Goal: Task Accomplishment & Management: Complete application form

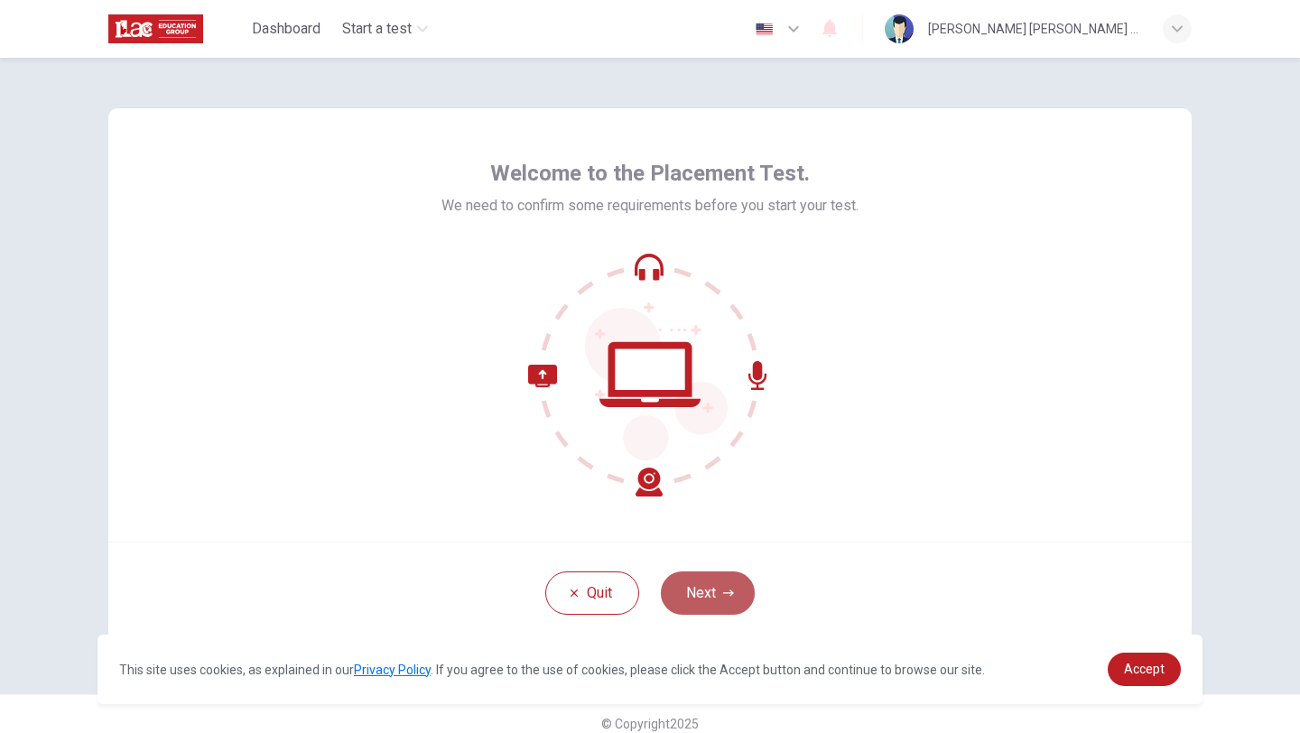
click at [729, 596] on icon "button" at bounding box center [728, 592] width 11 height 6
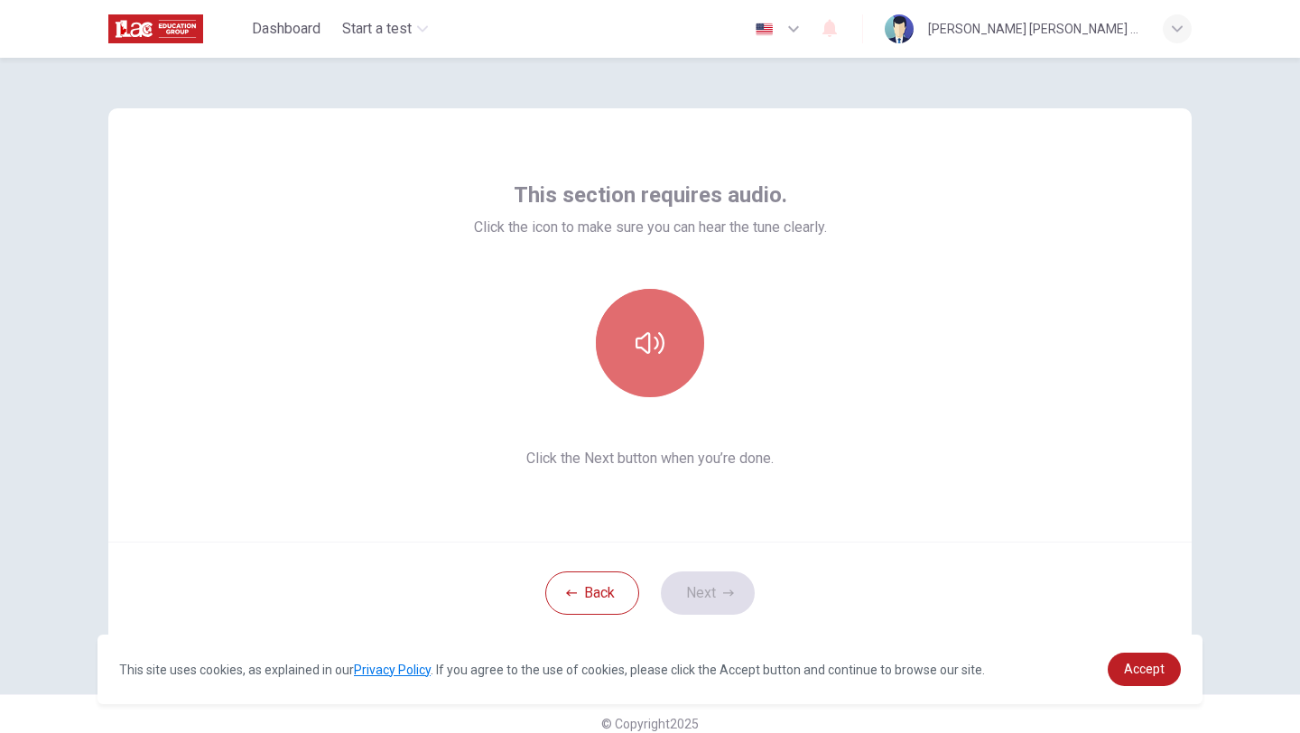
click at [667, 322] on button "button" at bounding box center [650, 343] width 108 height 108
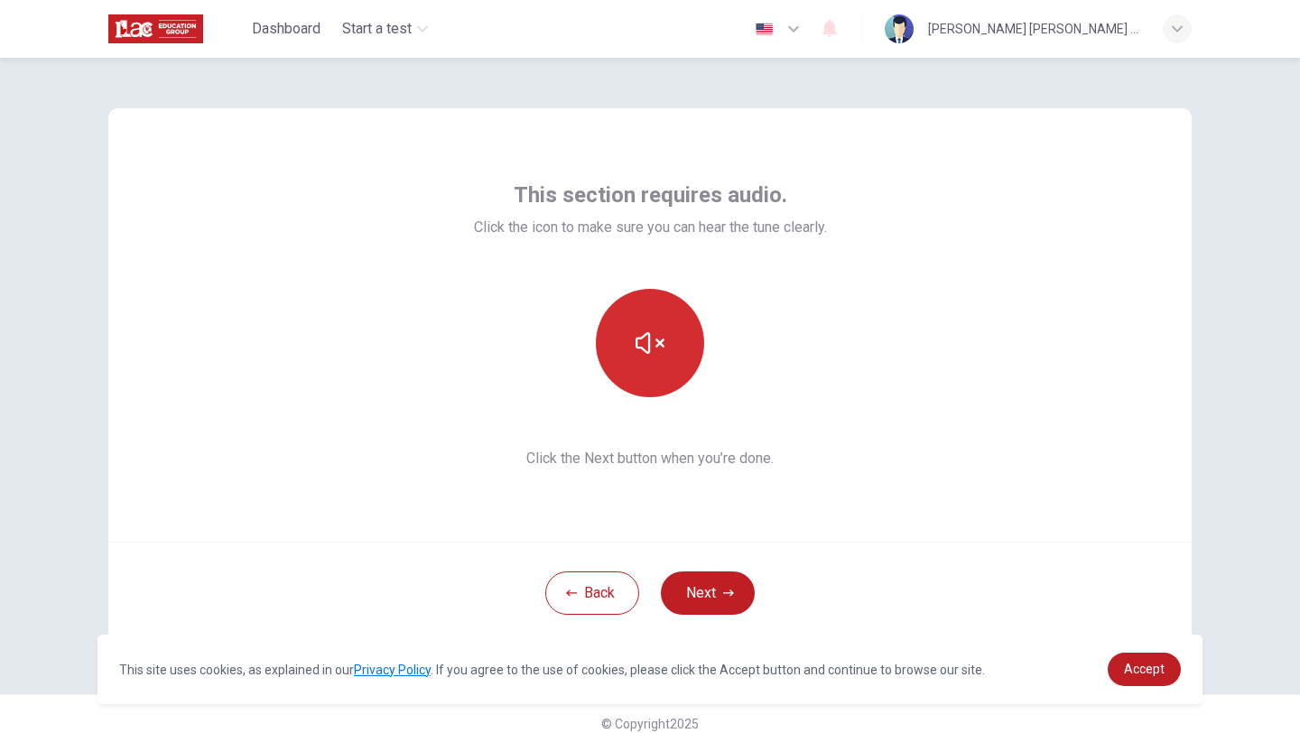
click at [655, 345] on icon "button" at bounding box center [649, 343] width 29 height 22
click at [673, 345] on button "button" at bounding box center [650, 343] width 108 height 108
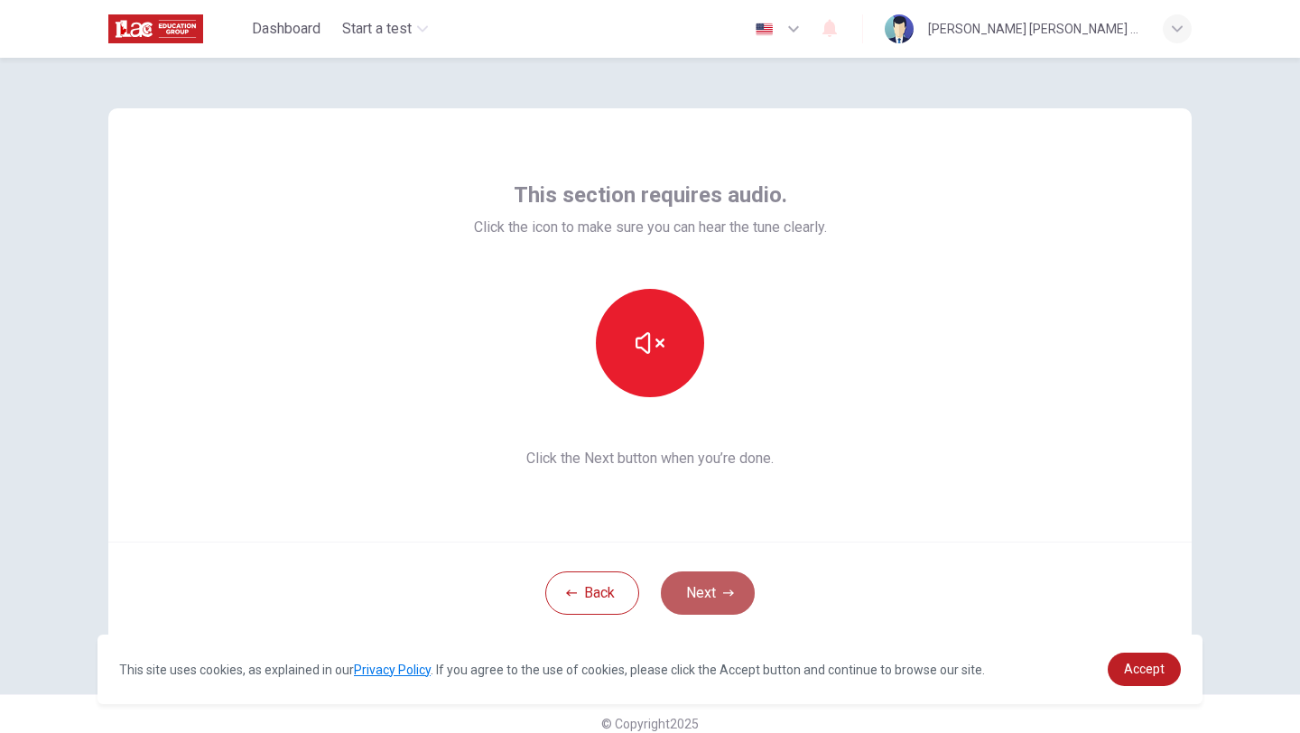
click at [718, 598] on button "Next" at bounding box center [708, 592] width 94 height 43
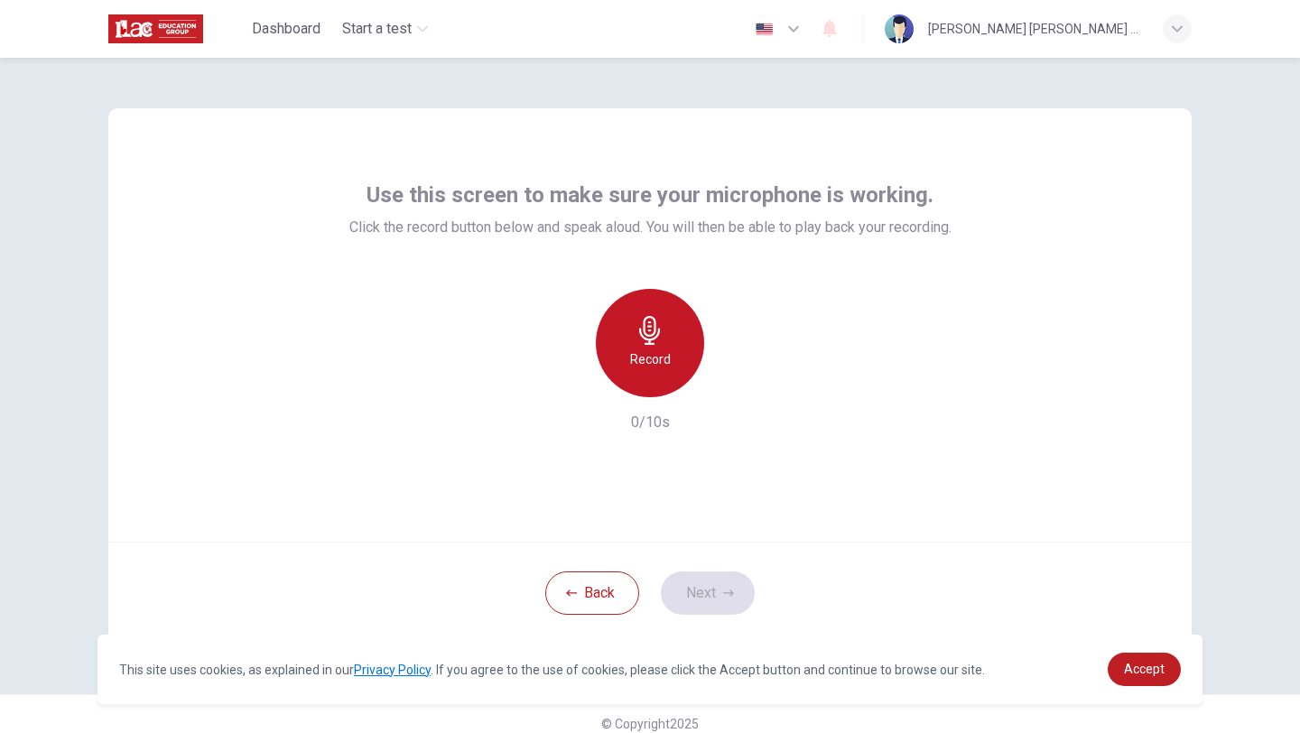
click at [648, 337] on icon "button" at bounding box center [649, 330] width 29 height 29
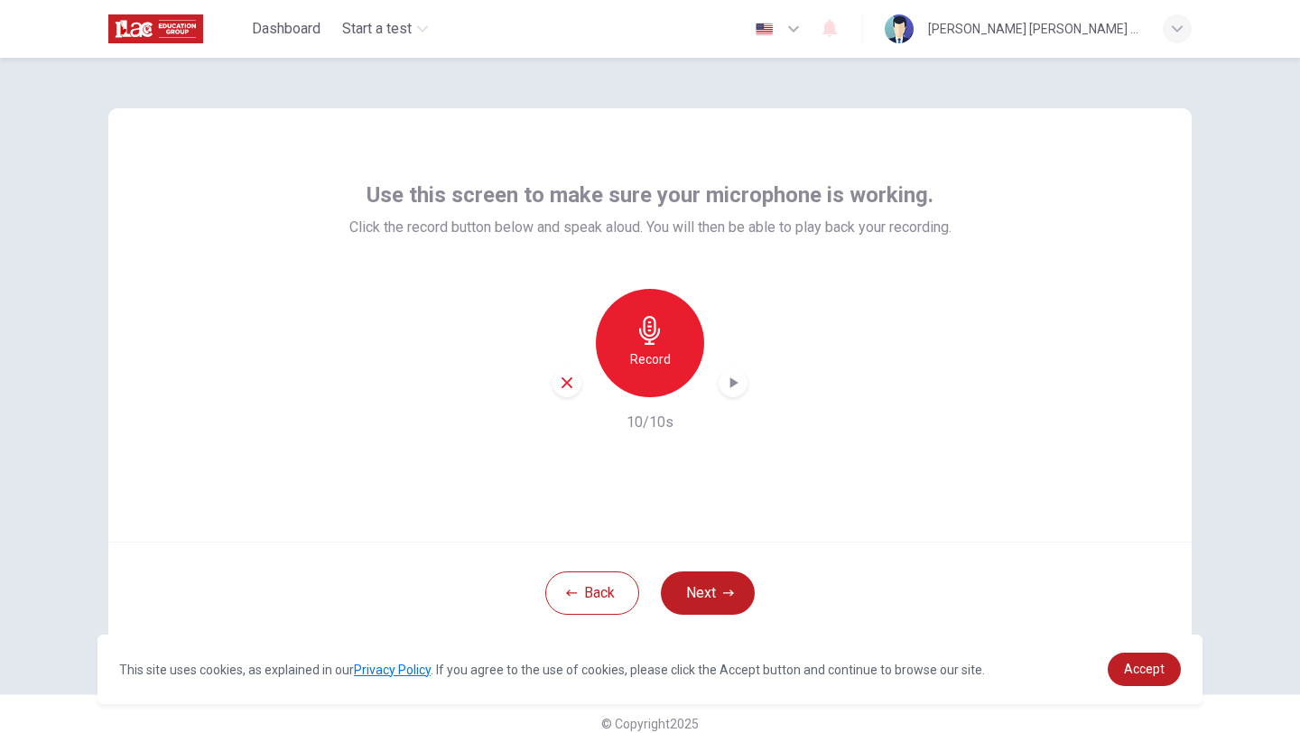
click at [732, 385] on icon "button" at bounding box center [734, 382] width 8 height 11
click at [709, 597] on button "Next" at bounding box center [708, 592] width 94 height 43
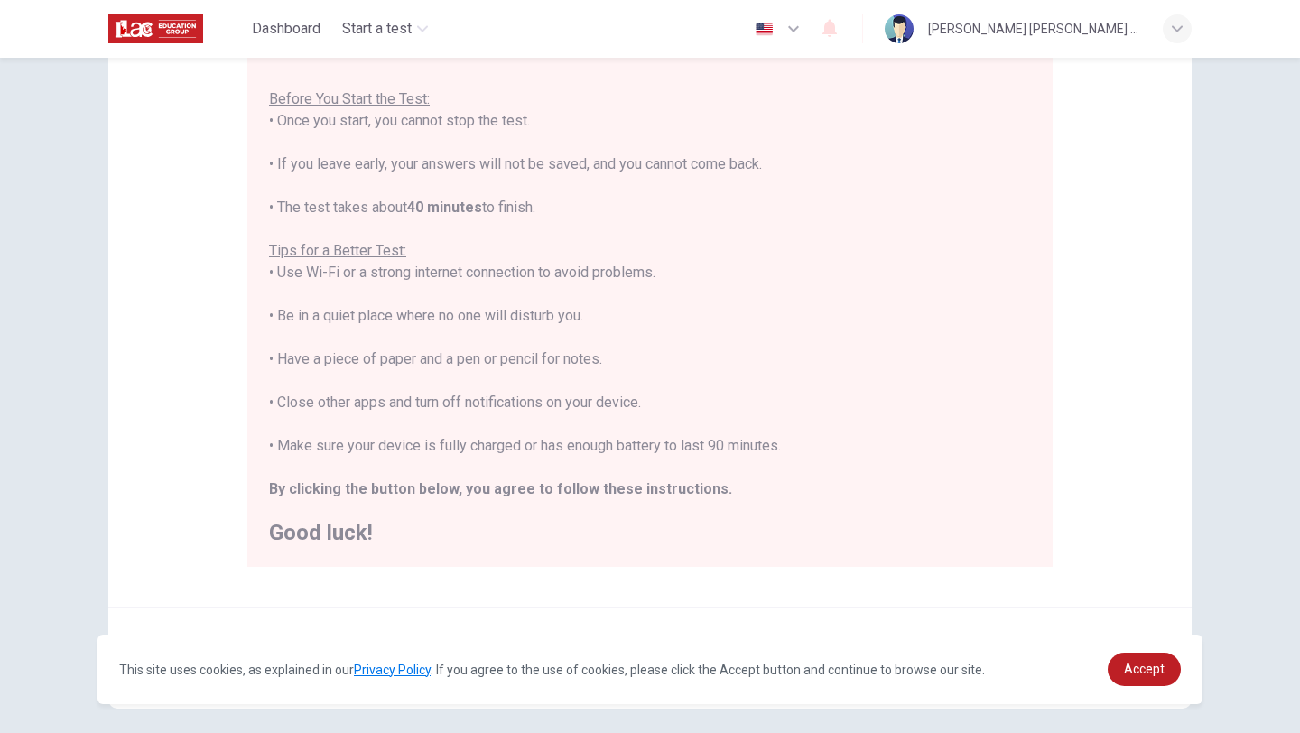
scroll to position [192, 0]
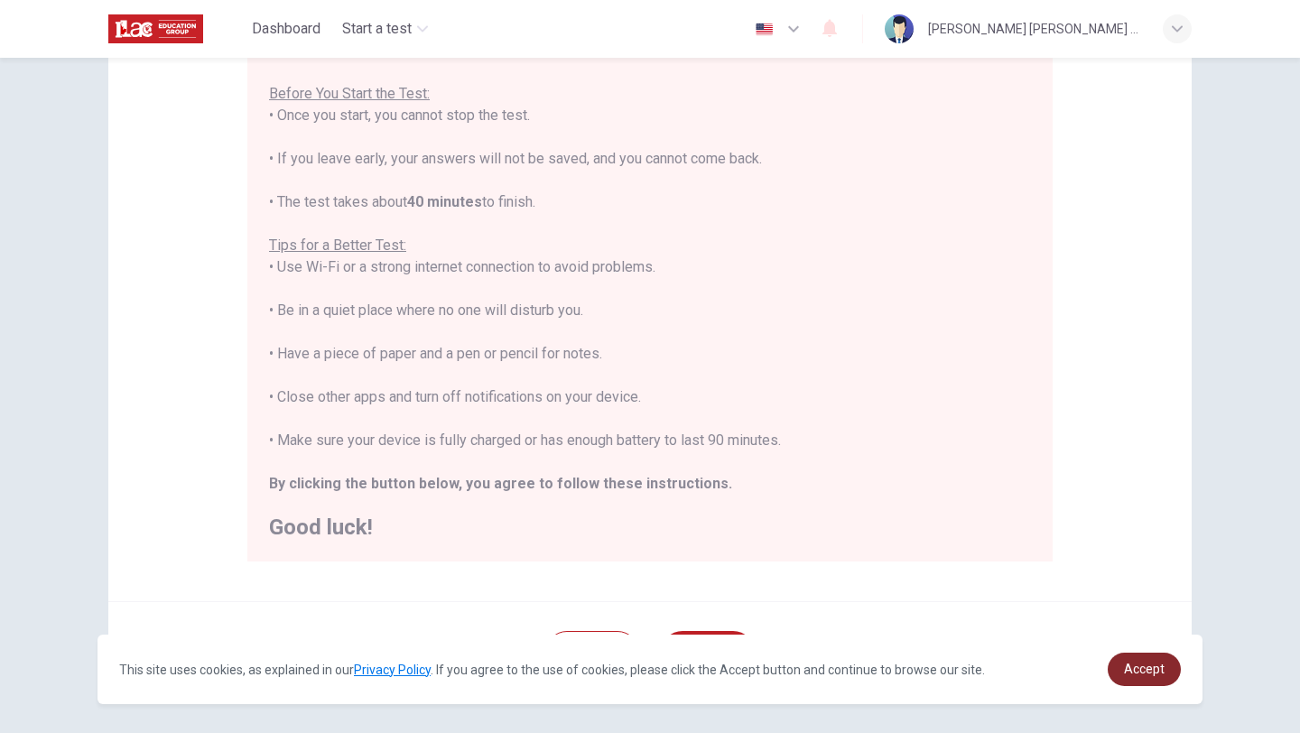
click at [1161, 665] on span "Accept" at bounding box center [1144, 669] width 41 height 14
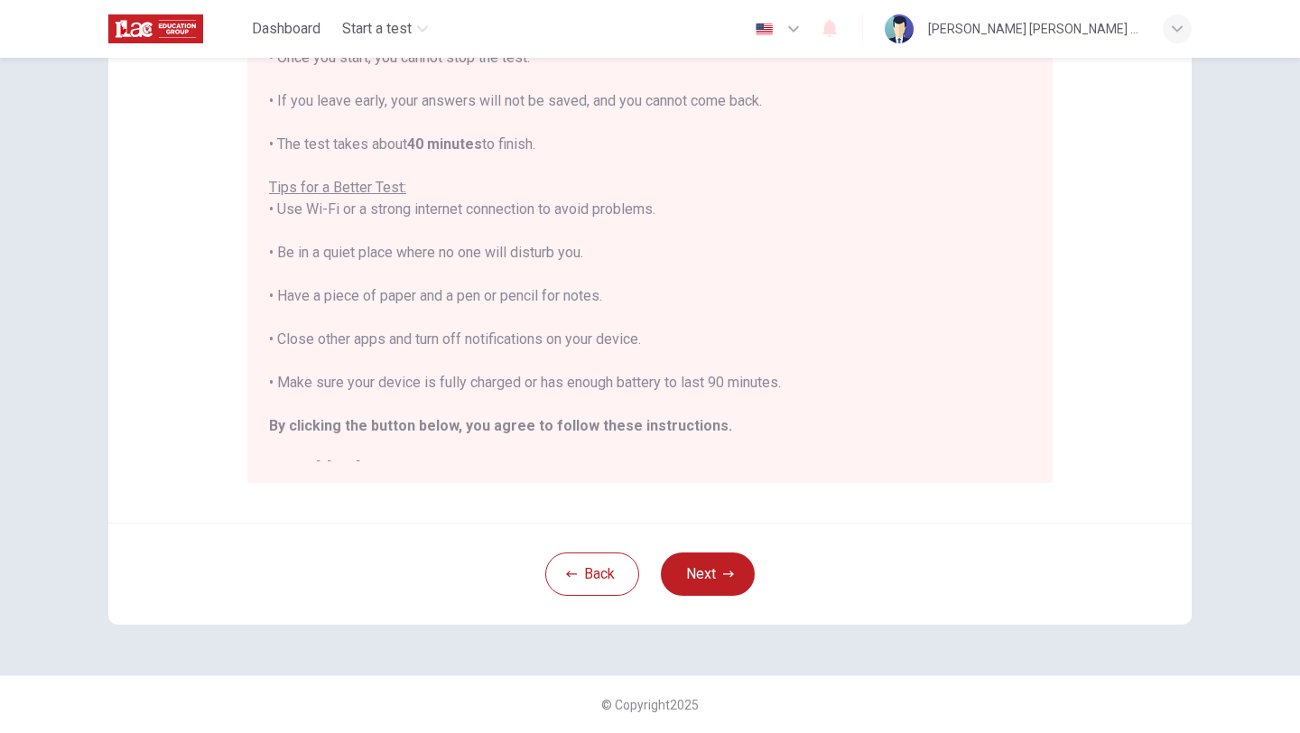
scroll to position [21, 0]
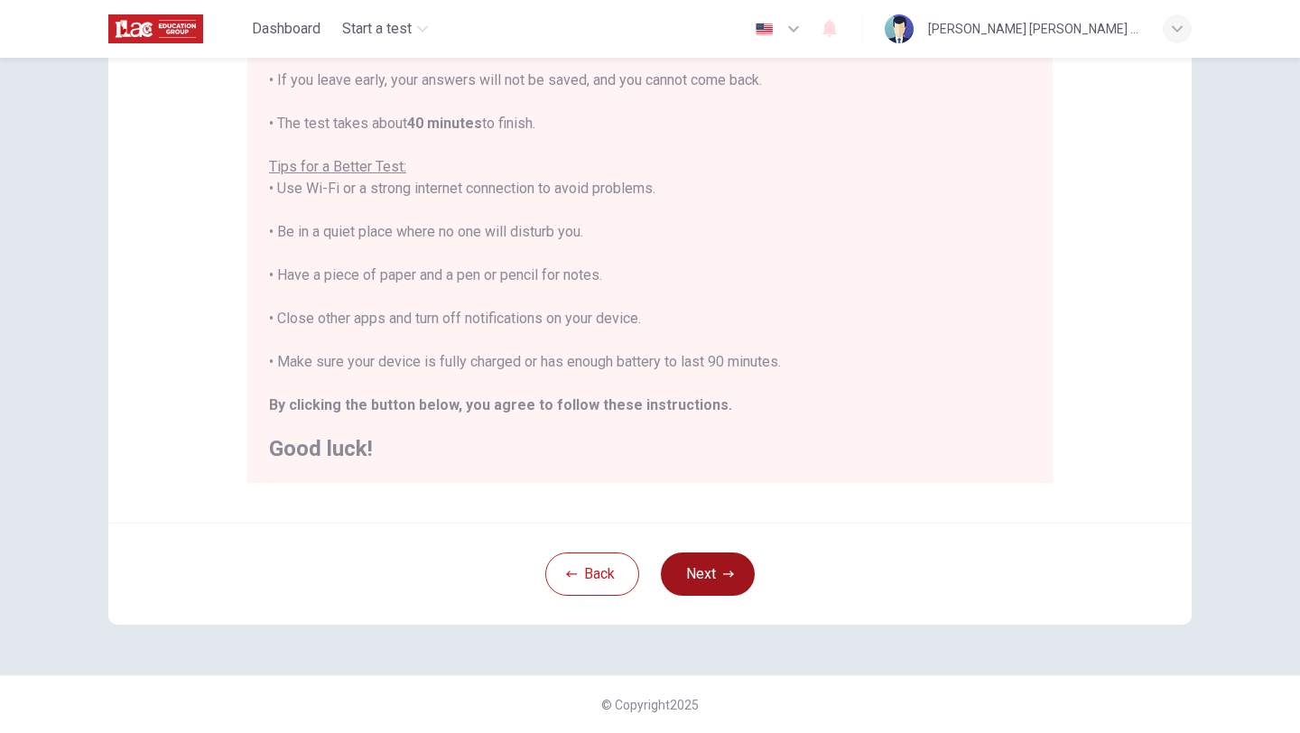
click at [718, 585] on button "Next" at bounding box center [708, 573] width 94 height 43
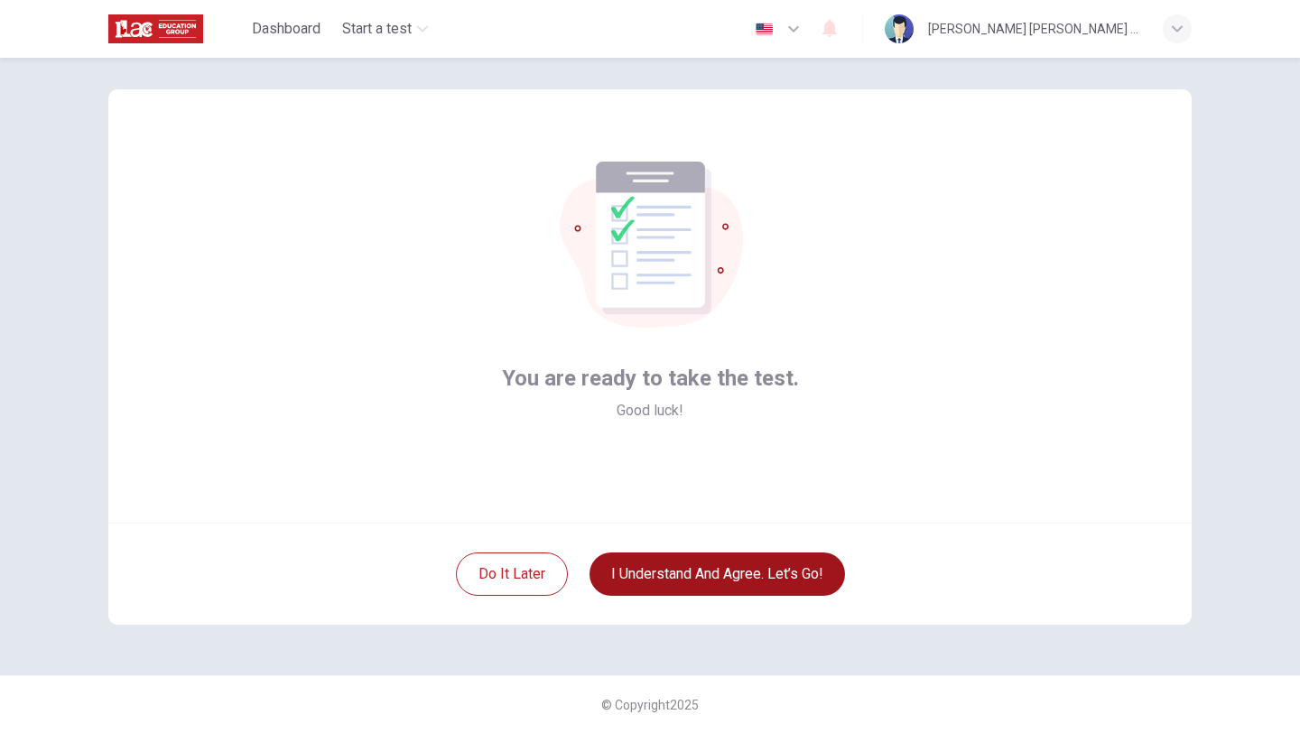
scroll to position [19, 0]
click at [674, 575] on button "I understand and agree. Let’s go!" at bounding box center [716, 573] width 255 height 43
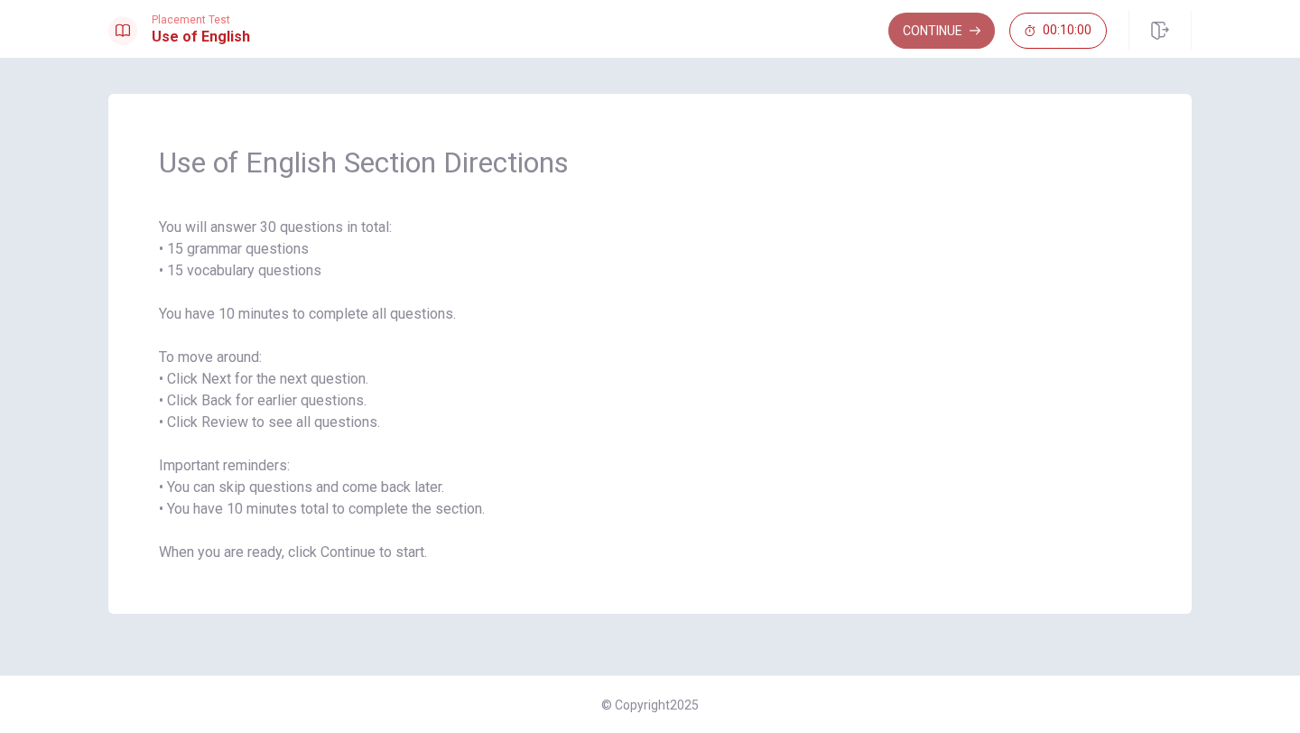
click at [925, 29] on button "Continue" at bounding box center [941, 31] width 107 height 36
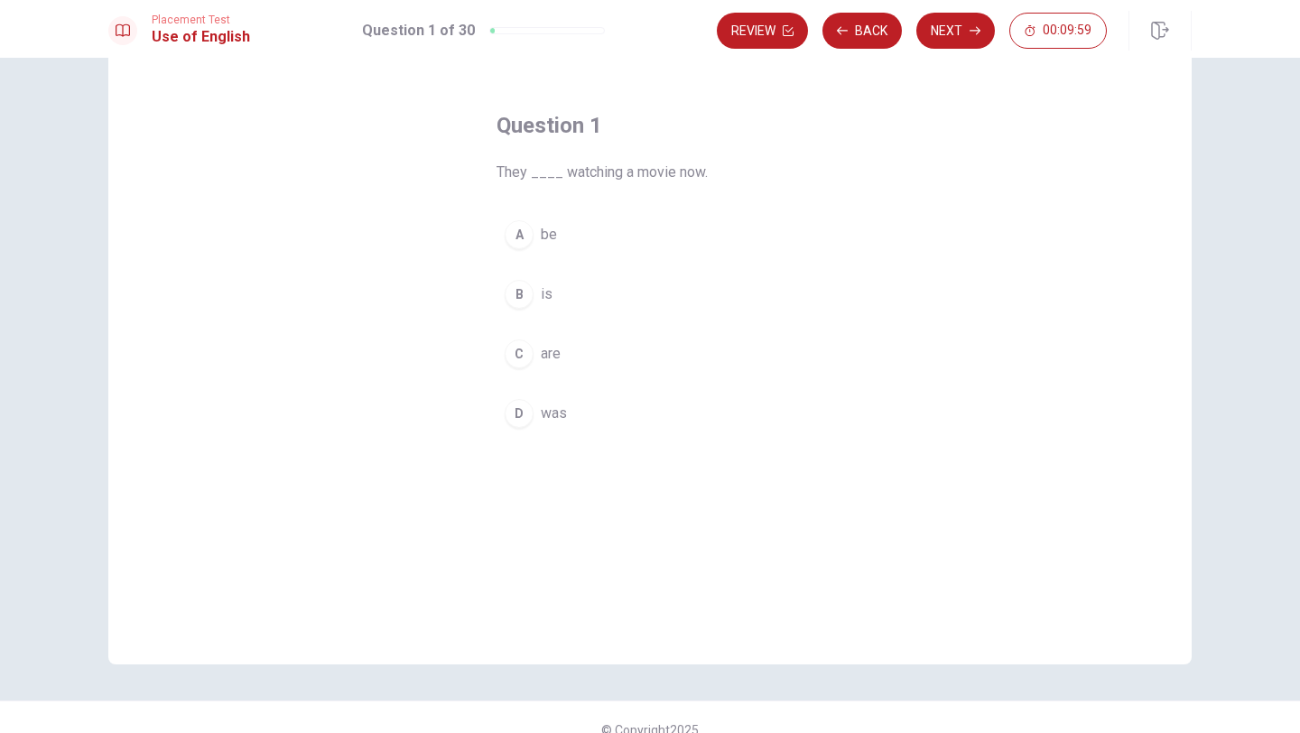
scroll to position [58, 0]
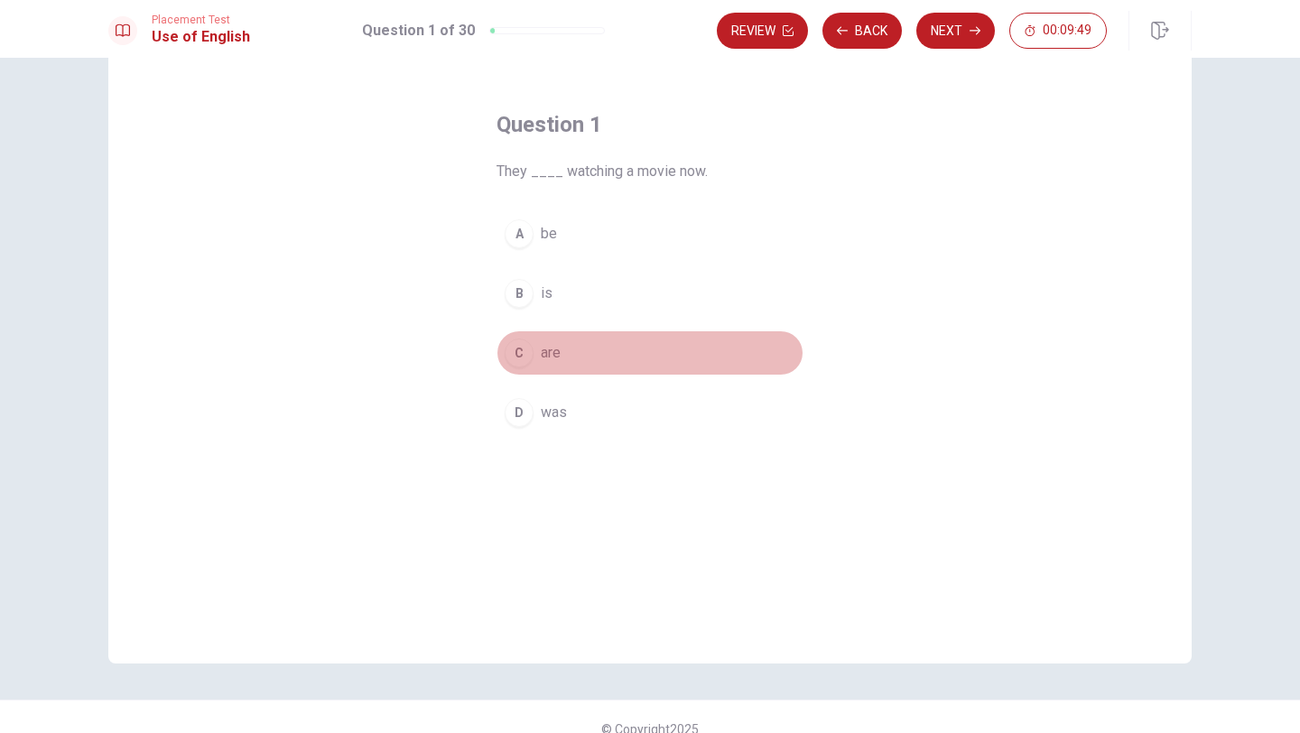
click at [525, 358] on div "C" at bounding box center [519, 352] width 29 height 29
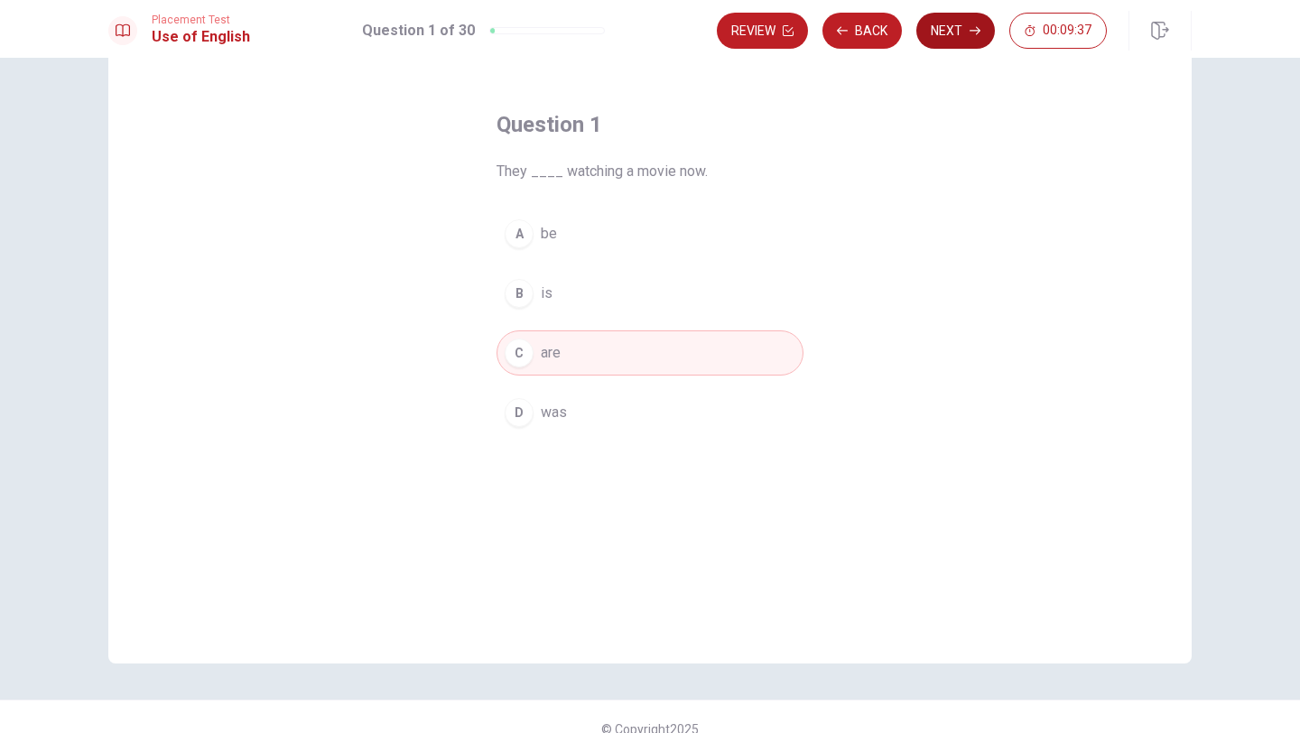
click at [944, 27] on button "Next" at bounding box center [955, 31] width 79 height 36
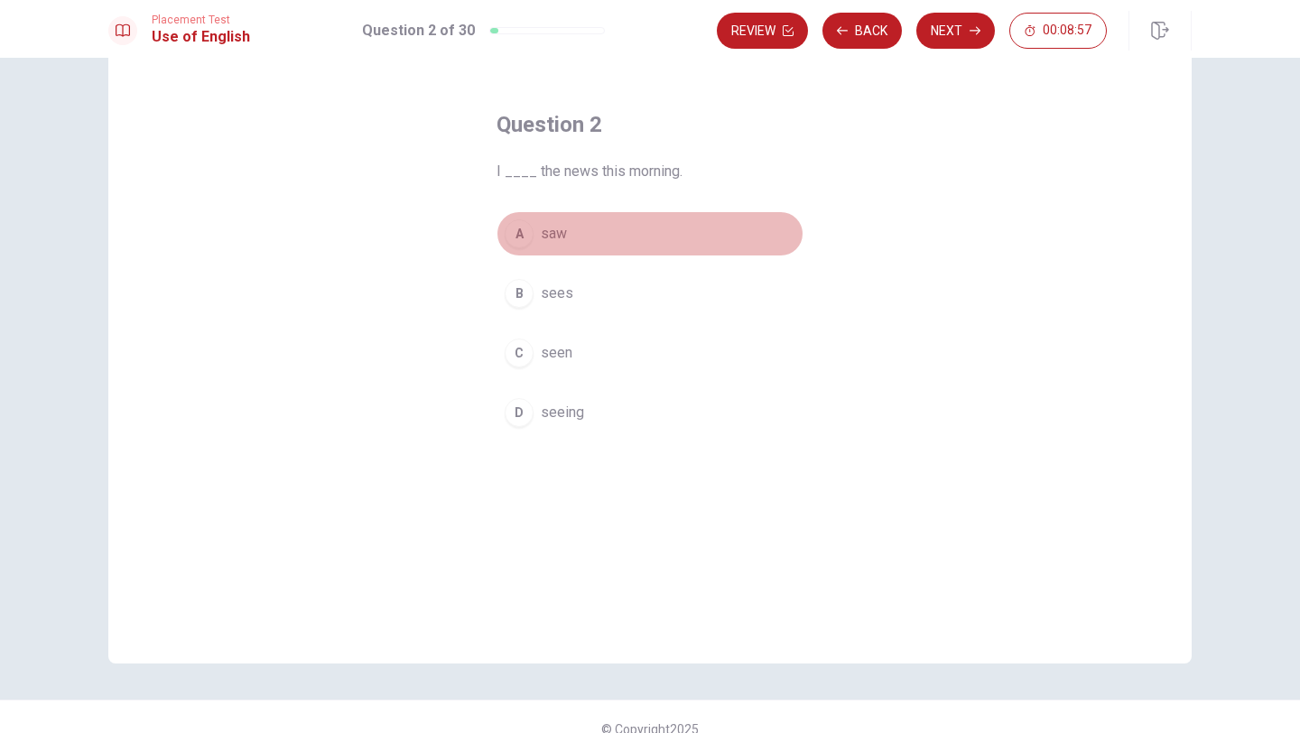
click at [514, 242] on div "A" at bounding box center [519, 233] width 29 height 29
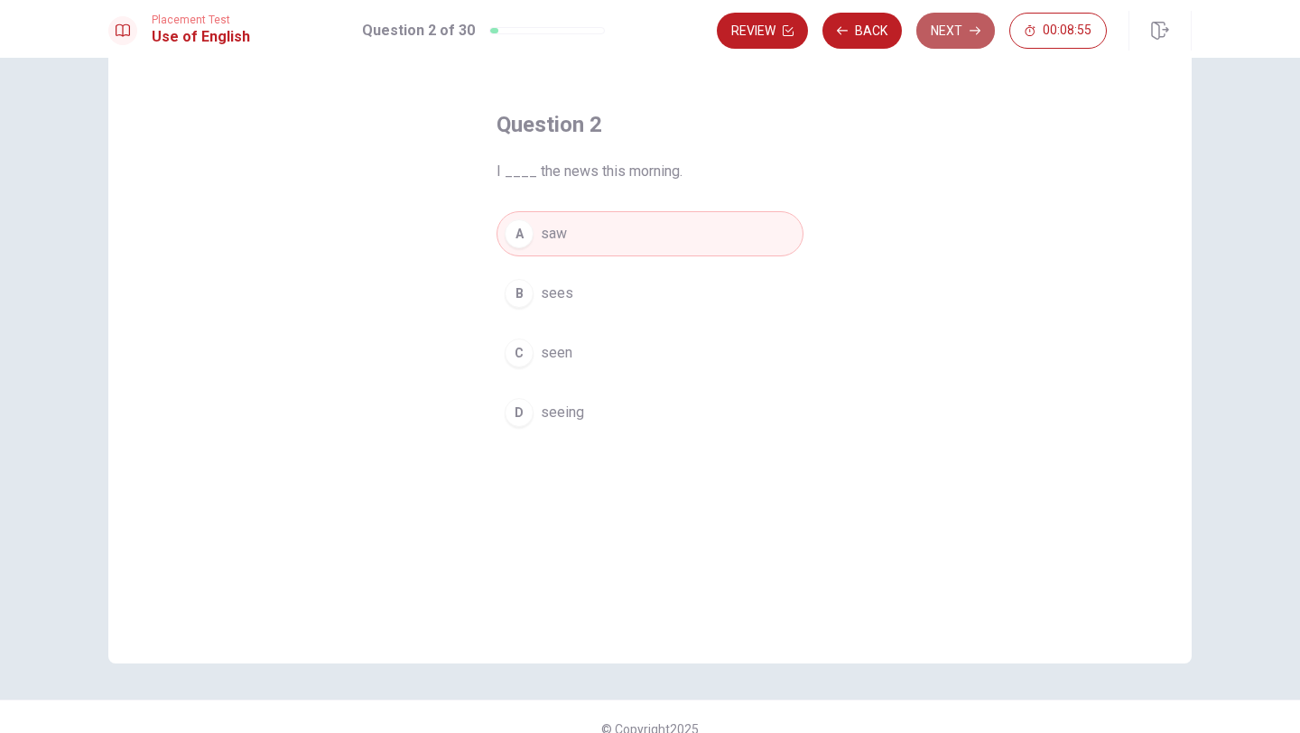
click at [957, 17] on button "Next" at bounding box center [955, 31] width 79 height 36
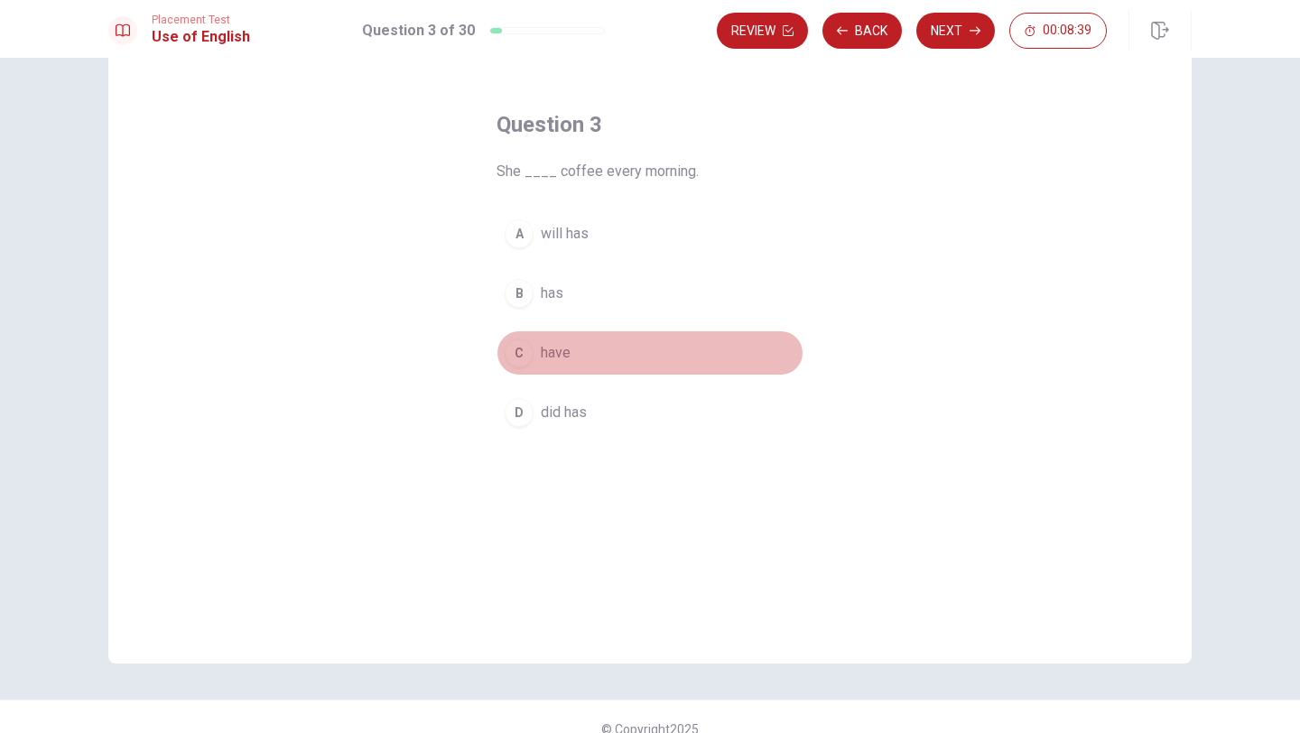
click at [527, 349] on div "C" at bounding box center [519, 352] width 29 height 29
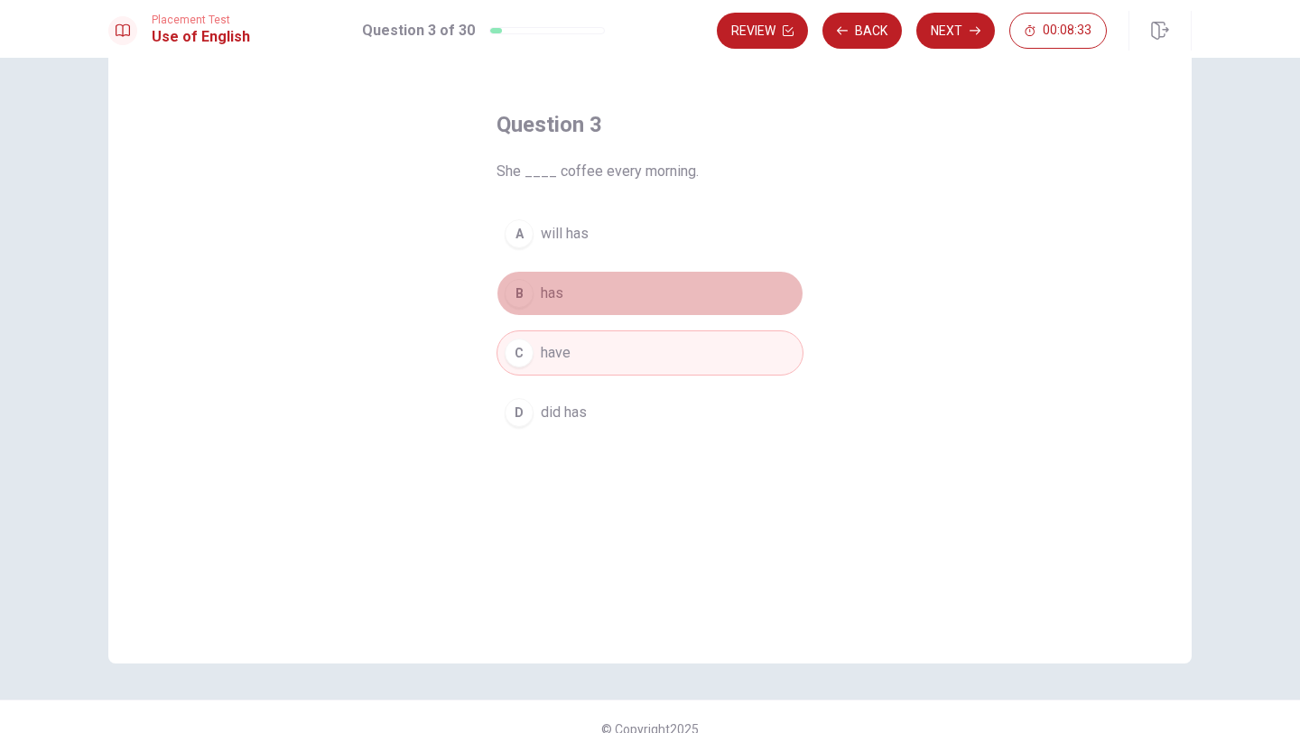
click at [541, 290] on span "has" at bounding box center [552, 294] width 23 height 22
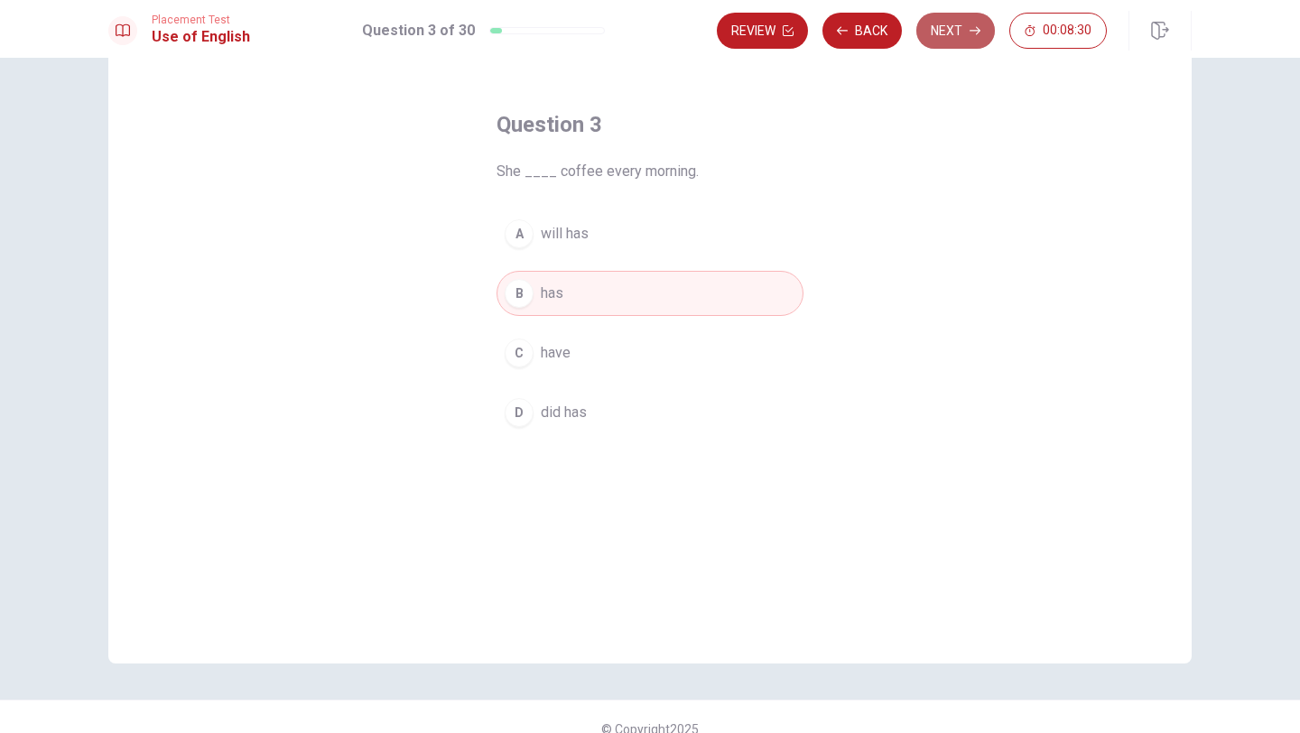
click at [932, 29] on button "Next" at bounding box center [955, 31] width 79 height 36
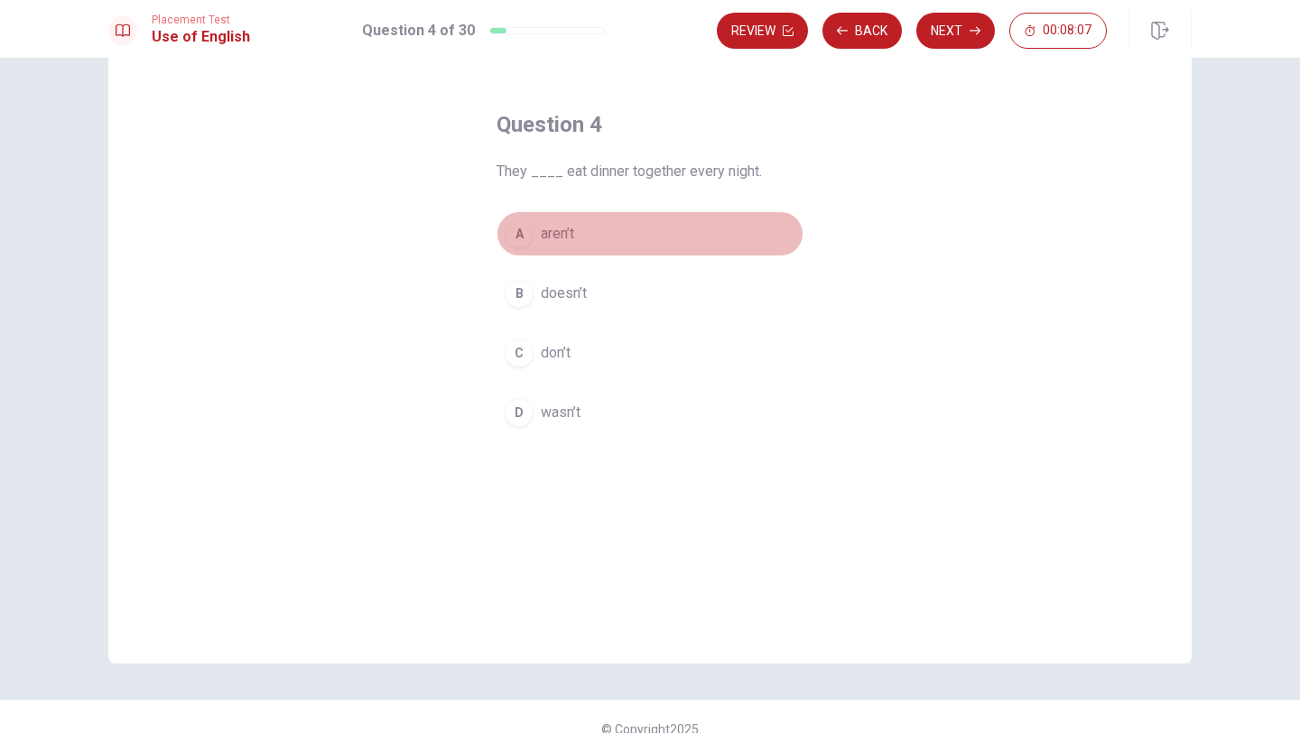
click at [531, 241] on div "A" at bounding box center [519, 233] width 29 height 29
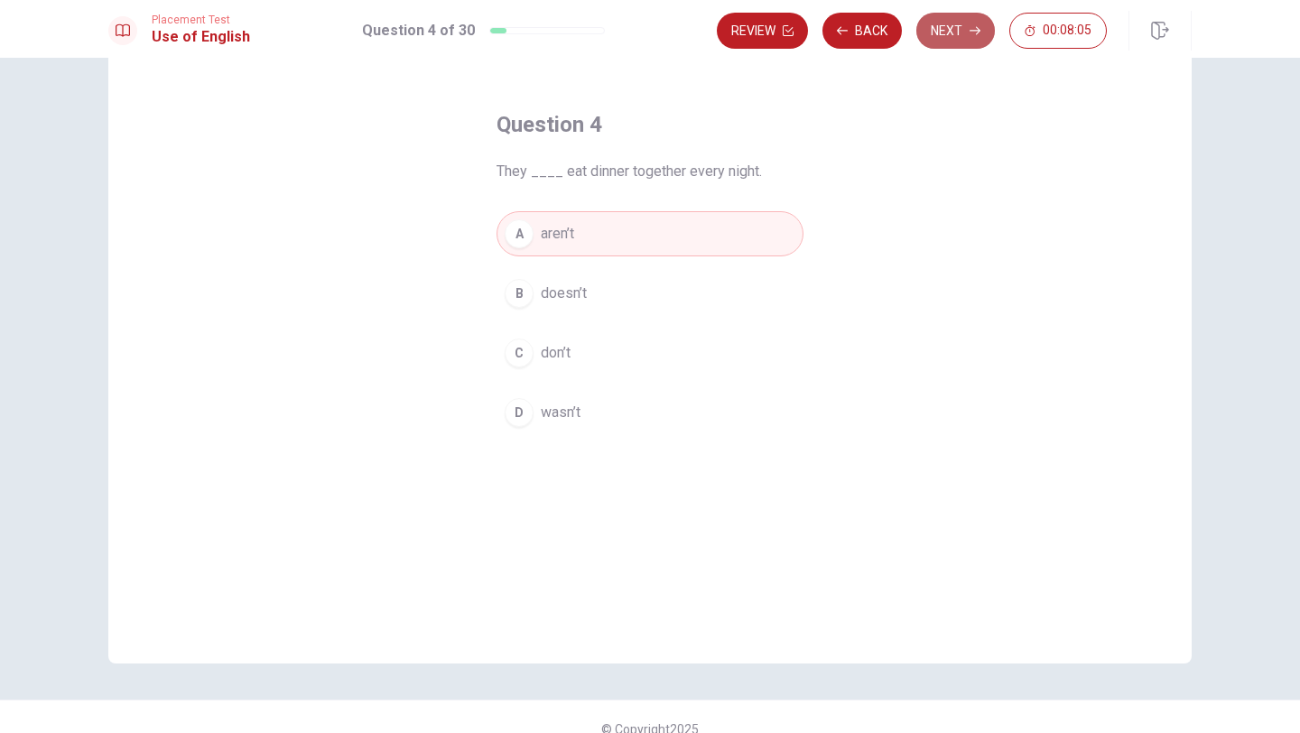
click at [972, 31] on icon "button" at bounding box center [974, 30] width 11 height 11
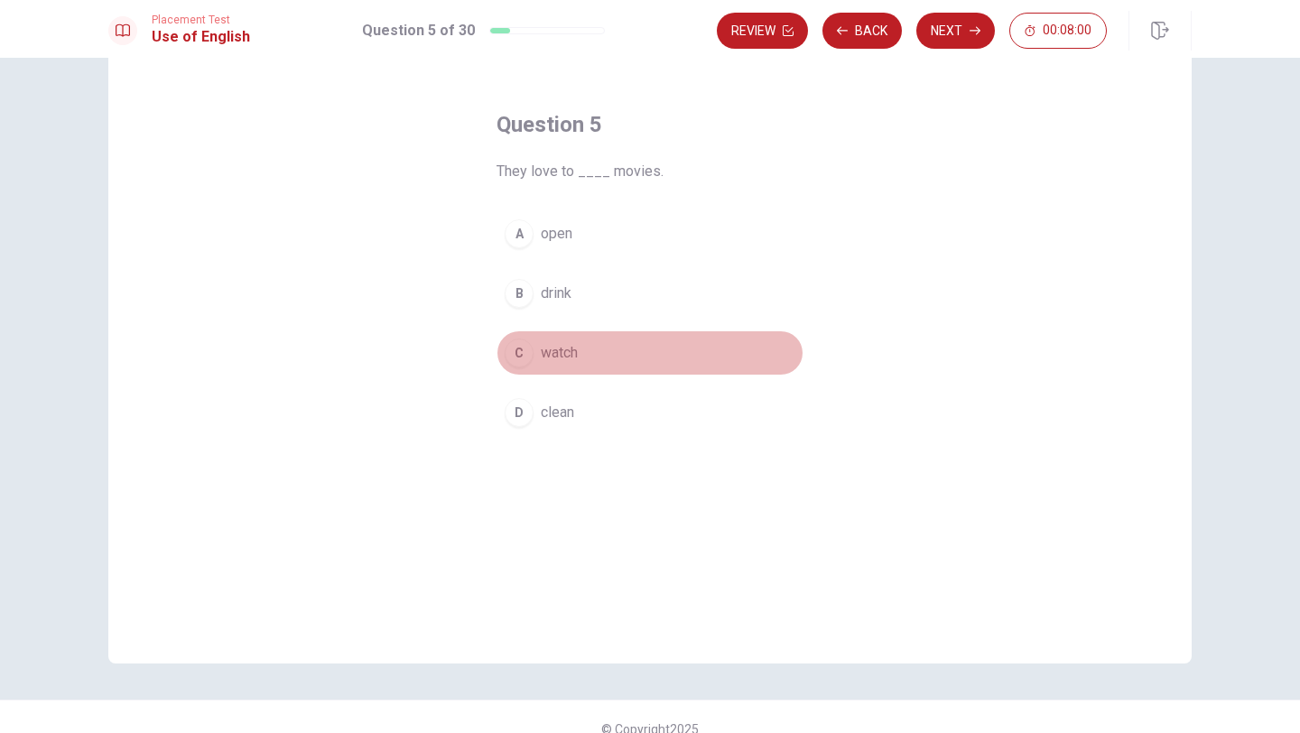
click at [578, 346] on span "watch" at bounding box center [559, 353] width 37 height 22
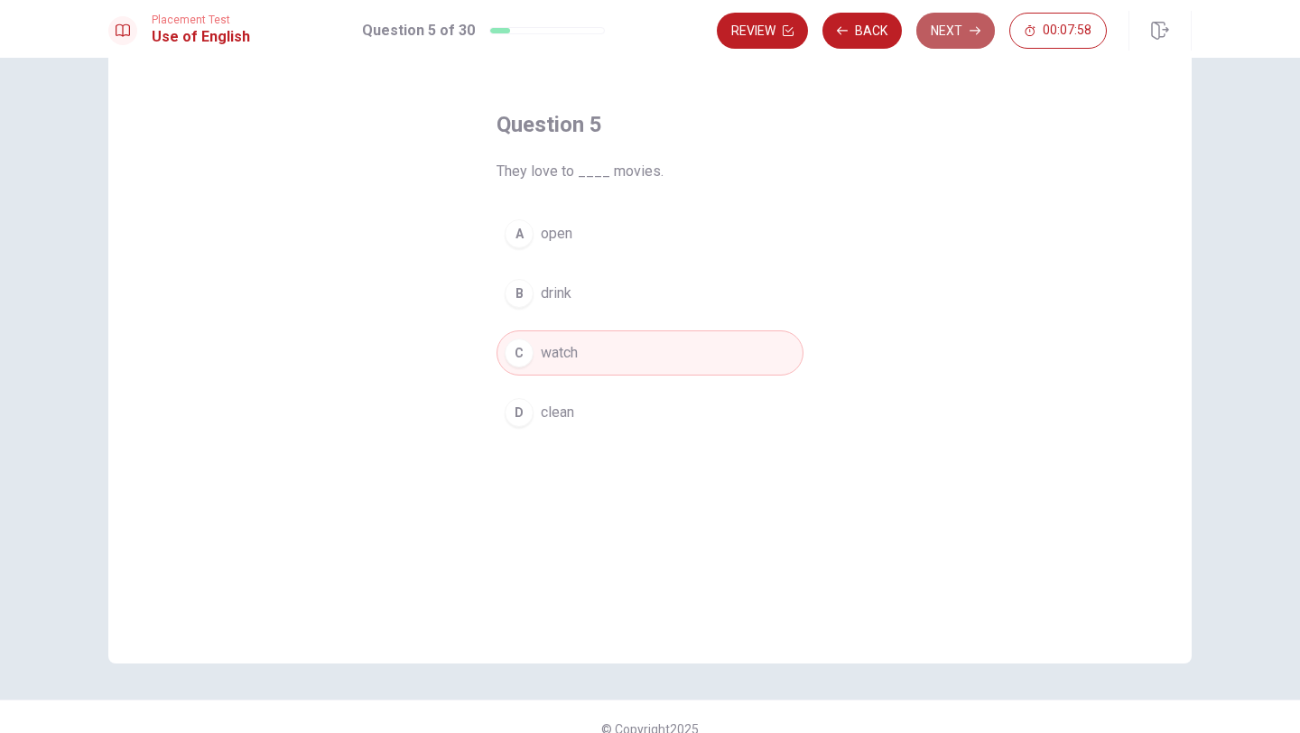
click at [929, 37] on button "Next" at bounding box center [955, 31] width 79 height 36
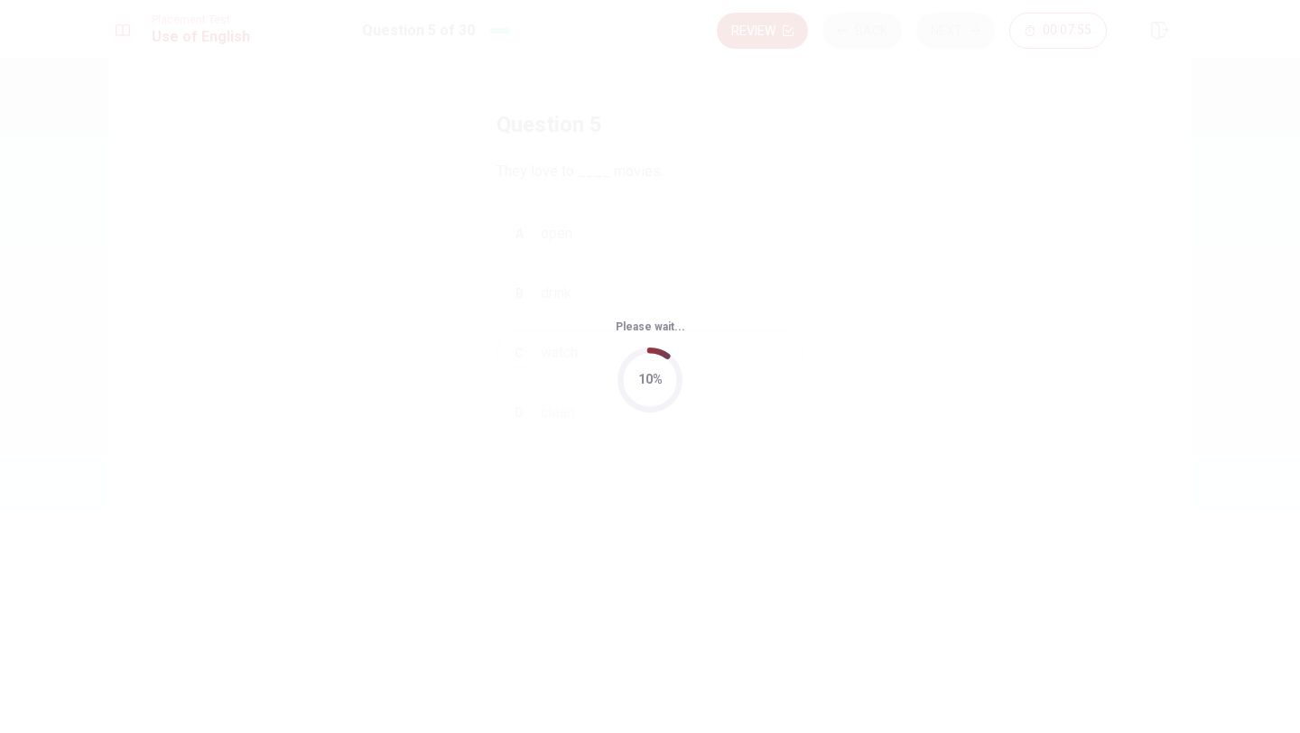
scroll to position [0, 0]
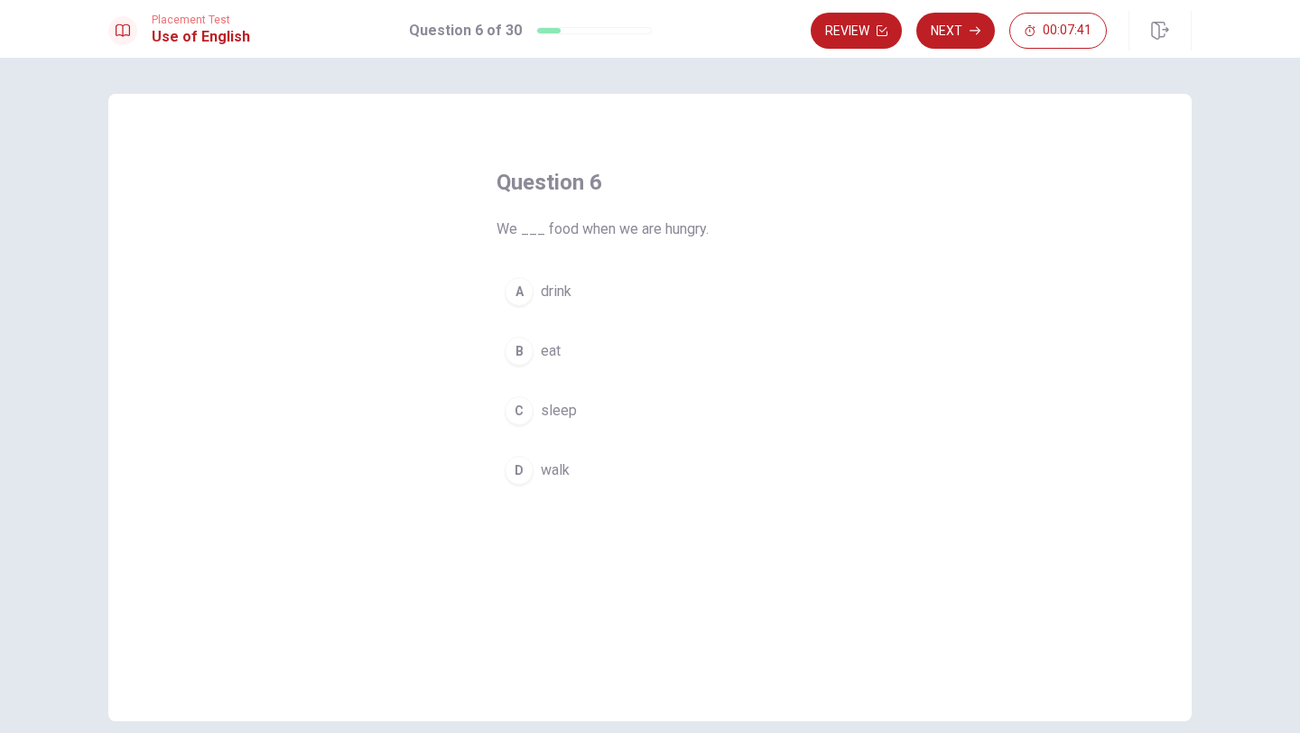
click at [561, 353] on button "B eat" at bounding box center [649, 351] width 307 height 45
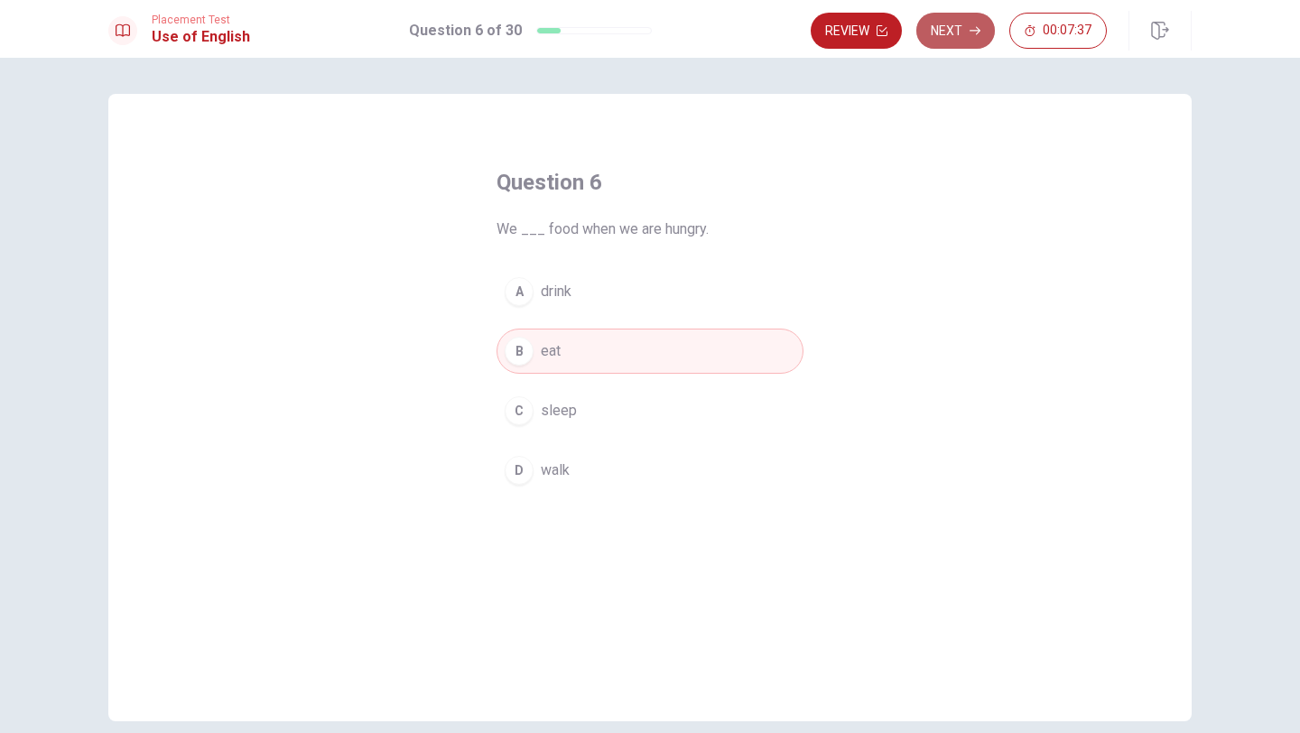
click at [938, 31] on button "Next" at bounding box center [955, 31] width 79 height 36
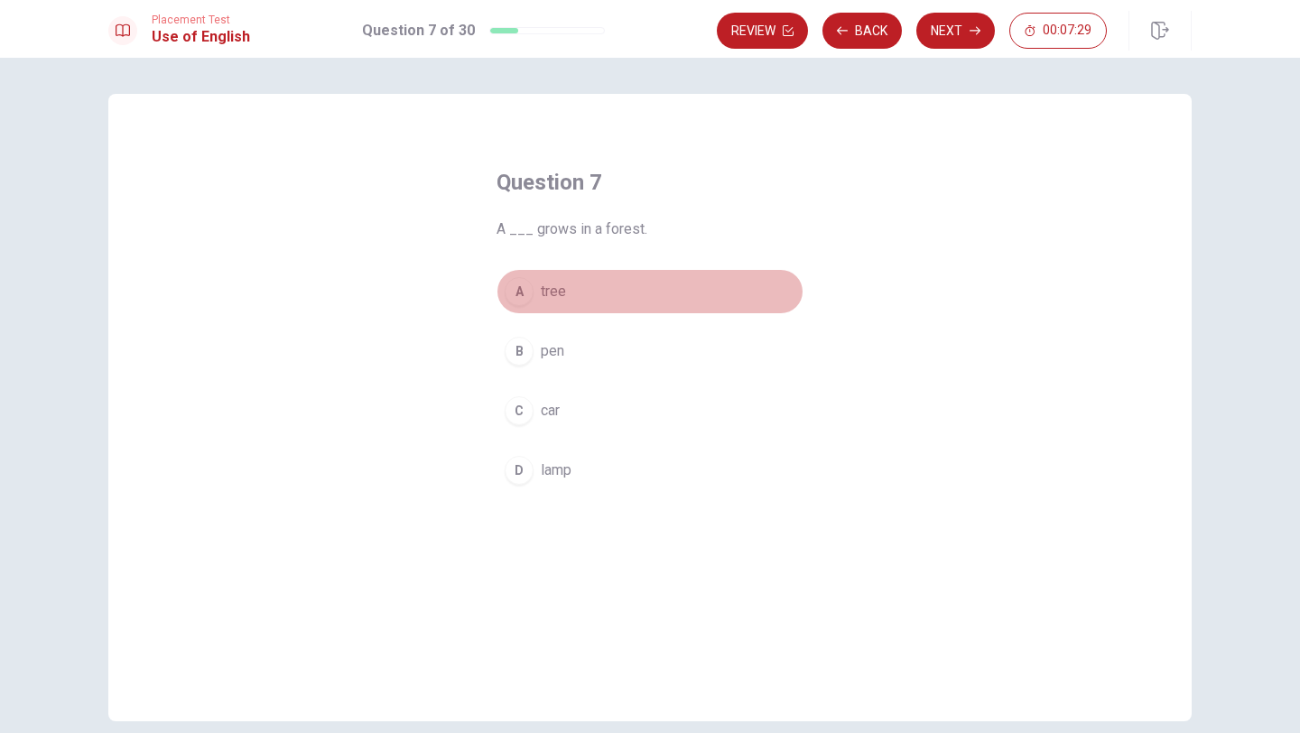
click at [590, 289] on button "A tree" at bounding box center [649, 291] width 307 height 45
click at [942, 49] on div "Review Back Next 00:07:28" at bounding box center [954, 31] width 475 height 40
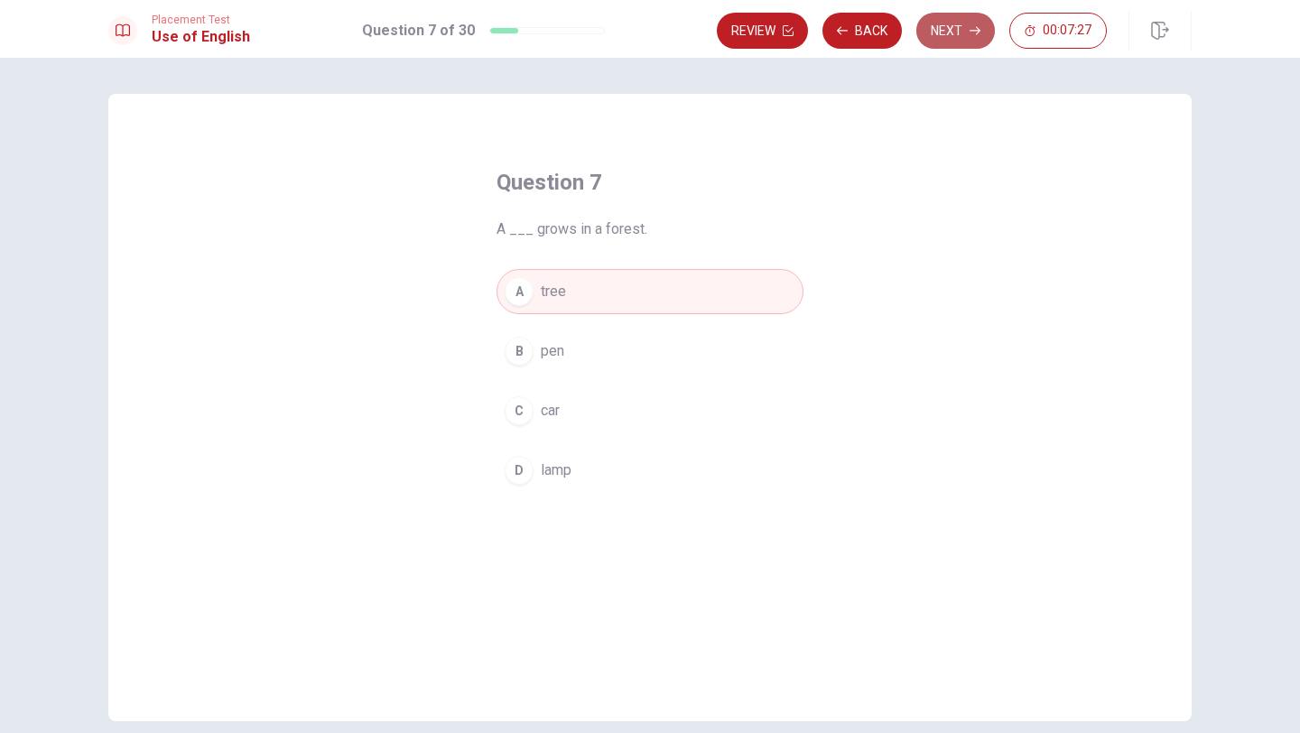
click at [941, 42] on button "Next" at bounding box center [955, 31] width 79 height 36
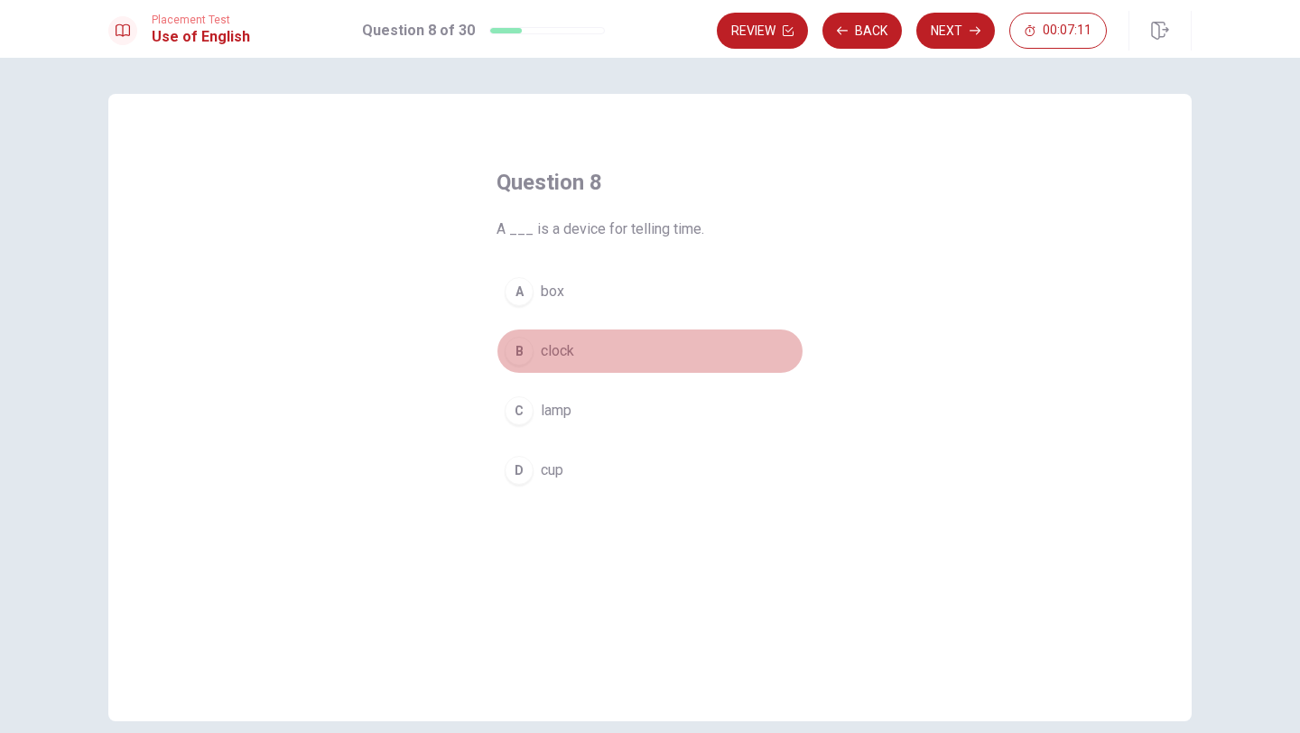
click at [580, 350] on button "B clock" at bounding box center [649, 351] width 307 height 45
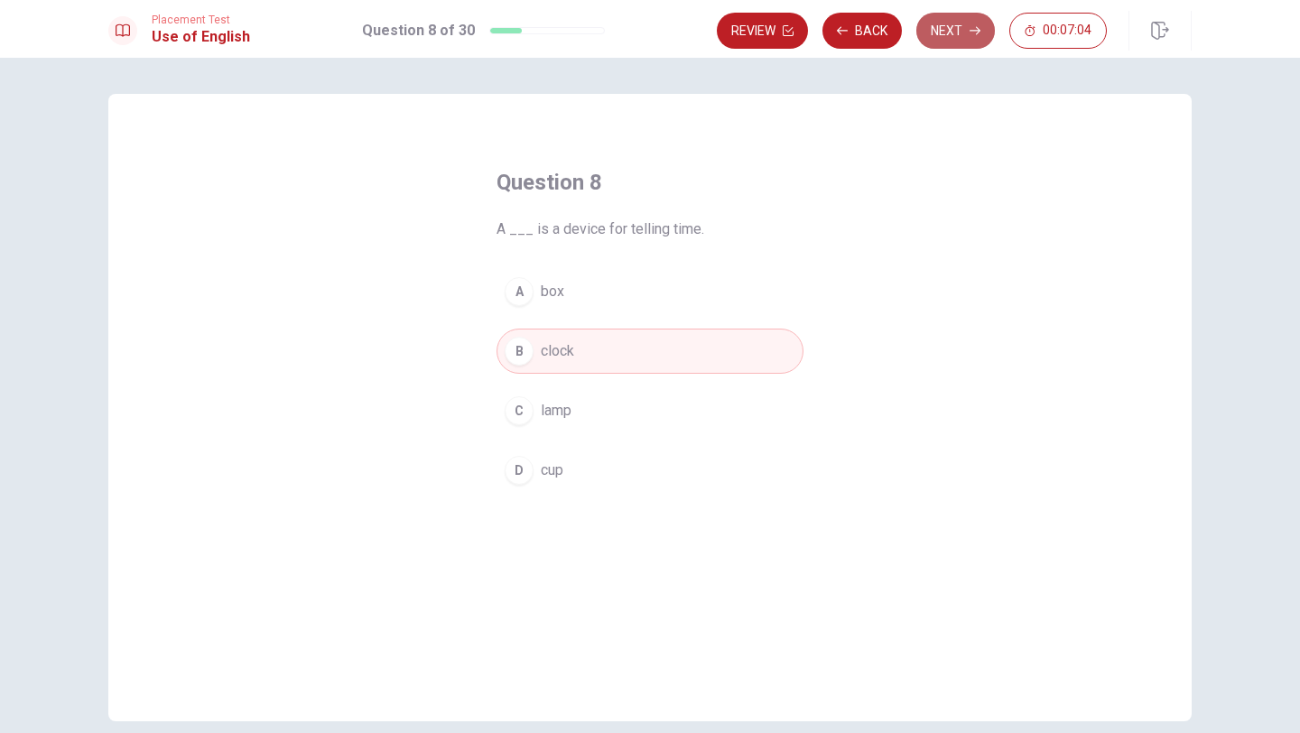
click at [960, 39] on button "Next" at bounding box center [955, 31] width 79 height 36
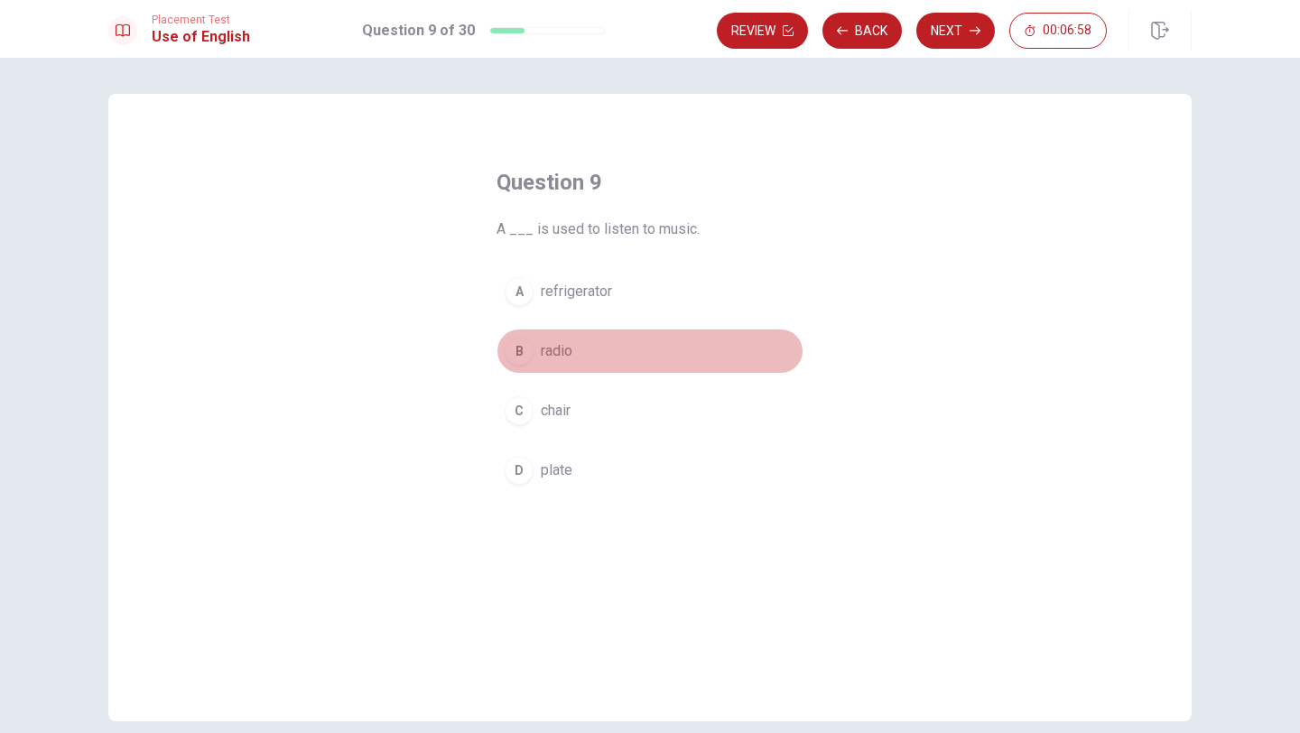
click at [603, 355] on button "B radio" at bounding box center [649, 351] width 307 height 45
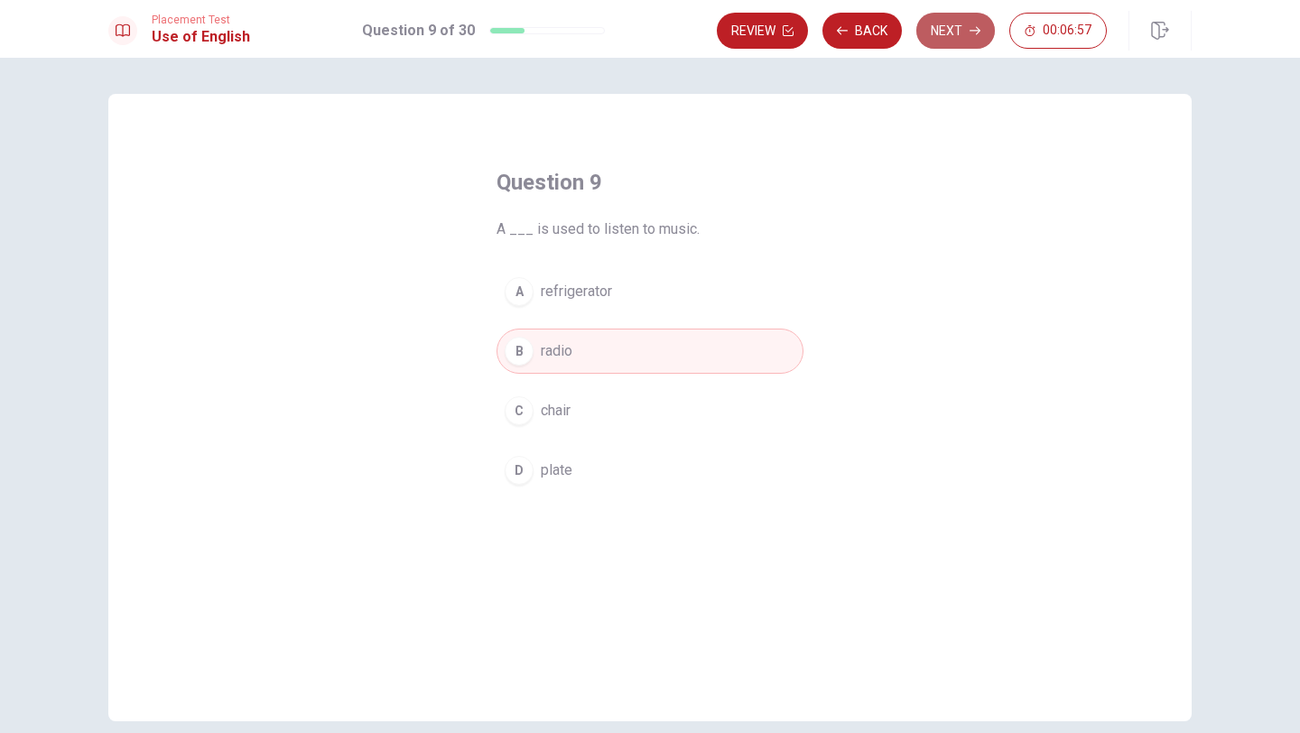
click at [955, 29] on button "Next" at bounding box center [955, 31] width 79 height 36
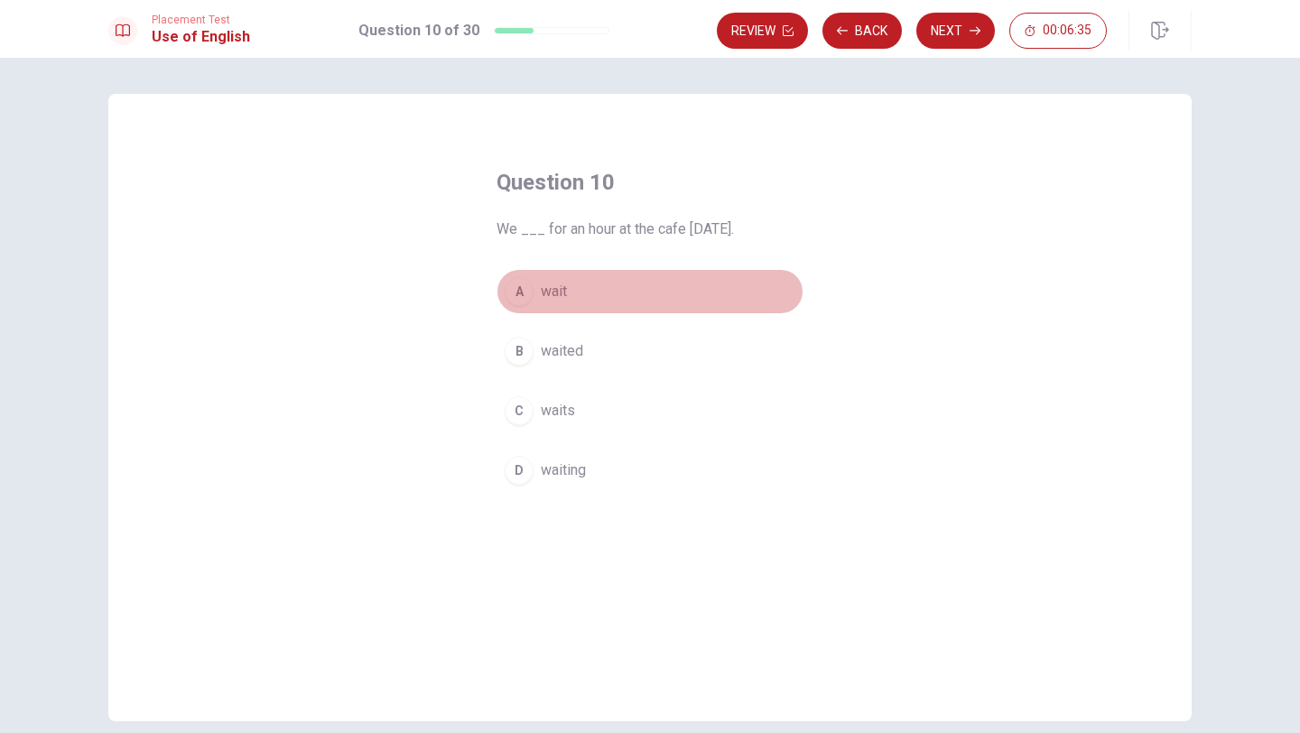
click at [538, 305] on button "A wait" at bounding box center [649, 291] width 307 height 45
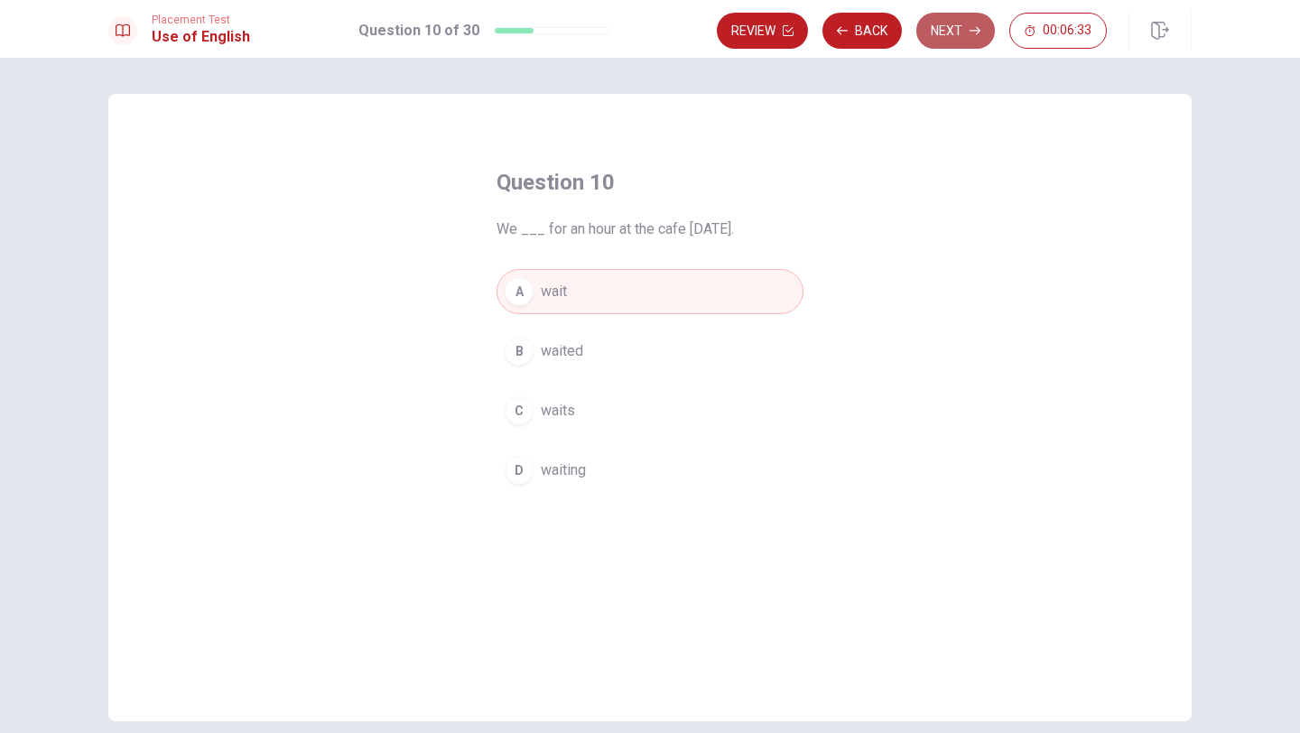
click at [969, 29] on button "Next" at bounding box center [955, 31] width 79 height 36
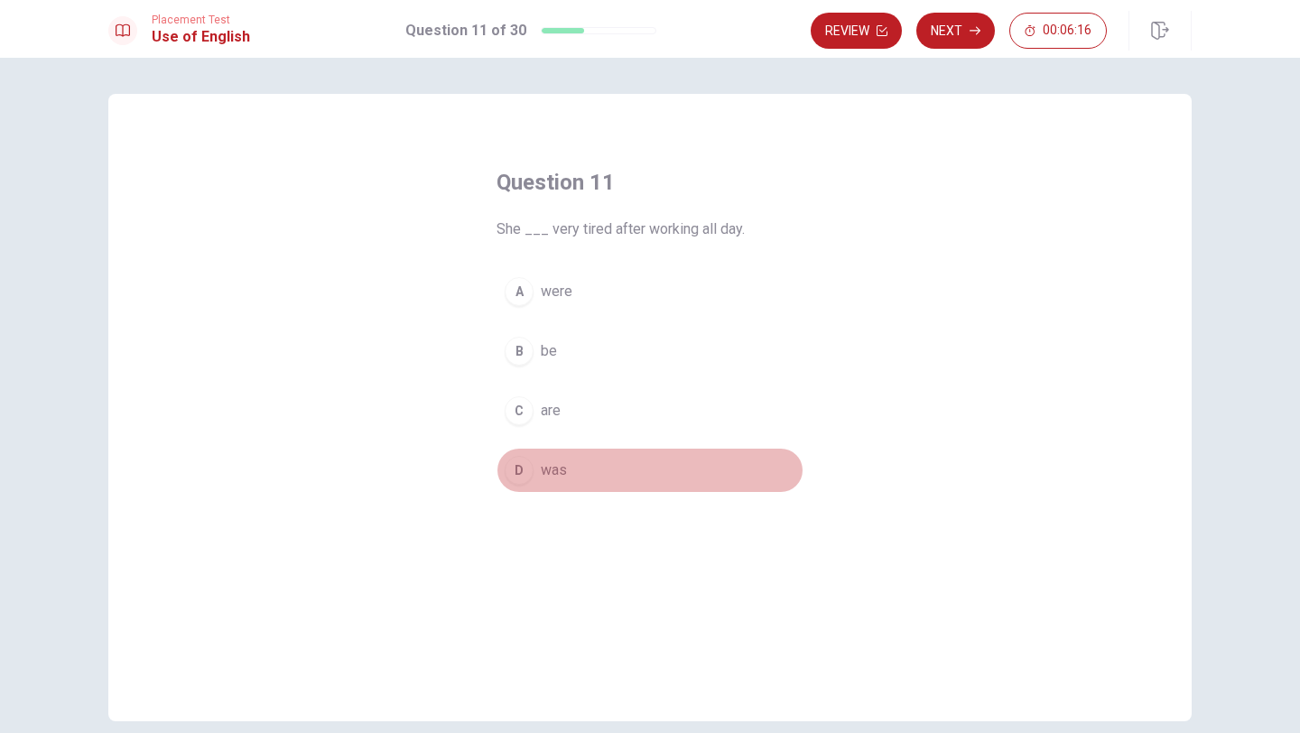
click at [533, 468] on div "D" at bounding box center [519, 470] width 29 height 29
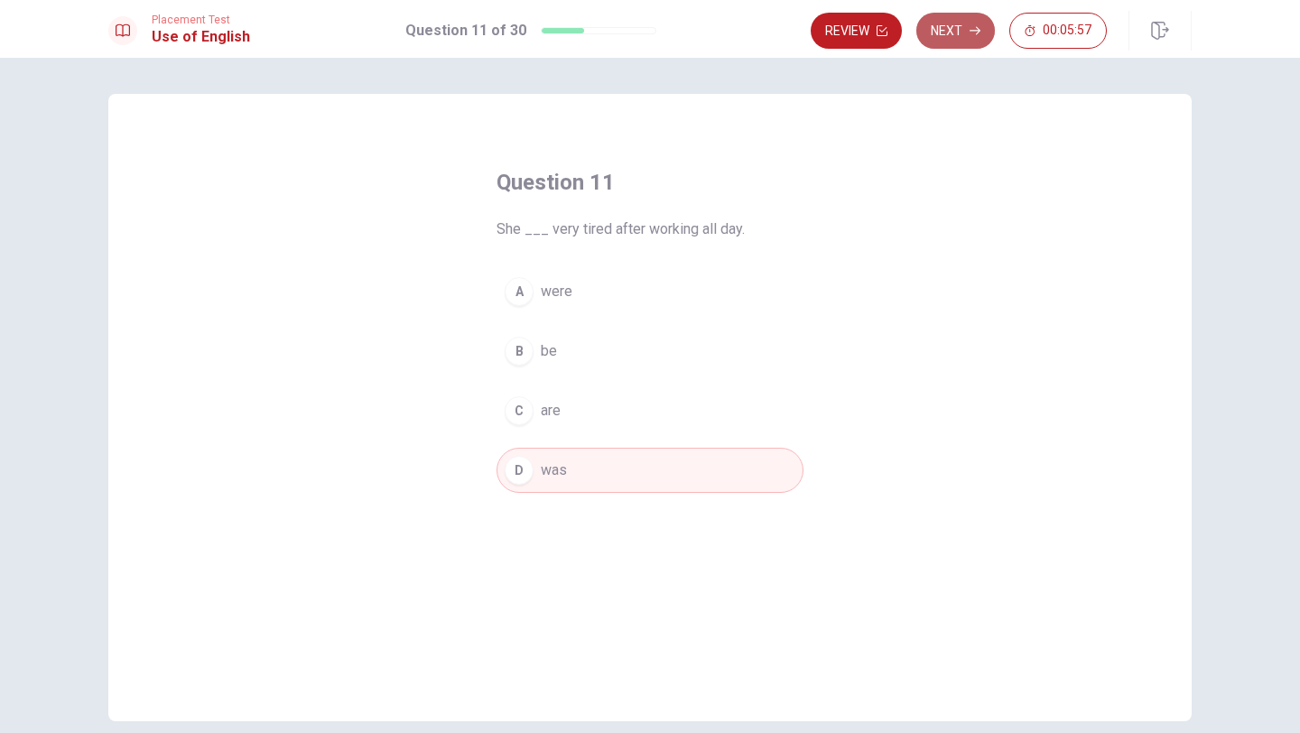
click at [959, 36] on button "Next" at bounding box center [955, 31] width 79 height 36
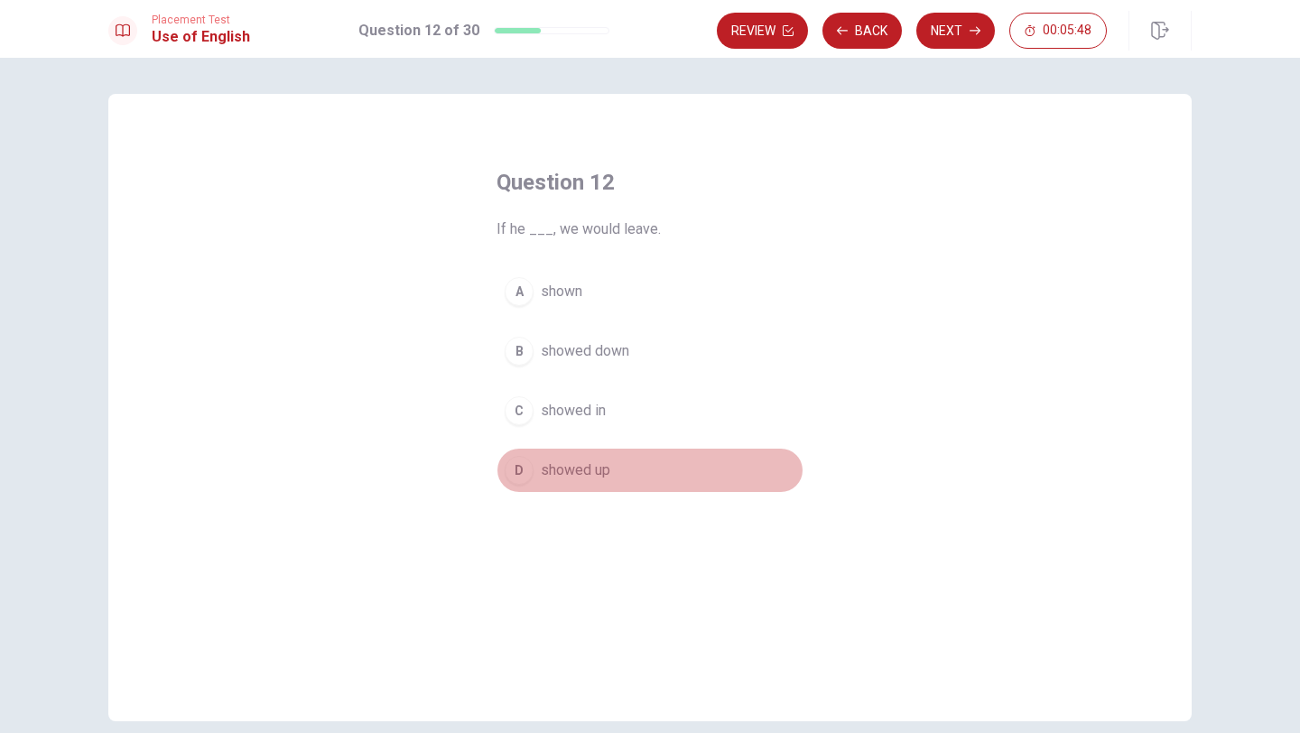
click at [599, 458] on button "D showed up" at bounding box center [649, 470] width 307 height 45
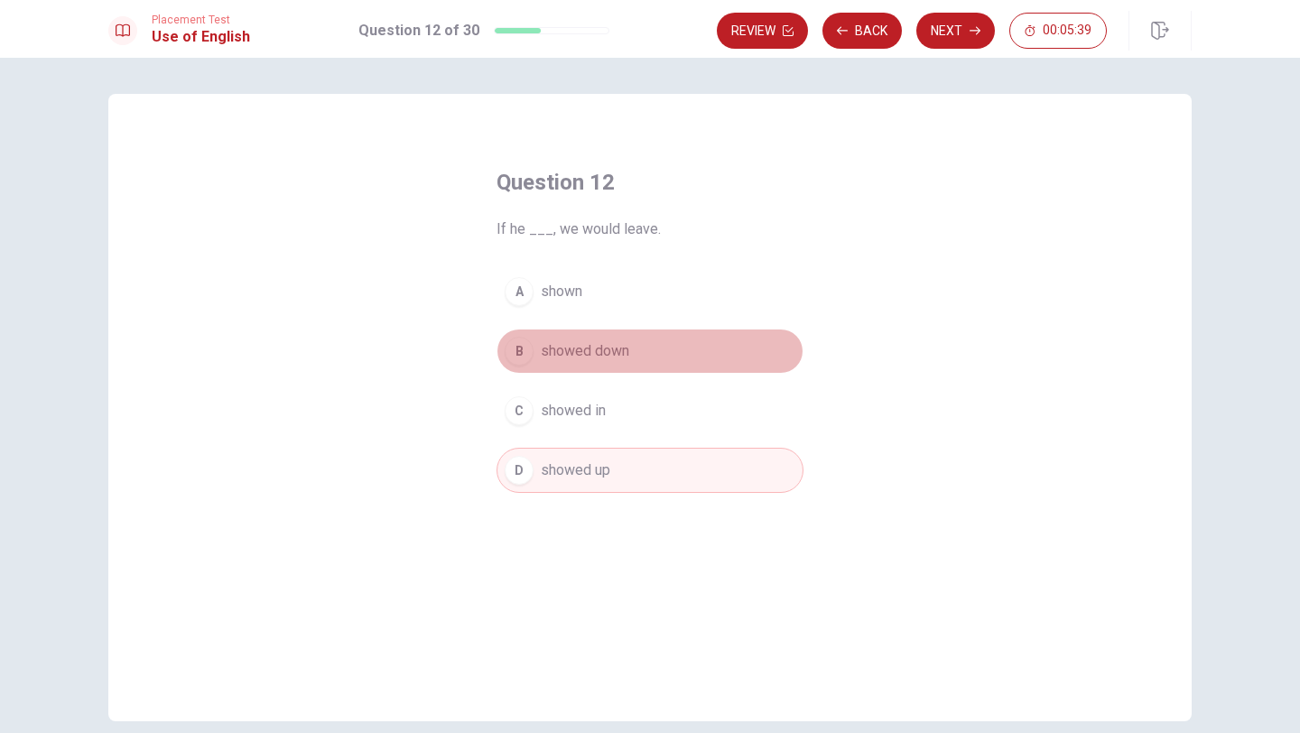
click at [621, 351] on span "showed down" at bounding box center [585, 351] width 88 height 22
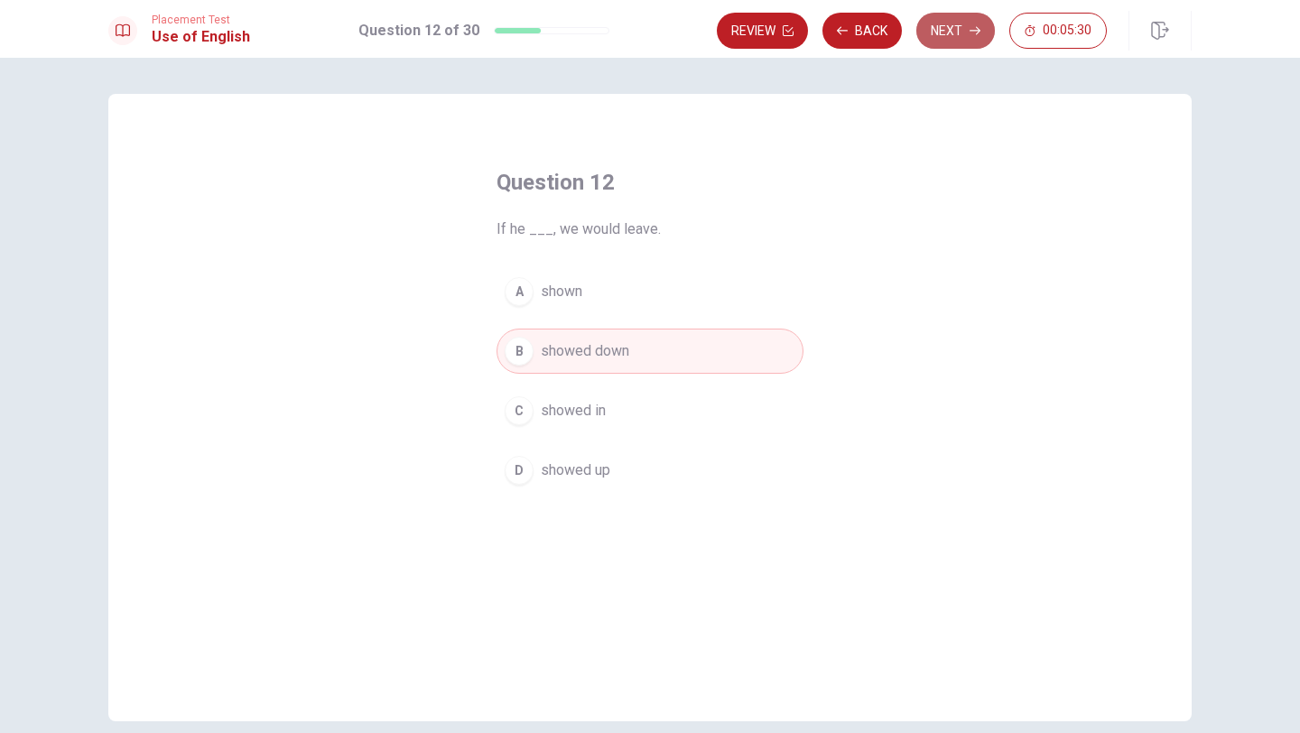
click at [938, 36] on button "Next" at bounding box center [955, 31] width 79 height 36
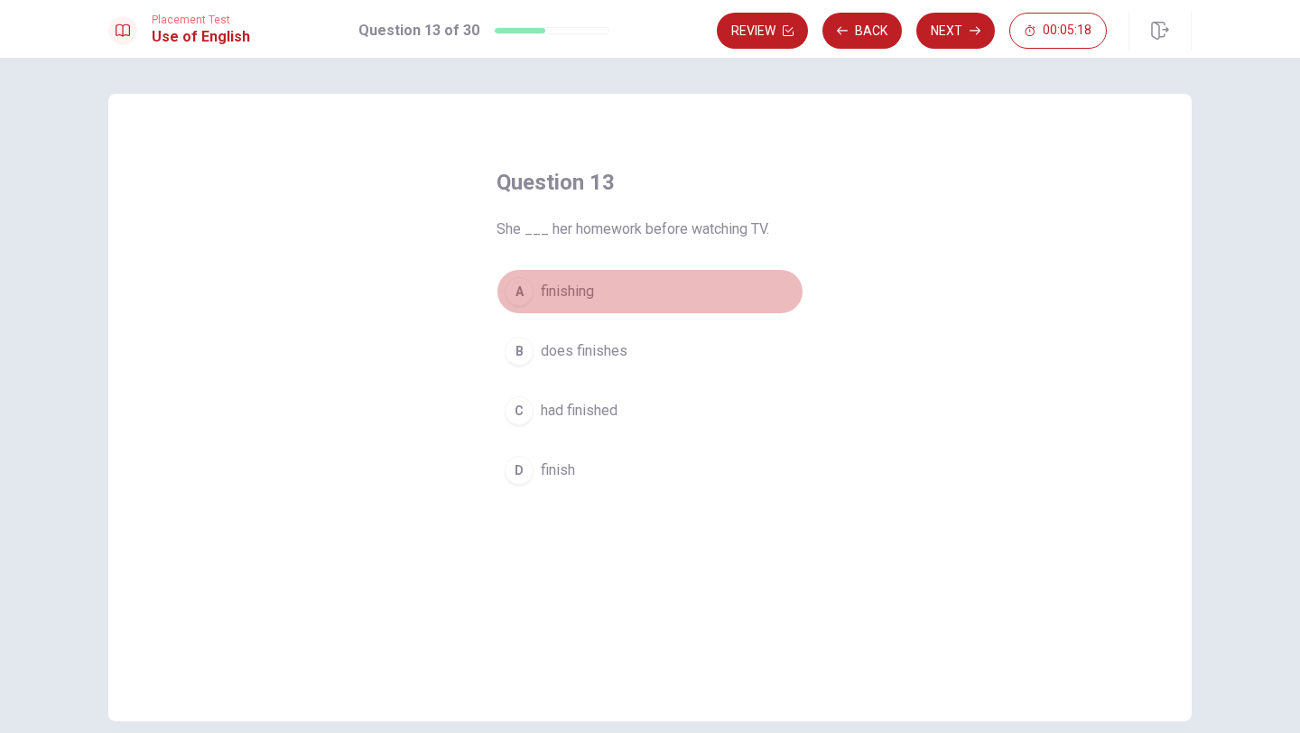
click at [593, 293] on span "finishing" at bounding box center [567, 292] width 53 height 22
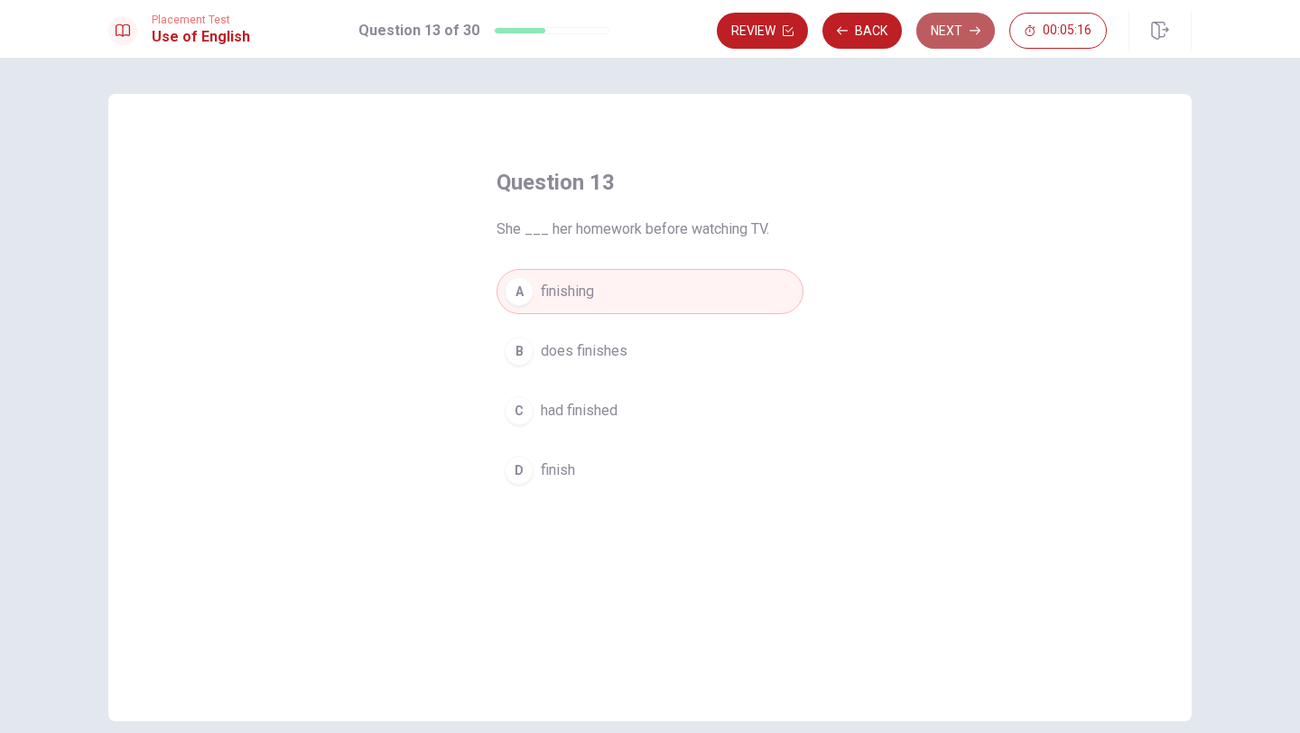
click at [931, 32] on button "Next" at bounding box center [955, 31] width 79 height 36
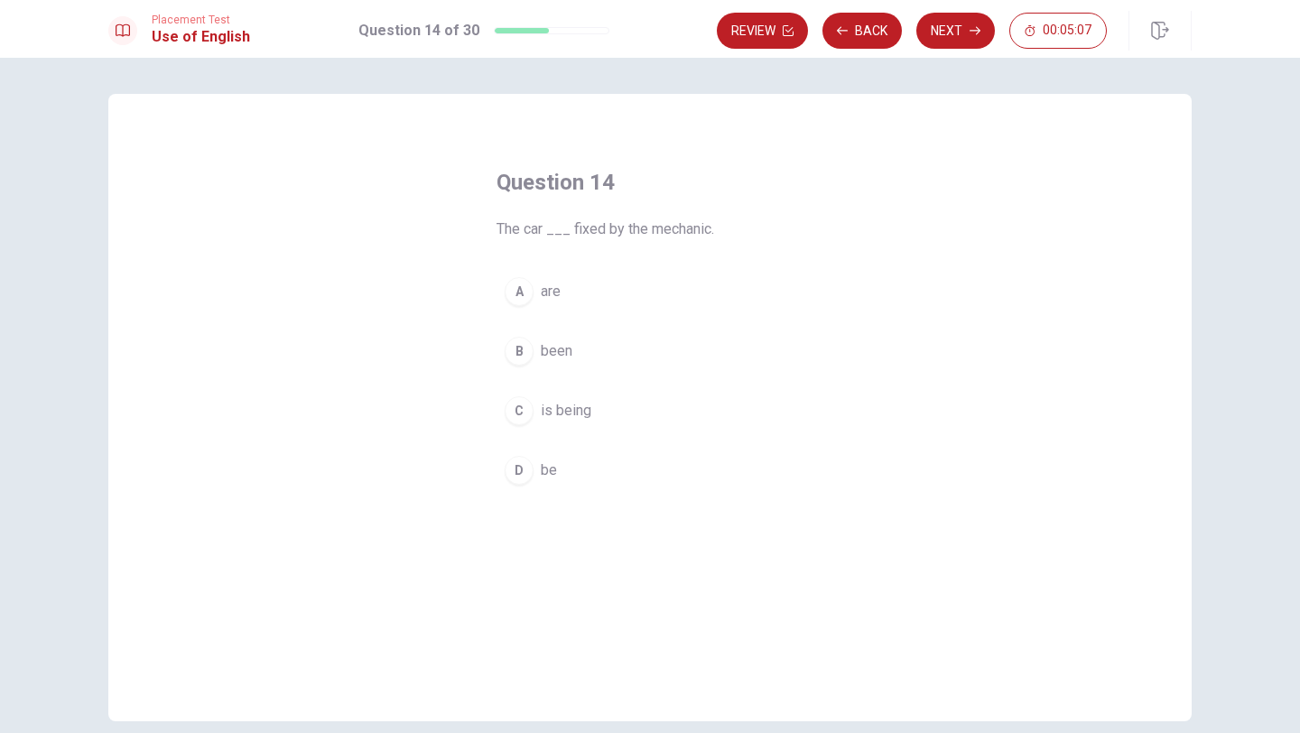
click at [578, 349] on button "B been" at bounding box center [649, 351] width 307 height 45
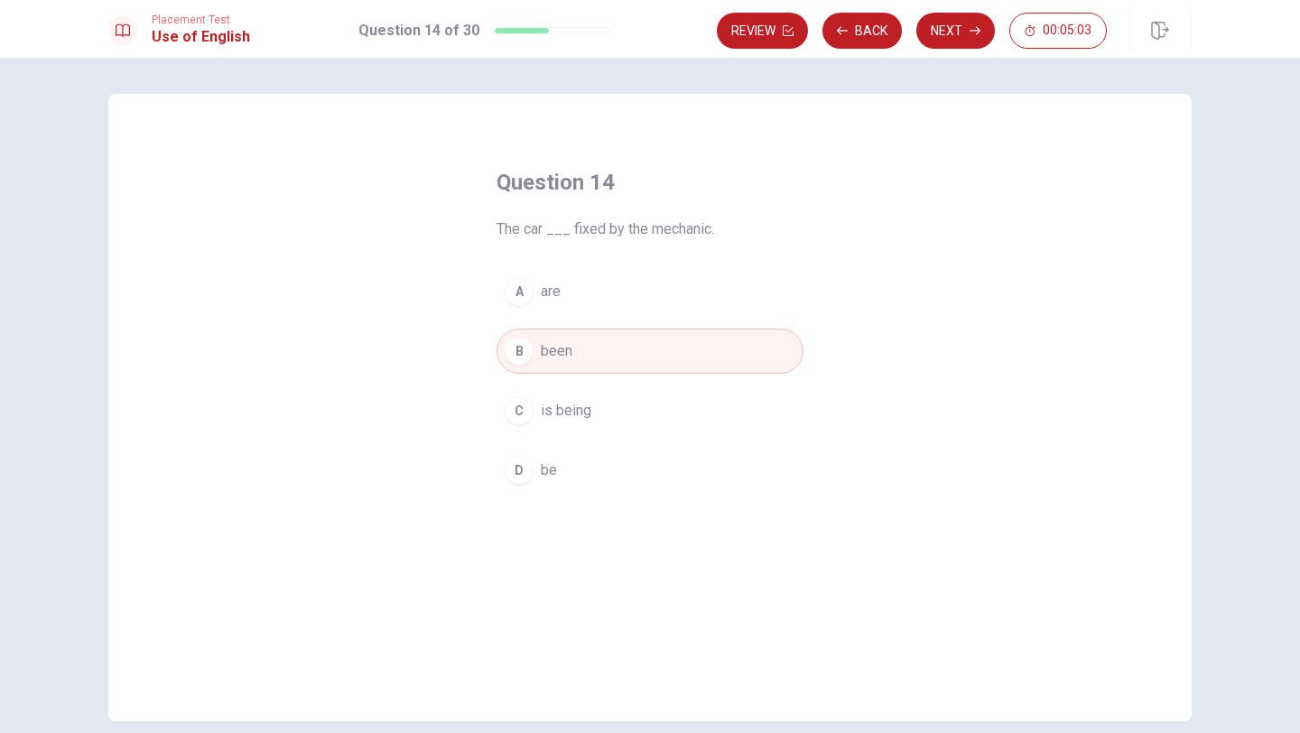
click at [619, 291] on button "A are" at bounding box center [649, 291] width 307 height 45
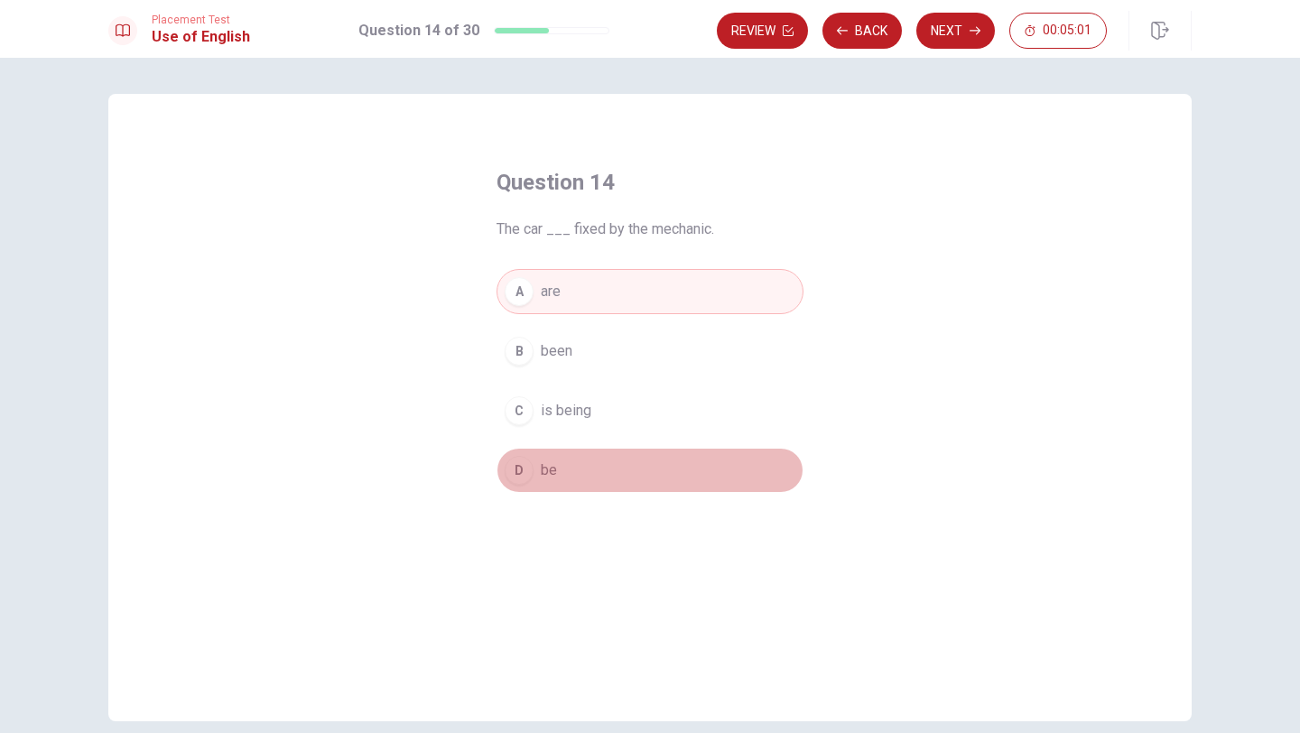
click at [574, 457] on button "D be" at bounding box center [649, 470] width 307 height 45
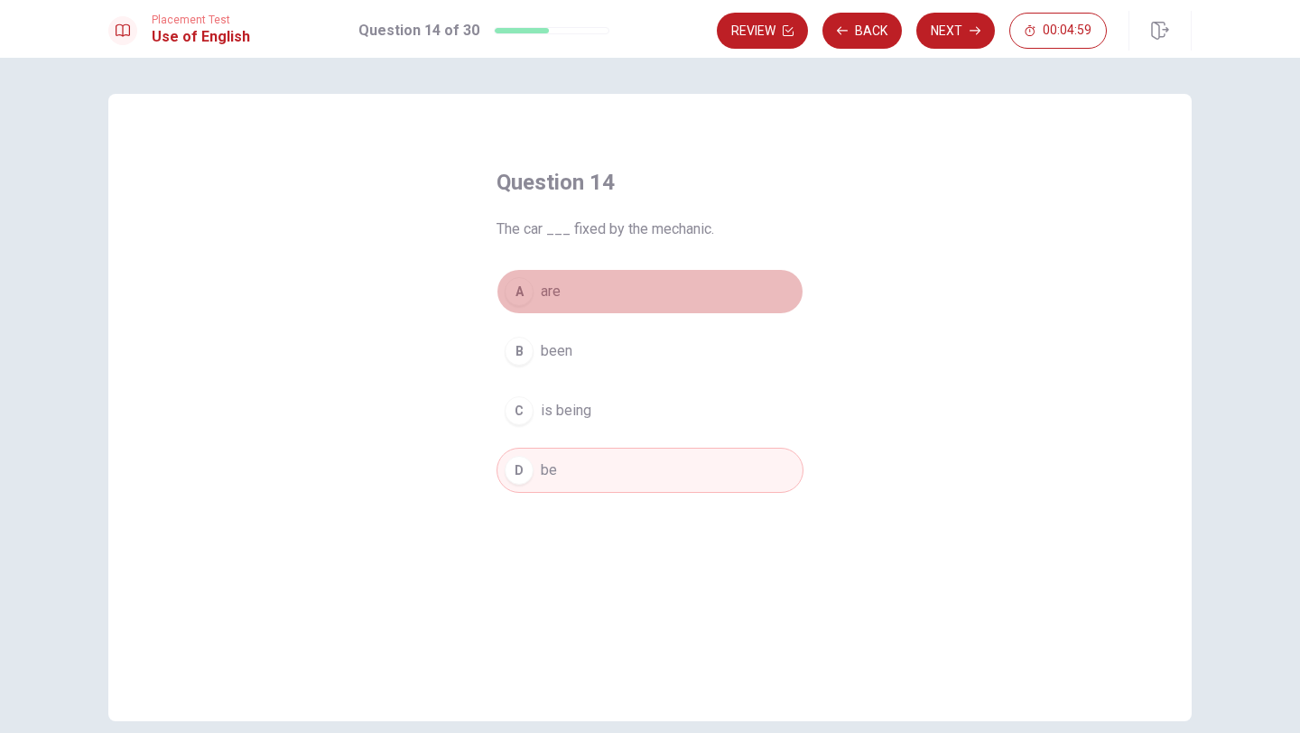
click at [628, 294] on button "A are" at bounding box center [649, 291] width 307 height 45
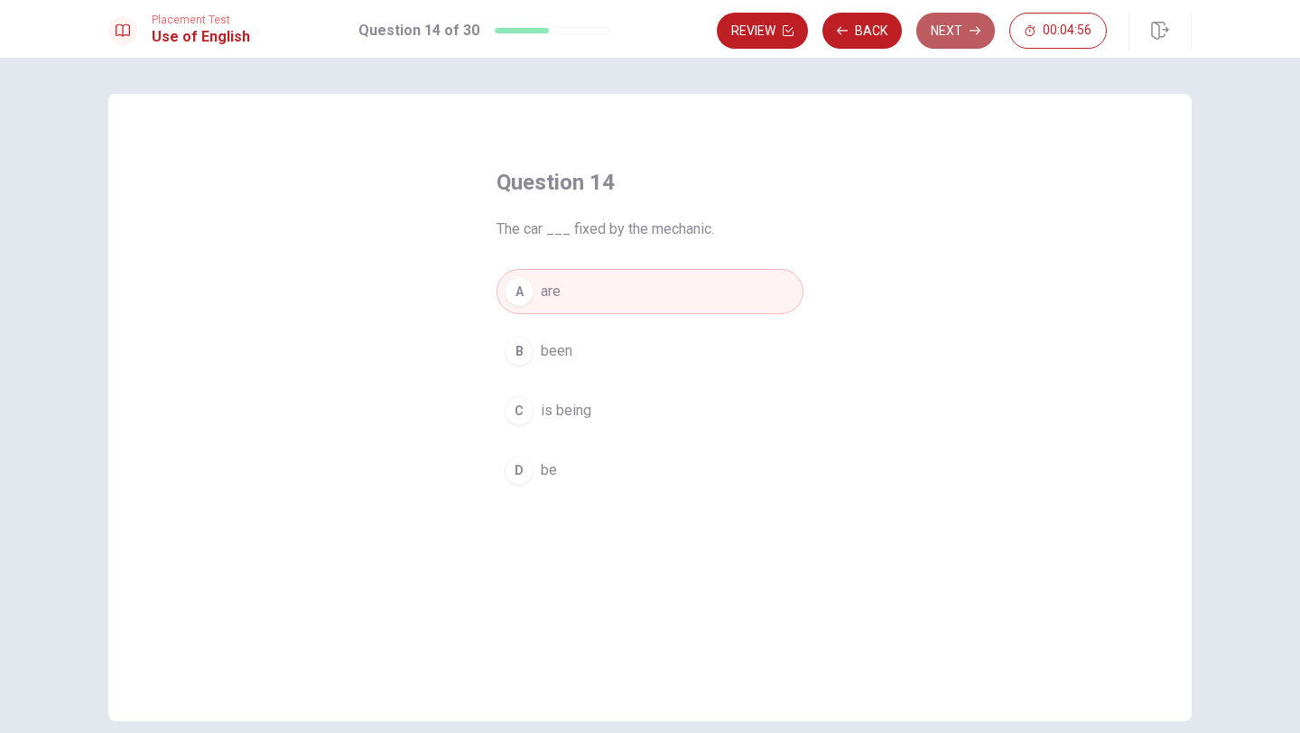
click at [943, 26] on button "Next" at bounding box center [955, 31] width 79 height 36
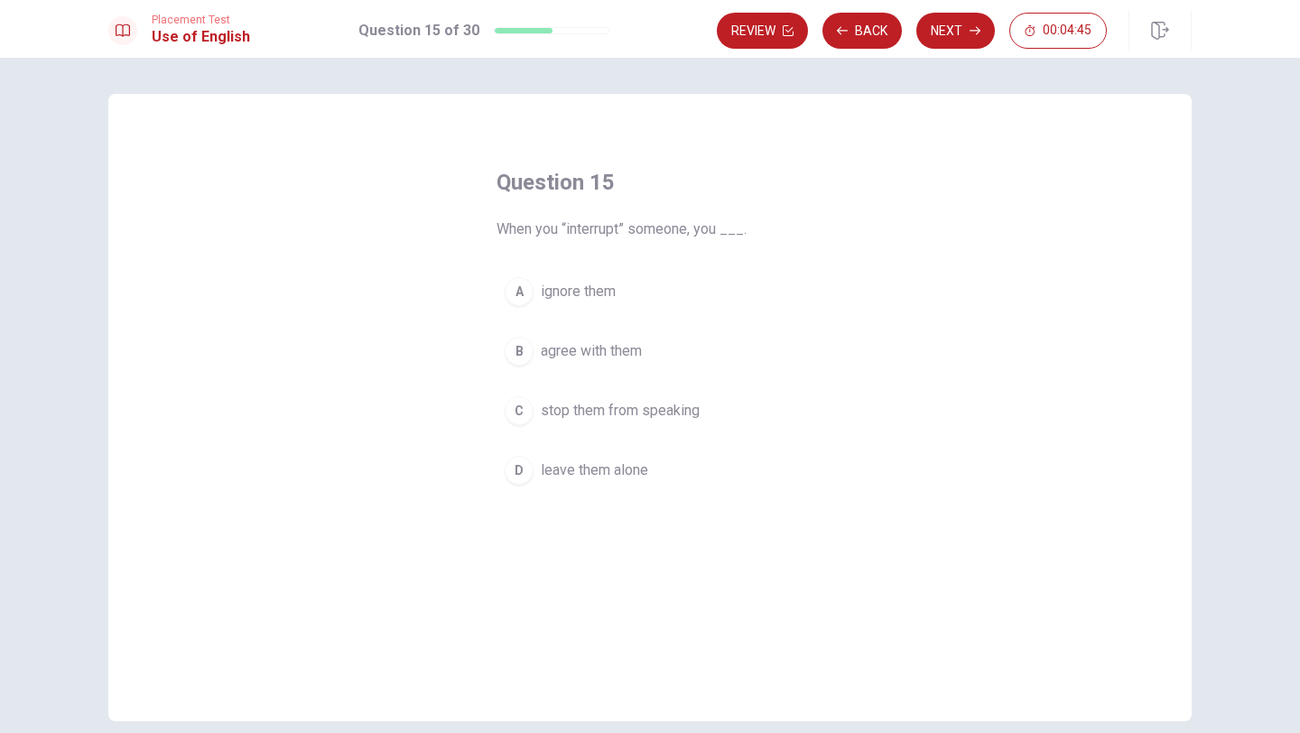
click at [588, 416] on span "stop them from speaking" at bounding box center [620, 411] width 159 height 22
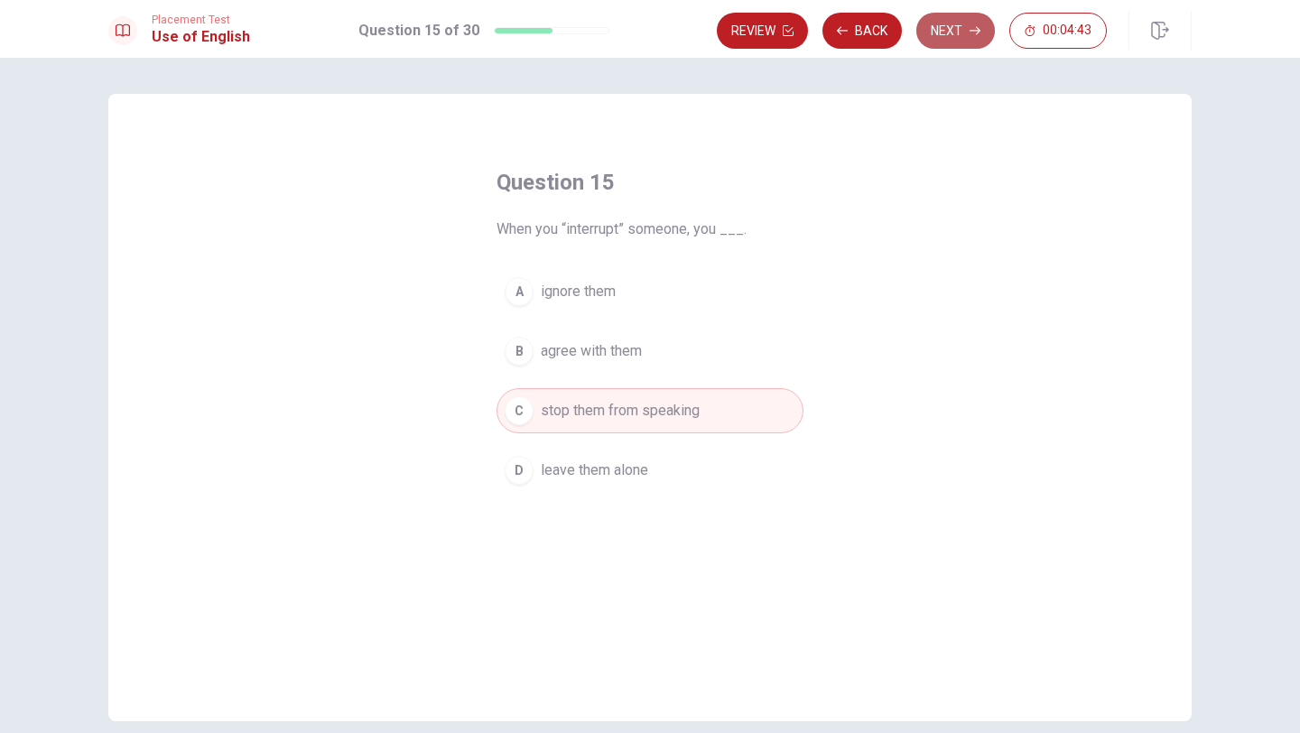
click at [952, 39] on button "Next" at bounding box center [955, 31] width 79 height 36
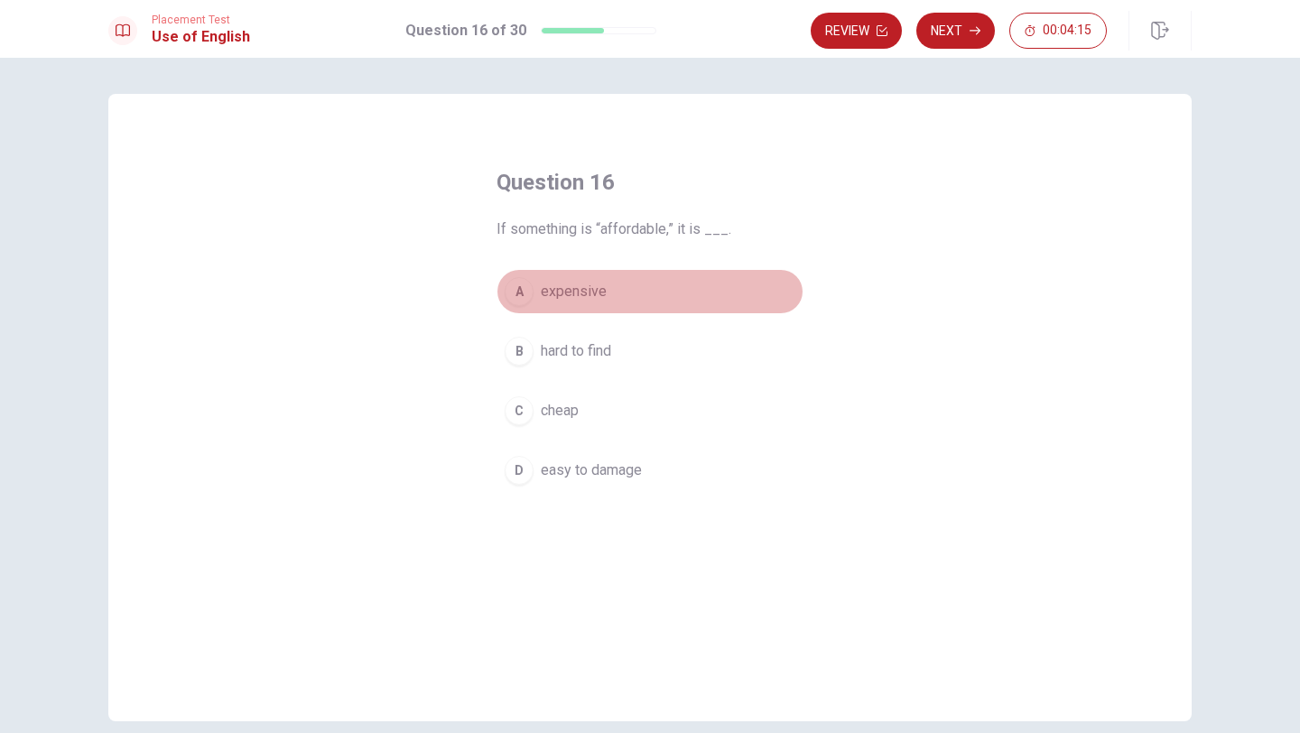
click at [577, 295] on span "expensive" at bounding box center [574, 292] width 66 height 22
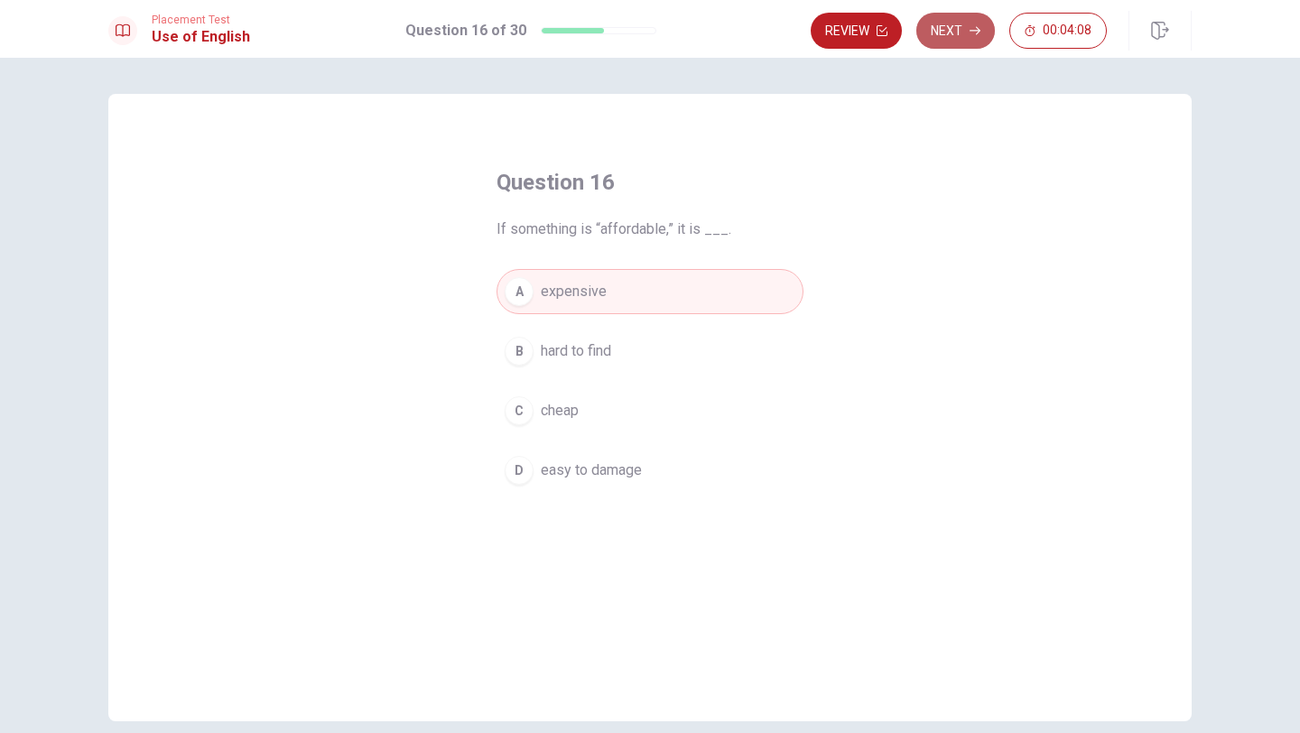
click at [969, 35] on icon "button" at bounding box center [974, 30] width 11 height 11
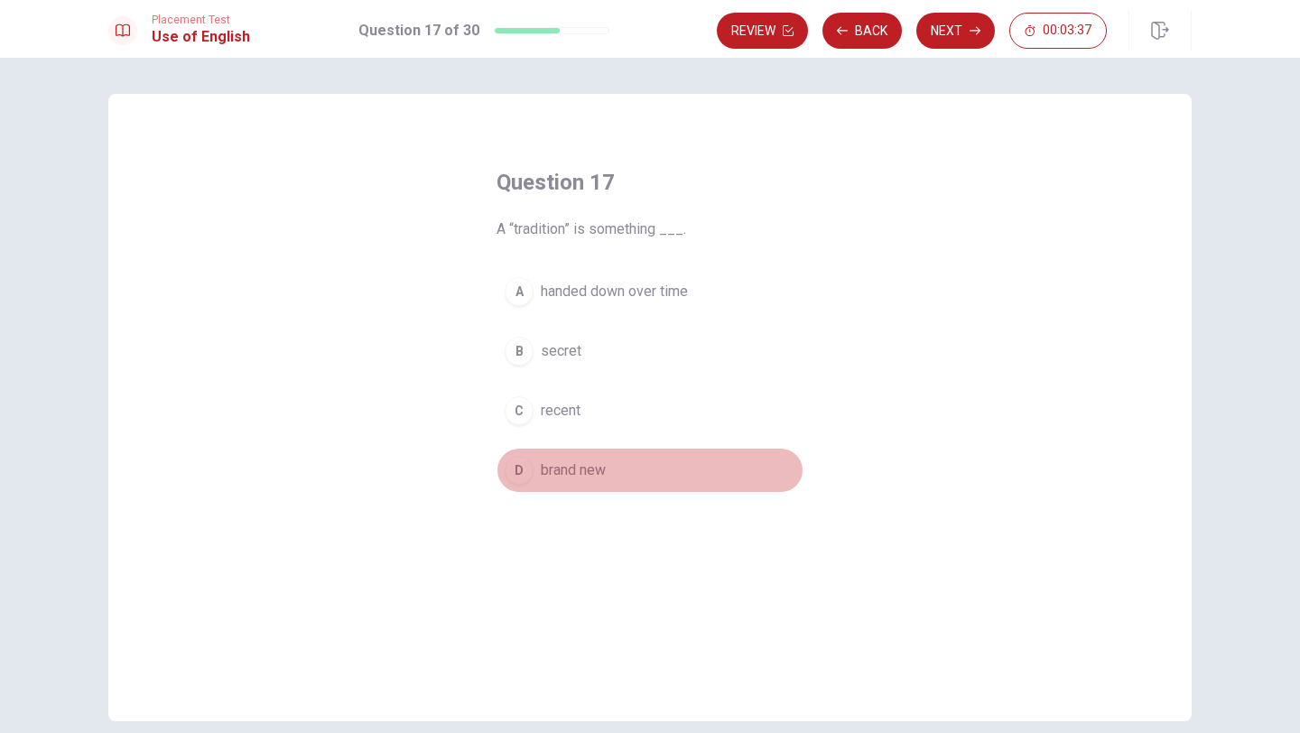
click at [556, 468] on span "brand new" at bounding box center [573, 470] width 65 height 22
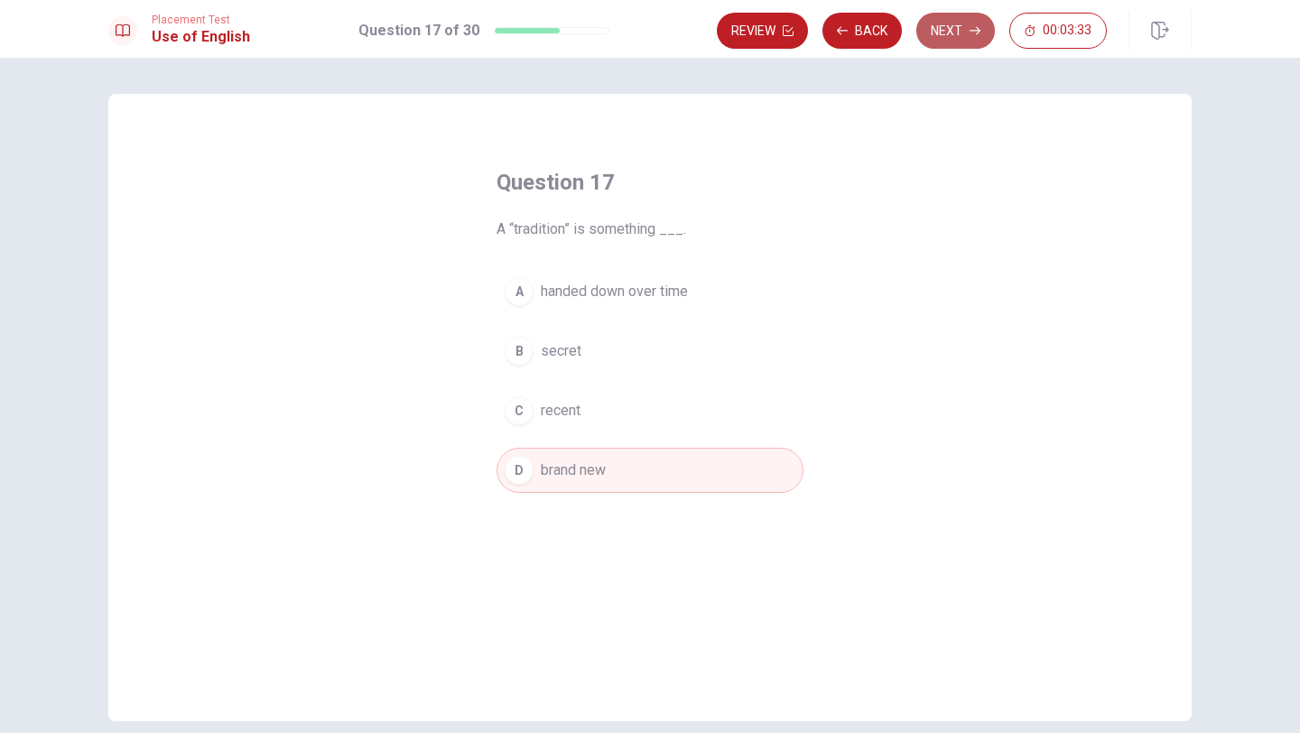
click at [941, 29] on button "Next" at bounding box center [955, 31] width 79 height 36
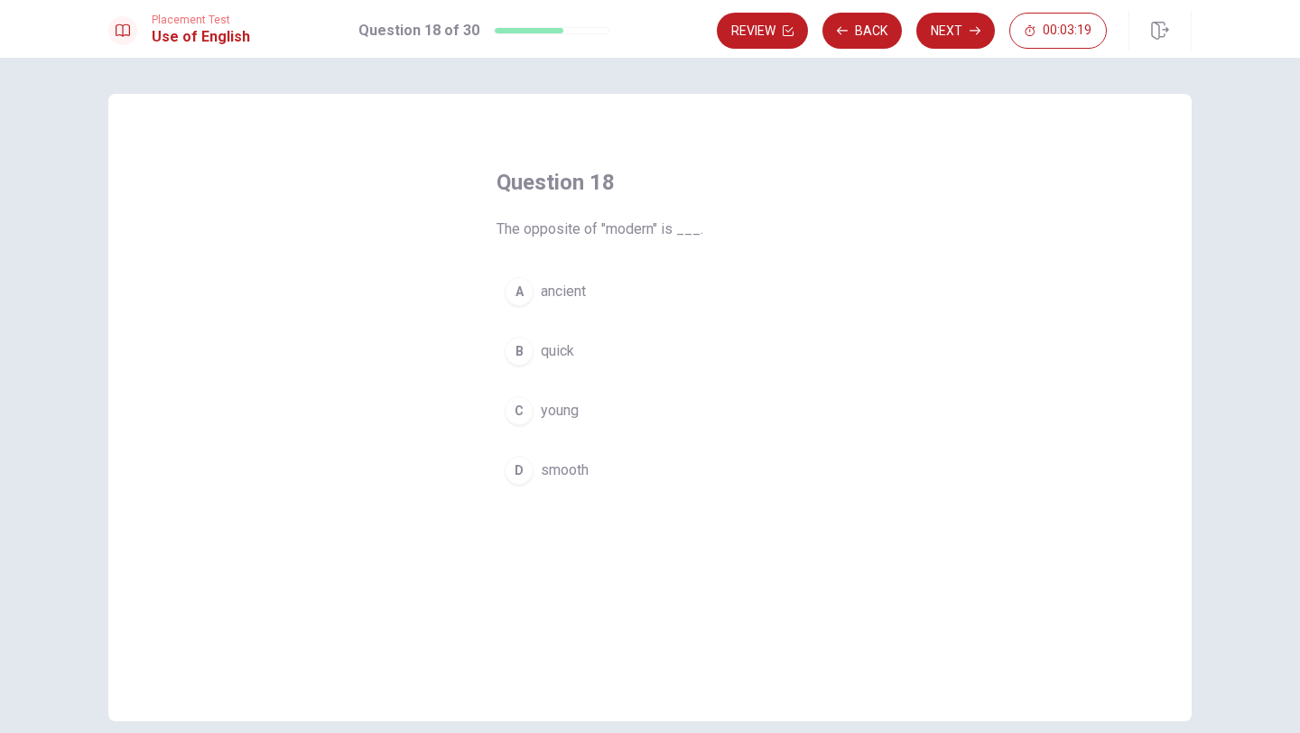
click at [586, 298] on span "ancient" at bounding box center [563, 292] width 45 height 22
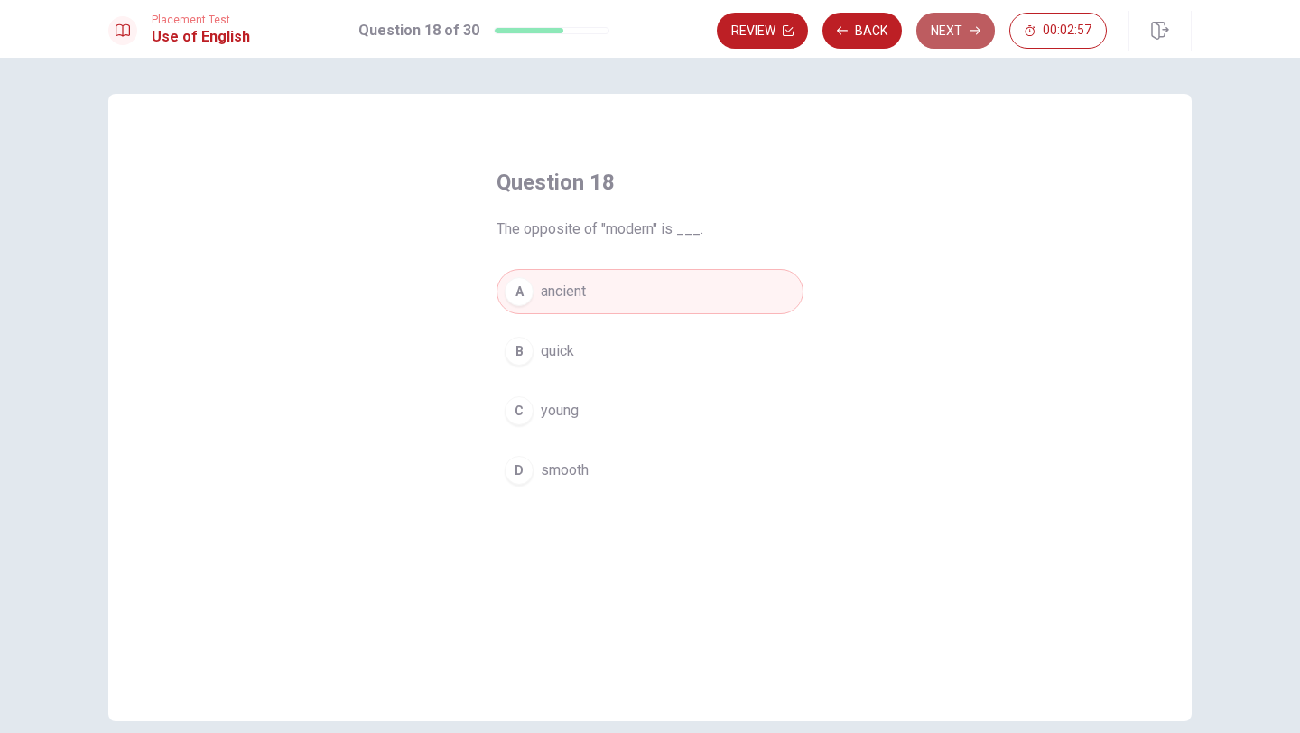
click at [961, 35] on button "Next" at bounding box center [955, 31] width 79 height 36
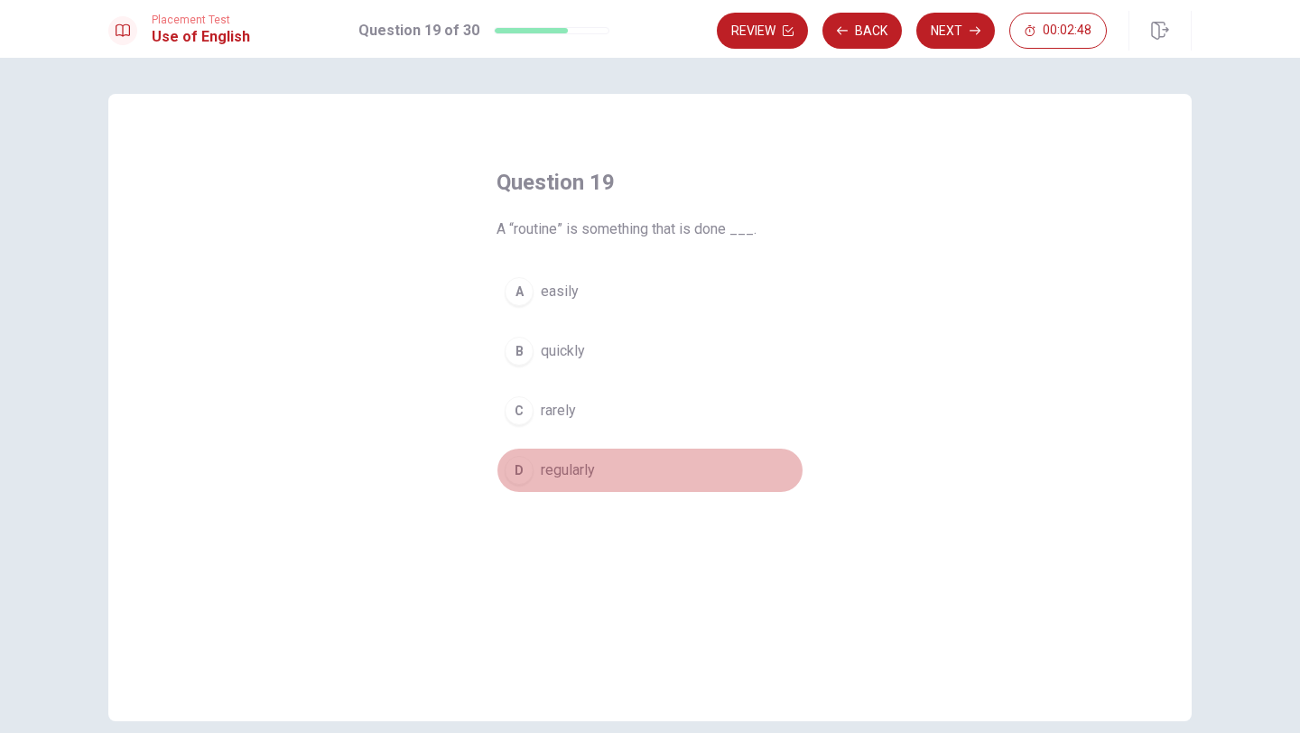
click at [549, 463] on span "regularly" at bounding box center [568, 470] width 54 height 22
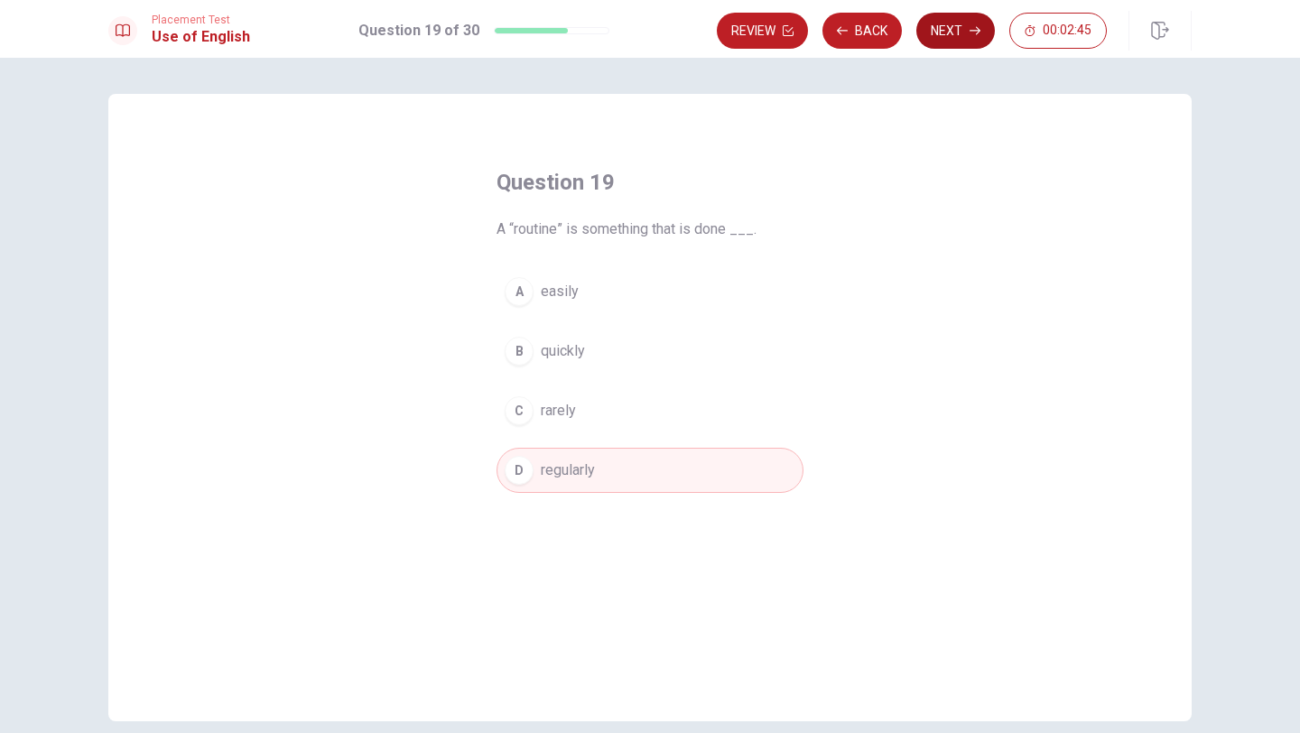
click at [941, 30] on button "Next" at bounding box center [955, 31] width 79 height 36
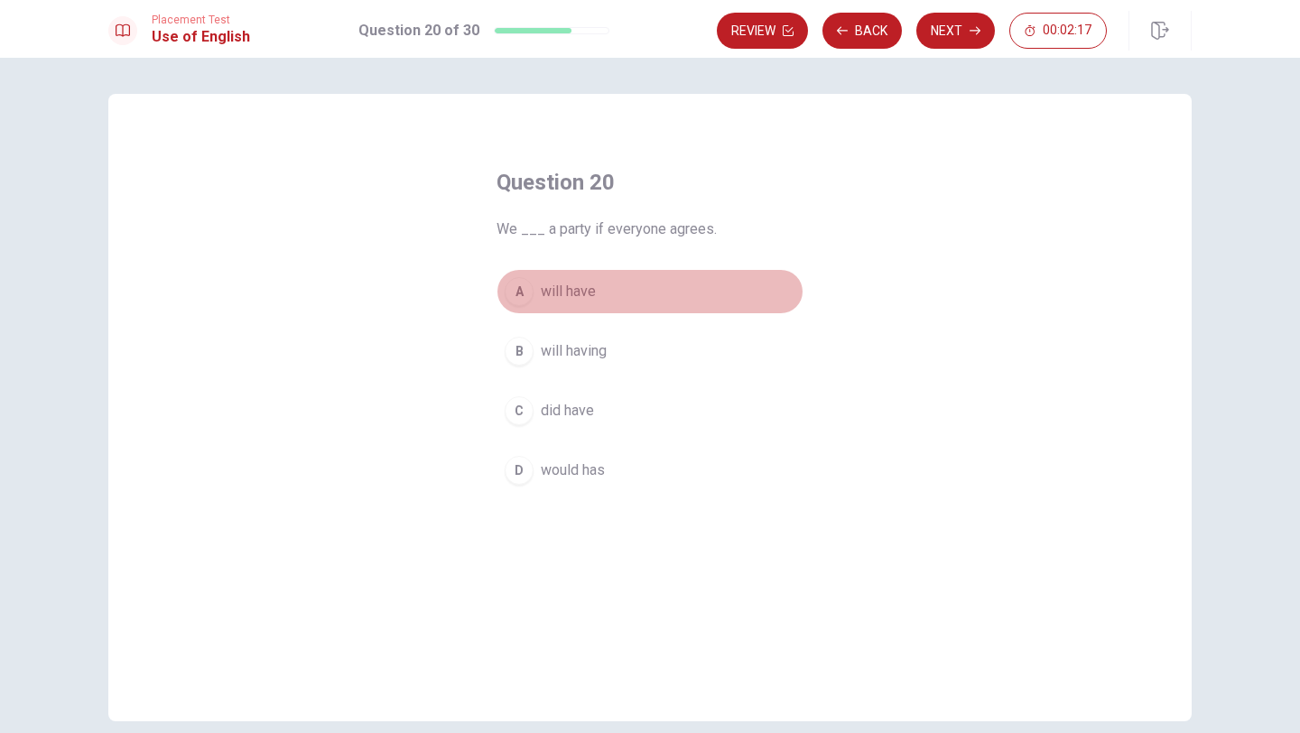
click at [591, 295] on span "will have" at bounding box center [568, 292] width 55 height 22
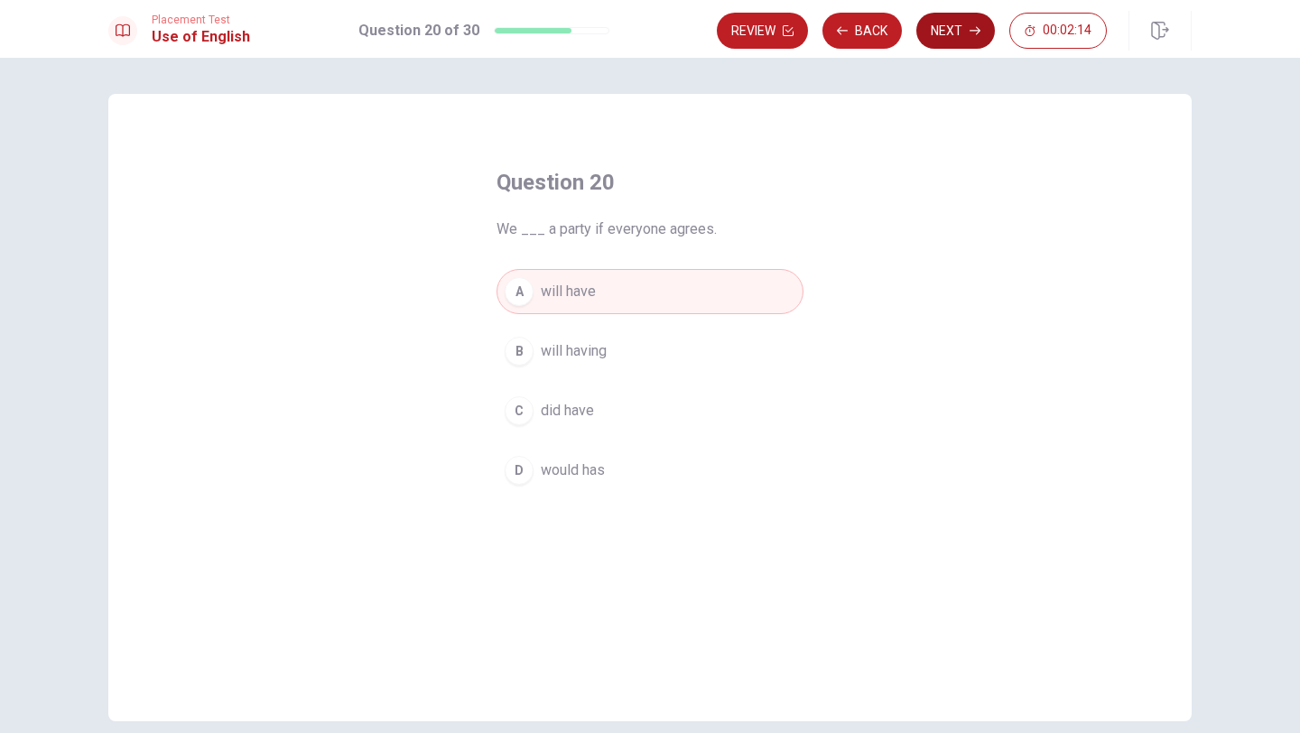
click at [950, 32] on button "Next" at bounding box center [955, 31] width 79 height 36
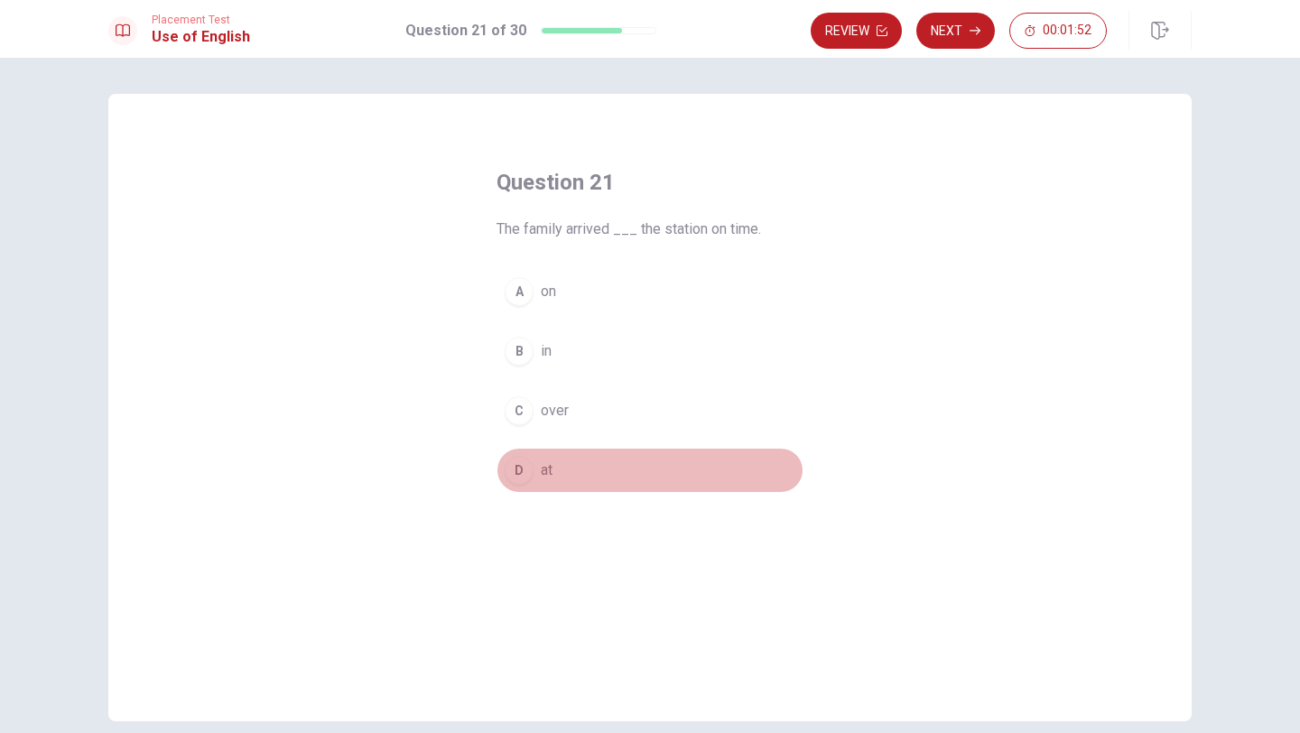
click at [555, 471] on button "D at" at bounding box center [649, 470] width 307 height 45
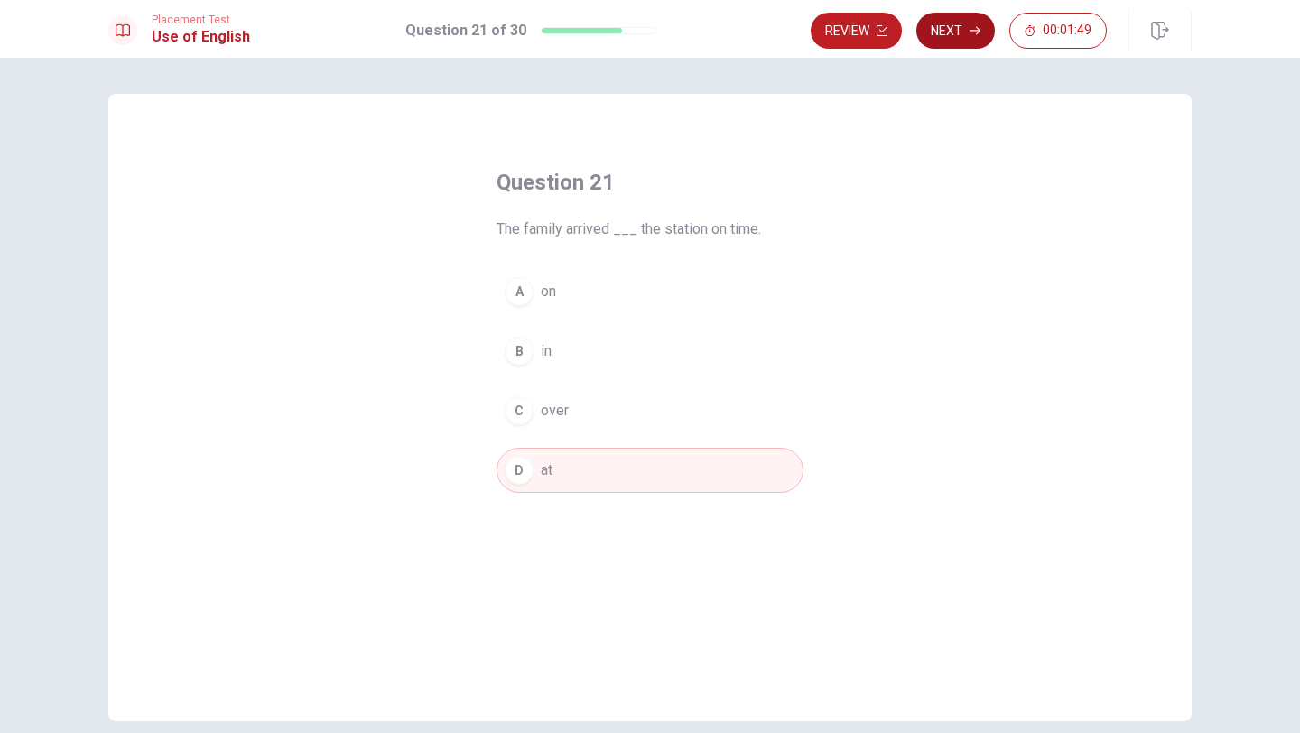
click at [955, 16] on button "Next" at bounding box center [955, 31] width 79 height 36
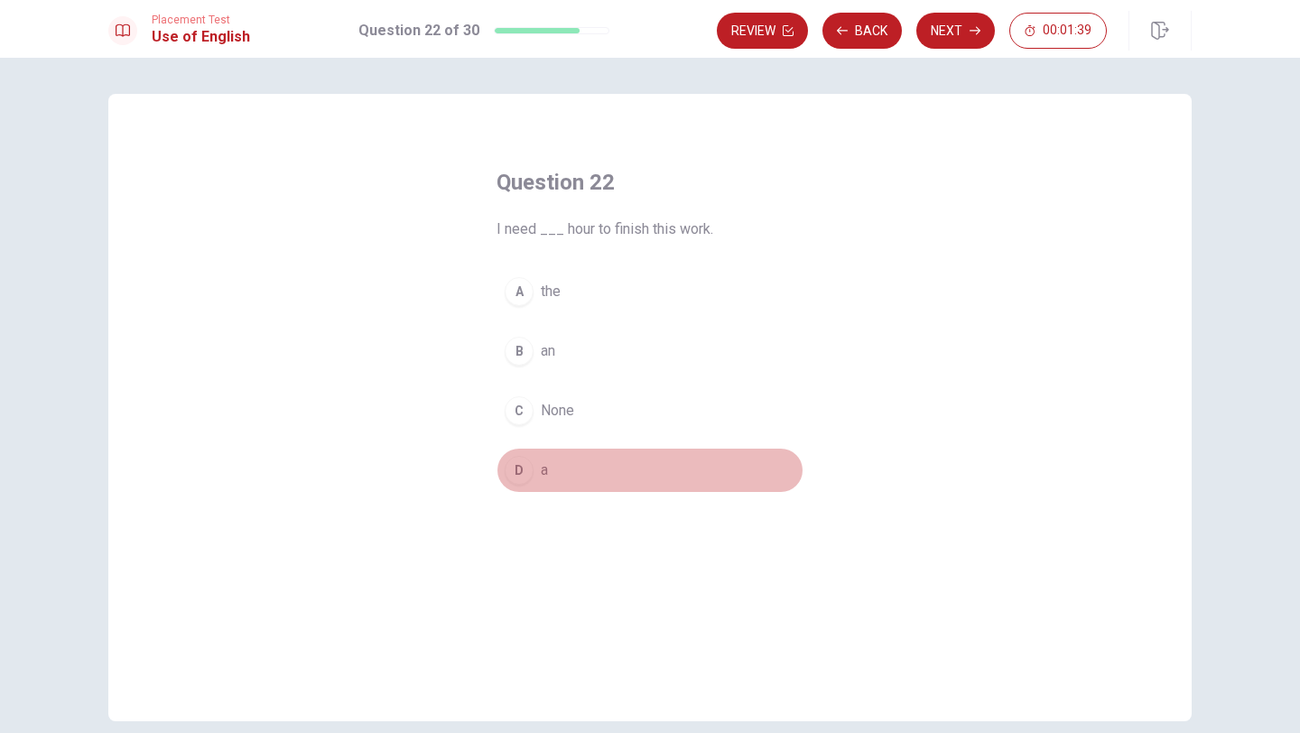
click at [553, 463] on button "D a" at bounding box center [649, 470] width 307 height 45
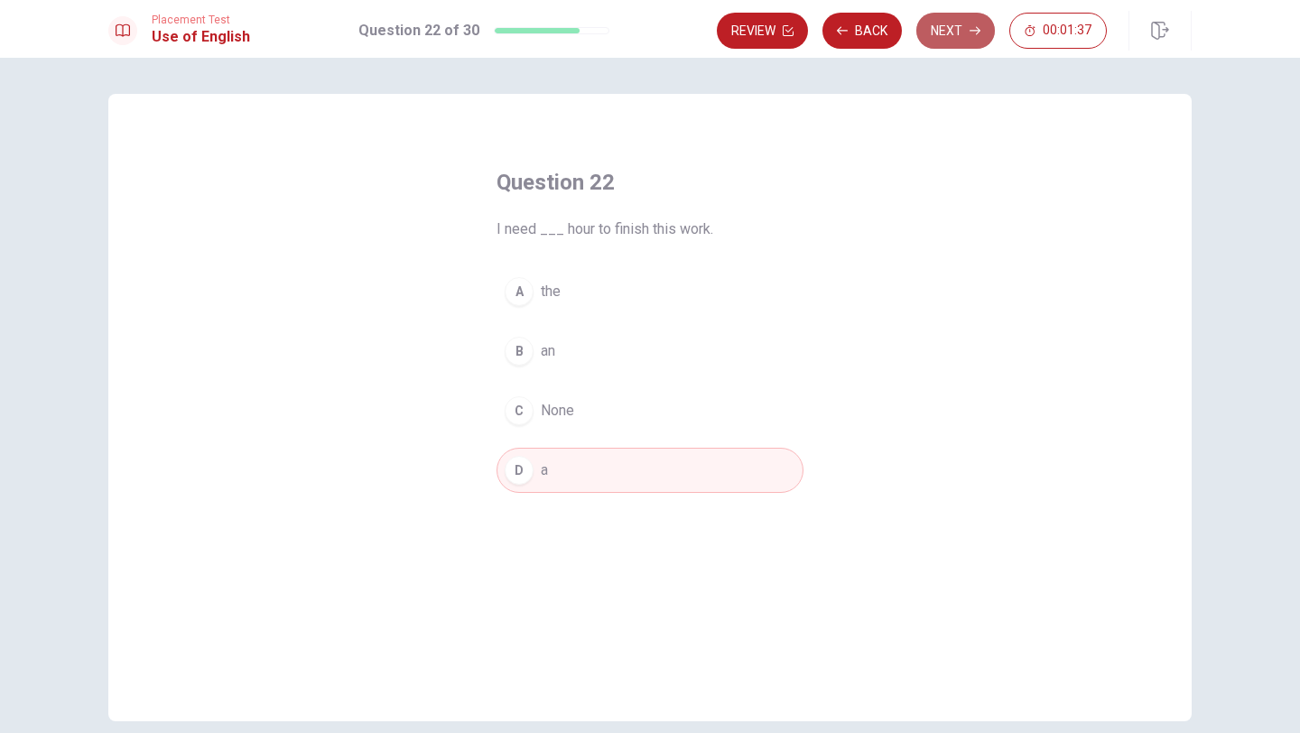
click at [961, 32] on button "Next" at bounding box center [955, 31] width 79 height 36
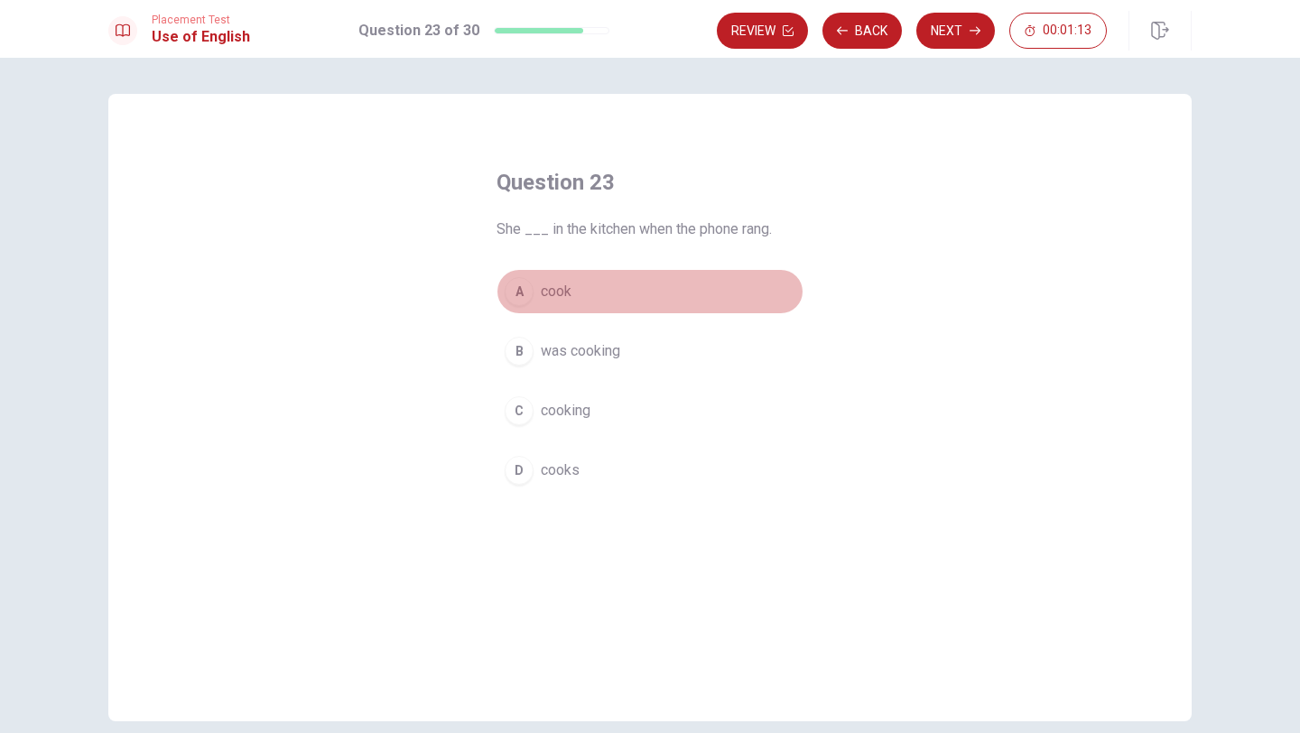
click at [588, 291] on button "A cook" at bounding box center [649, 291] width 307 height 45
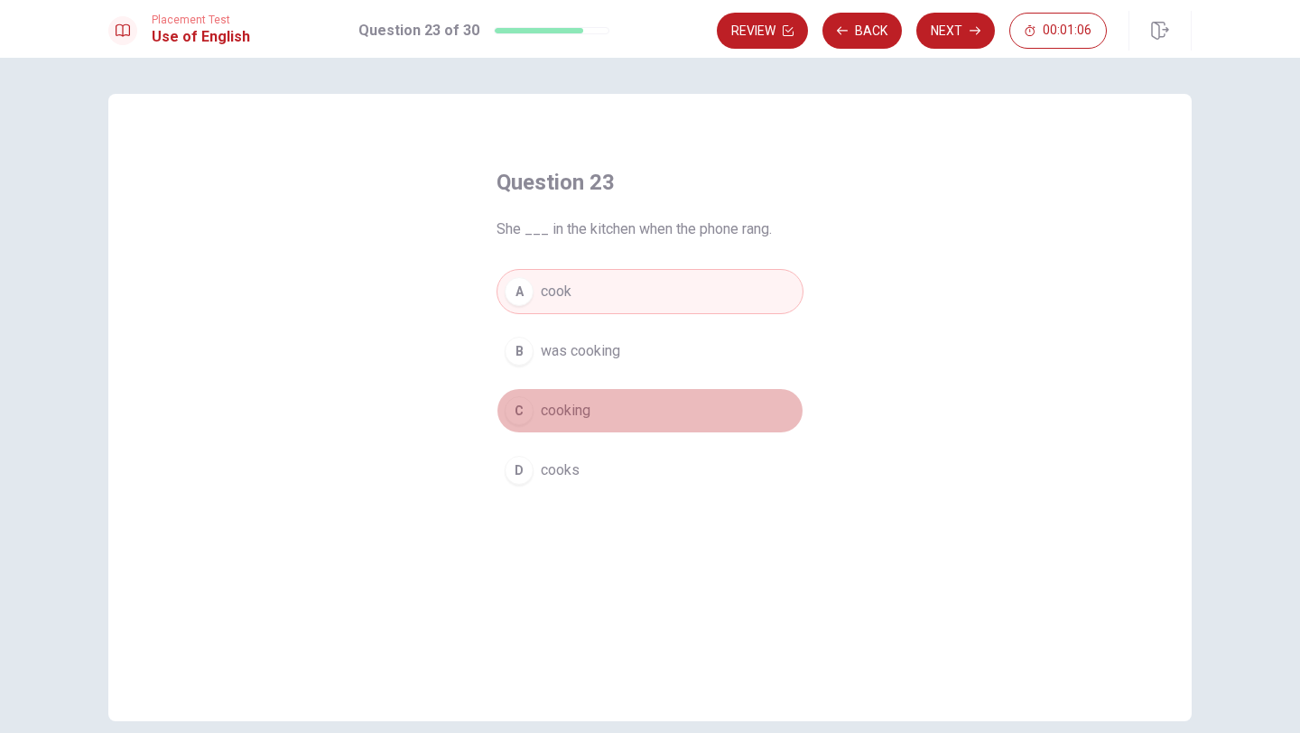
click at [590, 415] on span "cooking" at bounding box center [566, 411] width 50 height 22
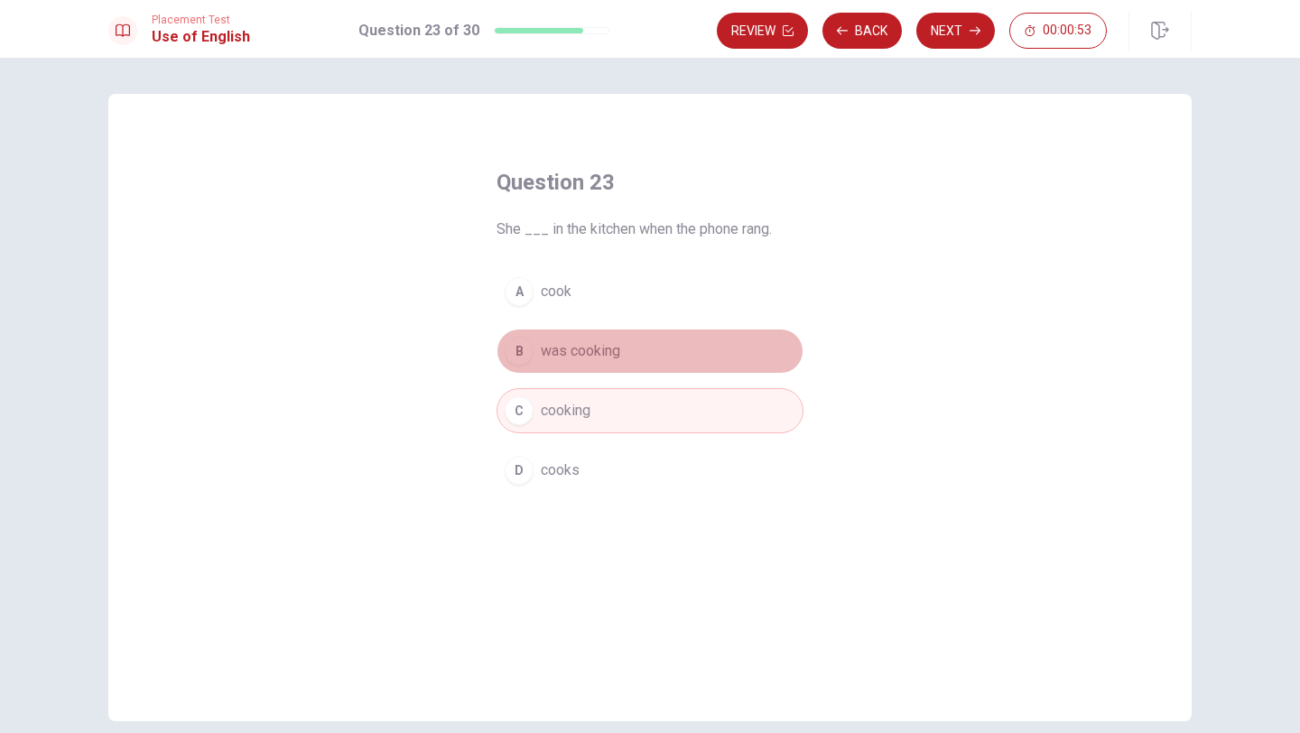
click at [593, 358] on span "was cooking" at bounding box center [580, 351] width 79 height 22
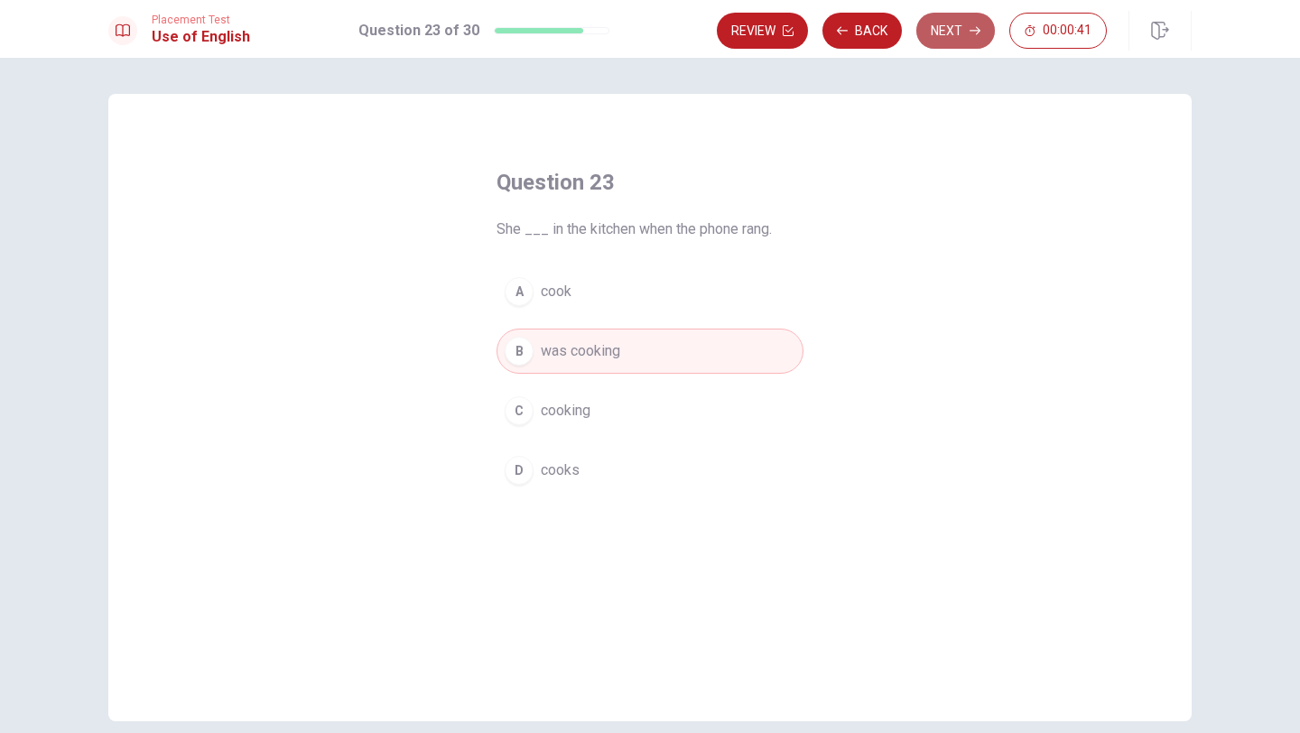
click at [952, 18] on button "Next" at bounding box center [955, 31] width 79 height 36
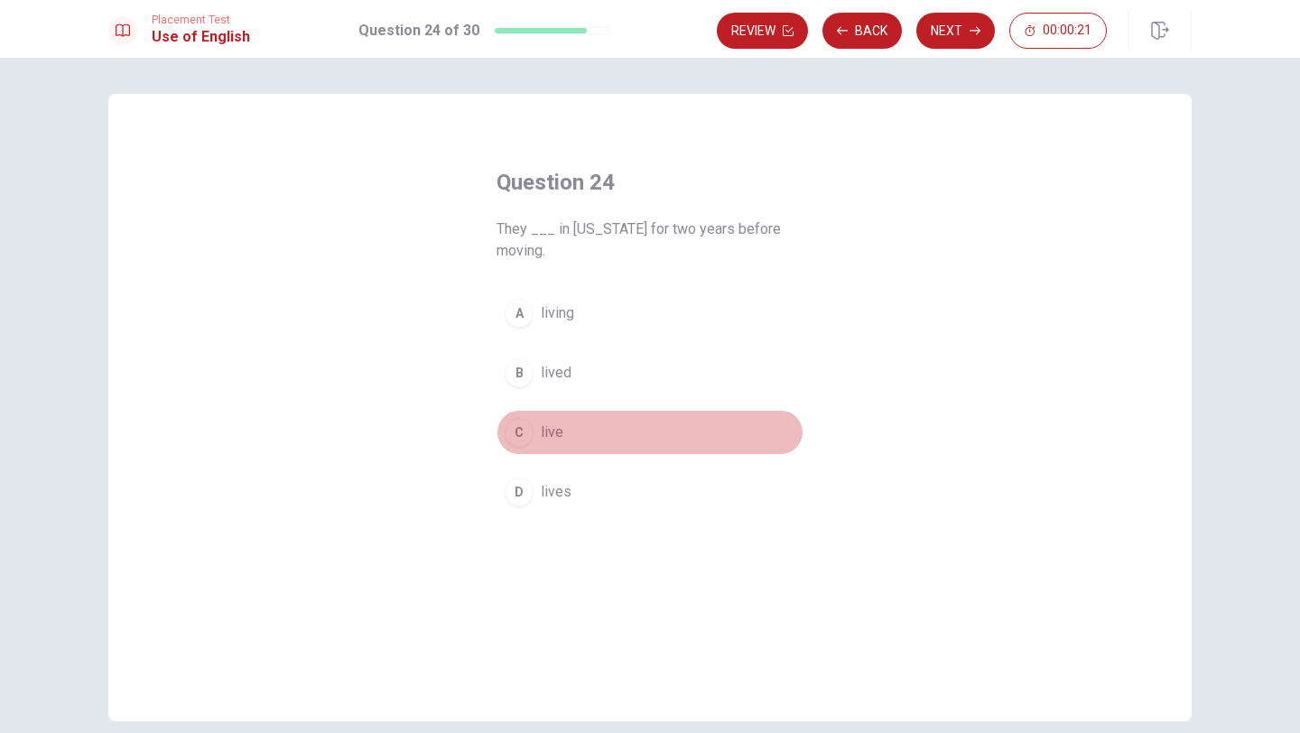
click at [567, 427] on button "C live" at bounding box center [649, 432] width 307 height 45
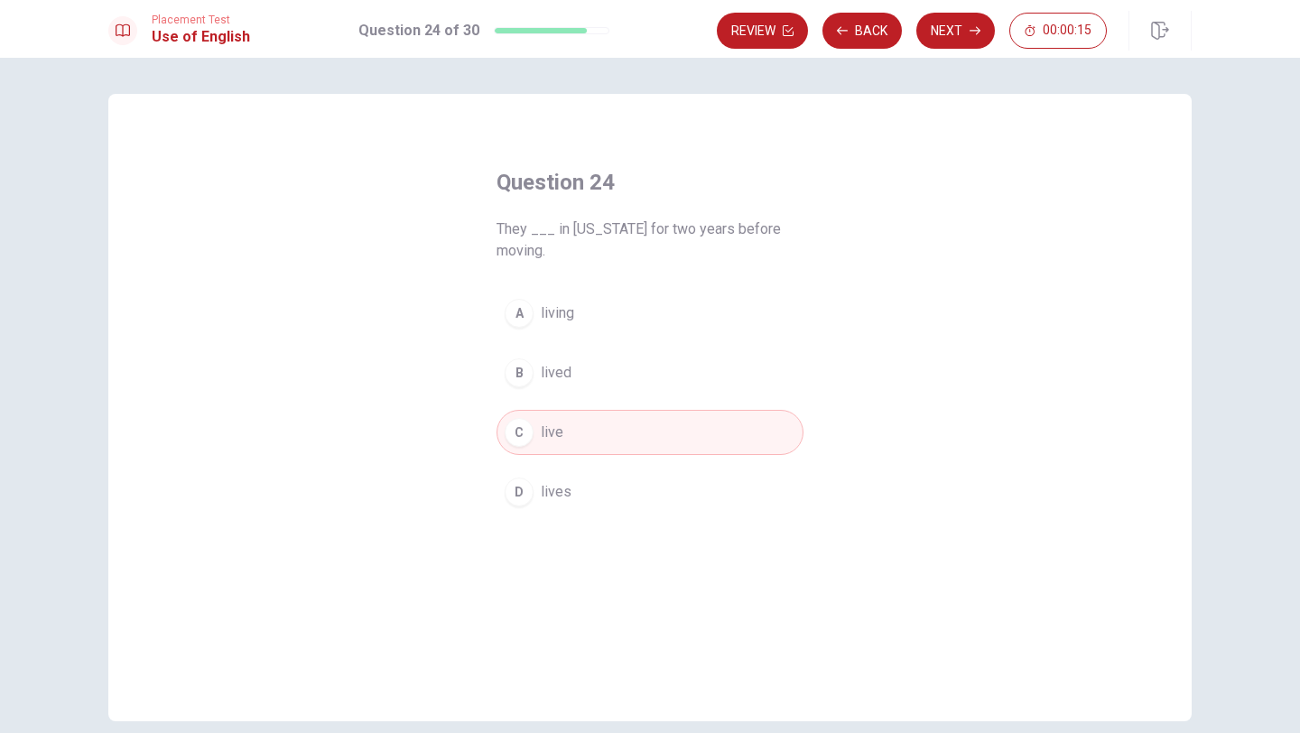
click at [569, 376] on span "lived" at bounding box center [556, 373] width 31 height 22
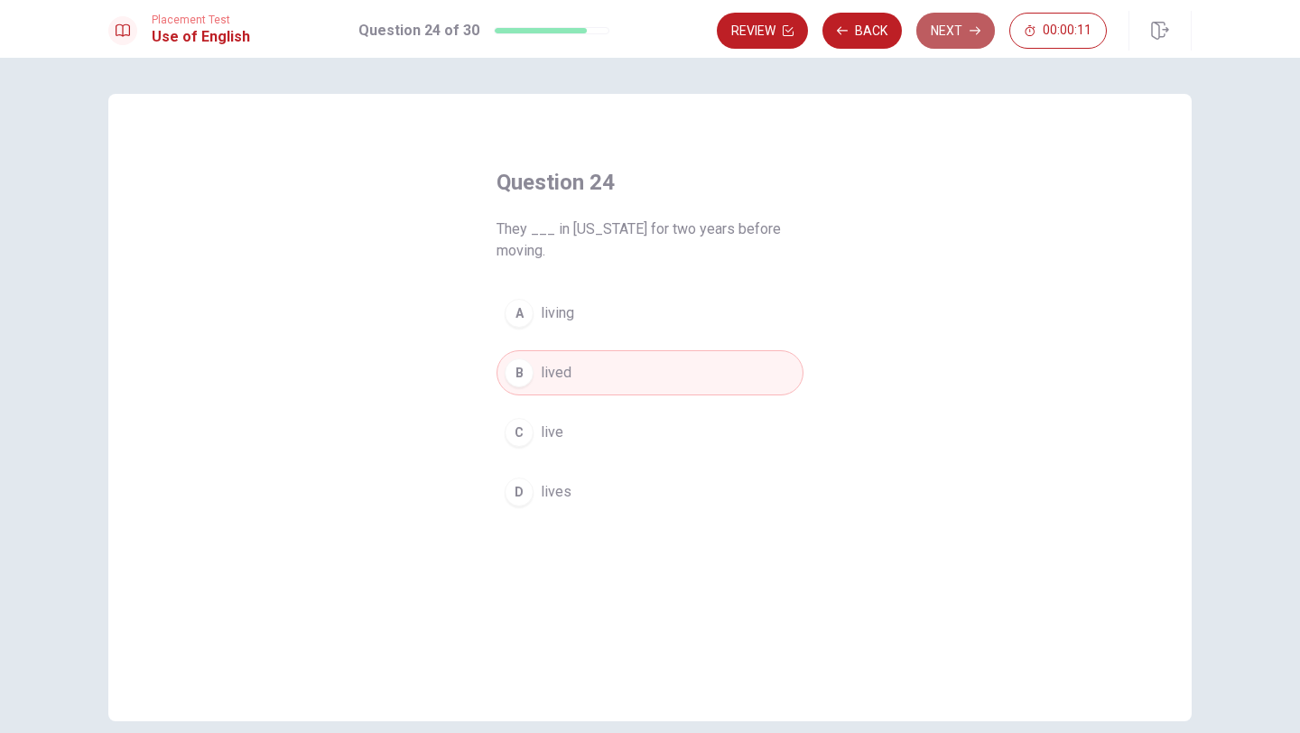
click at [957, 24] on button "Next" at bounding box center [955, 31] width 79 height 36
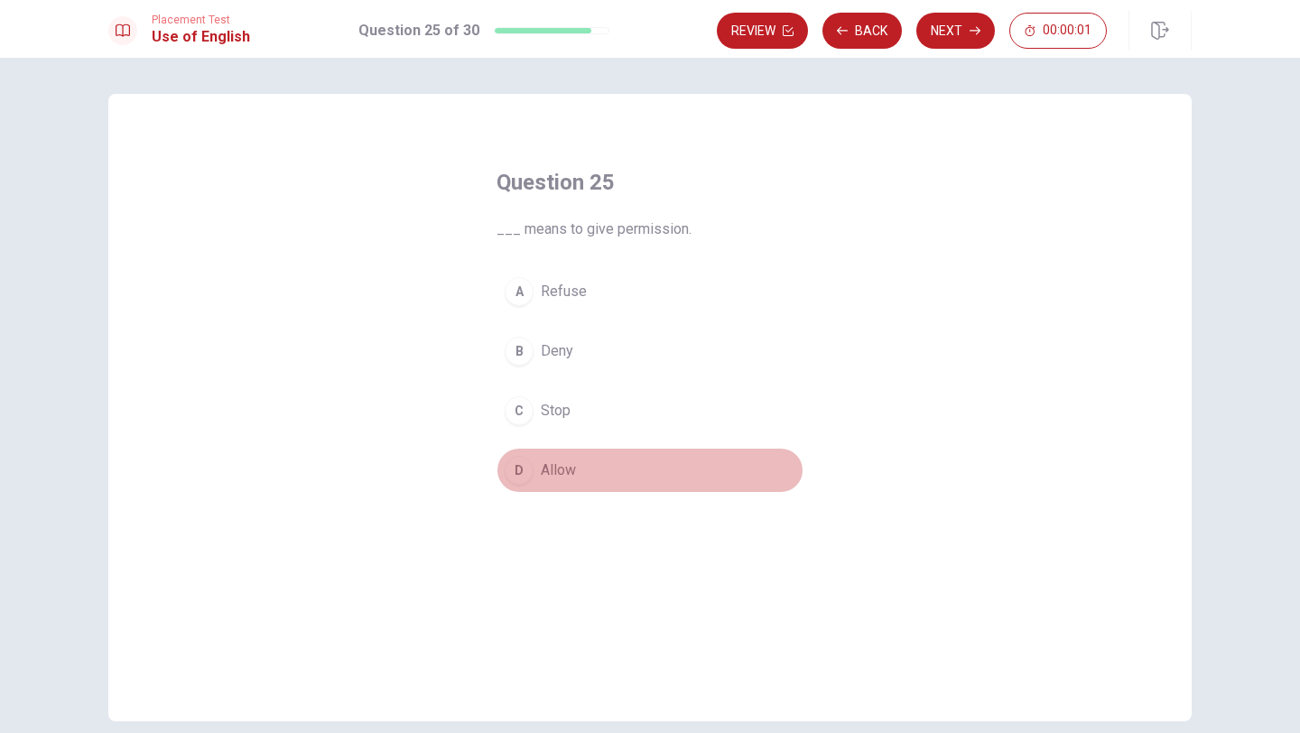
click at [575, 456] on button "D Allow" at bounding box center [649, 470] width 307 height 45
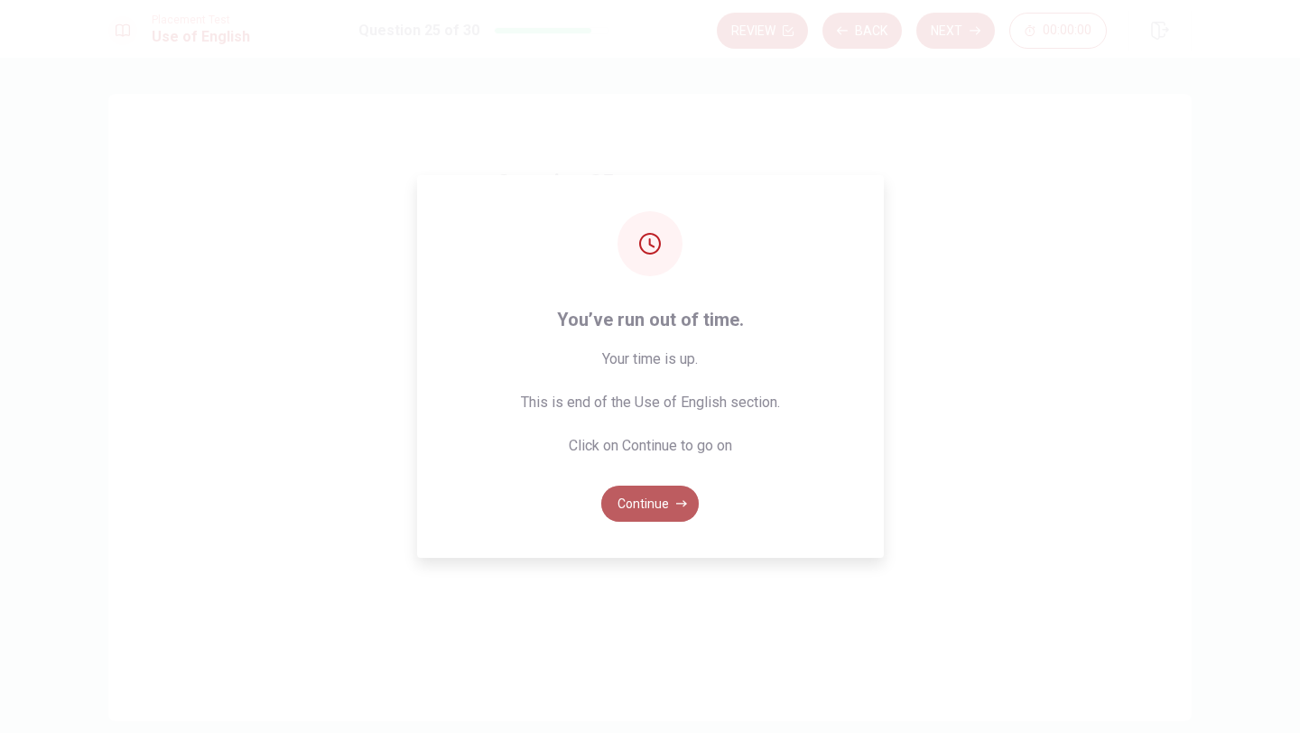
click at [634, 496] on button "Continue" at bounding box center [649, 504] width 97 height 36
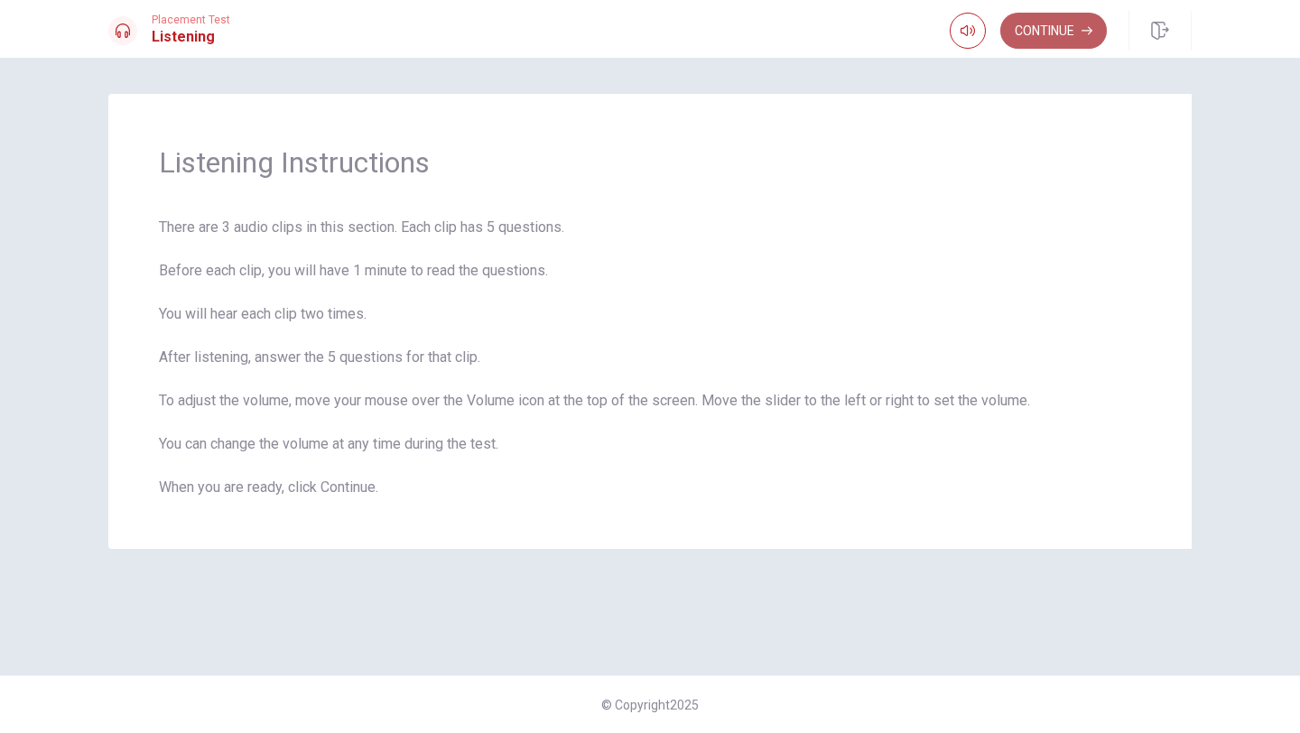
click at [1056, 30] on button "Continue" at bounding box center [1053, 31] width 107 height 36
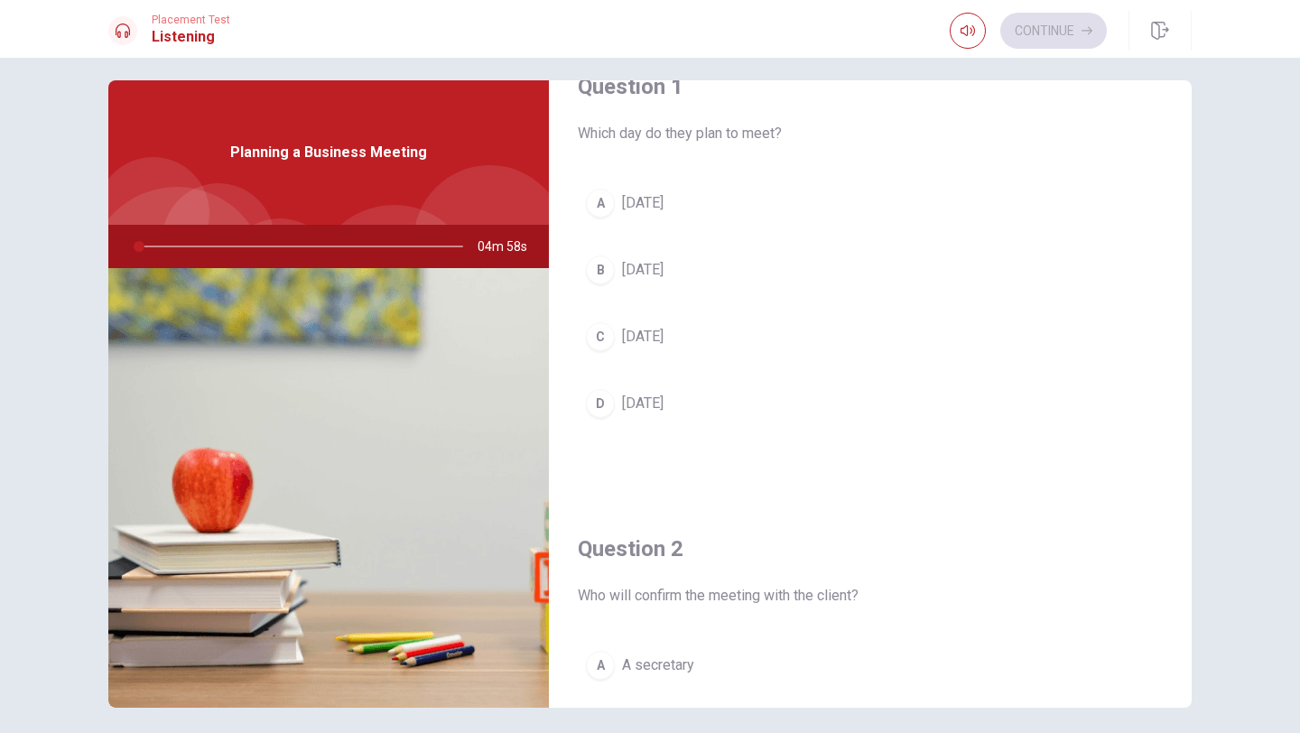
scroll to position [13, 0]
drag, startPoint x: 1299, startPoint y: 156, endPoint x: 1238, endPoint y: 289, distance: 145.8
click at [1270, 257] on div "Question 1 Which day do they plan to meet? A Monday B Friday C Wednesday D Tues…" at bounding box center [650, 395] width 1300 height 675
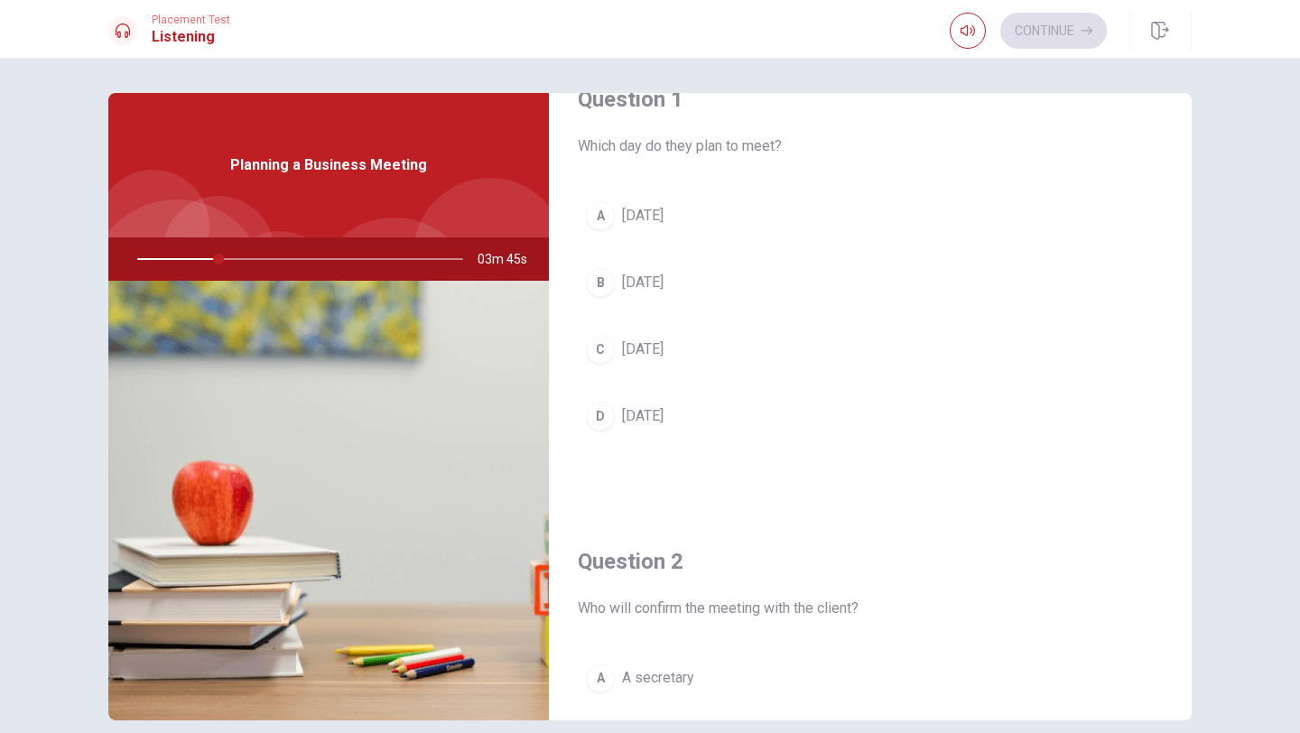
scroll to position [0, 0]
click at [382, 223] on div at bounding box center [394, 299] width 162 height 162
click at [505, 199] on div at bounding box center [489, 255] width 153 height 153
drag, startPoint x: 272, startPoint y: 262, endPoint x: 194, endPoint y: 283, distance: 80.4
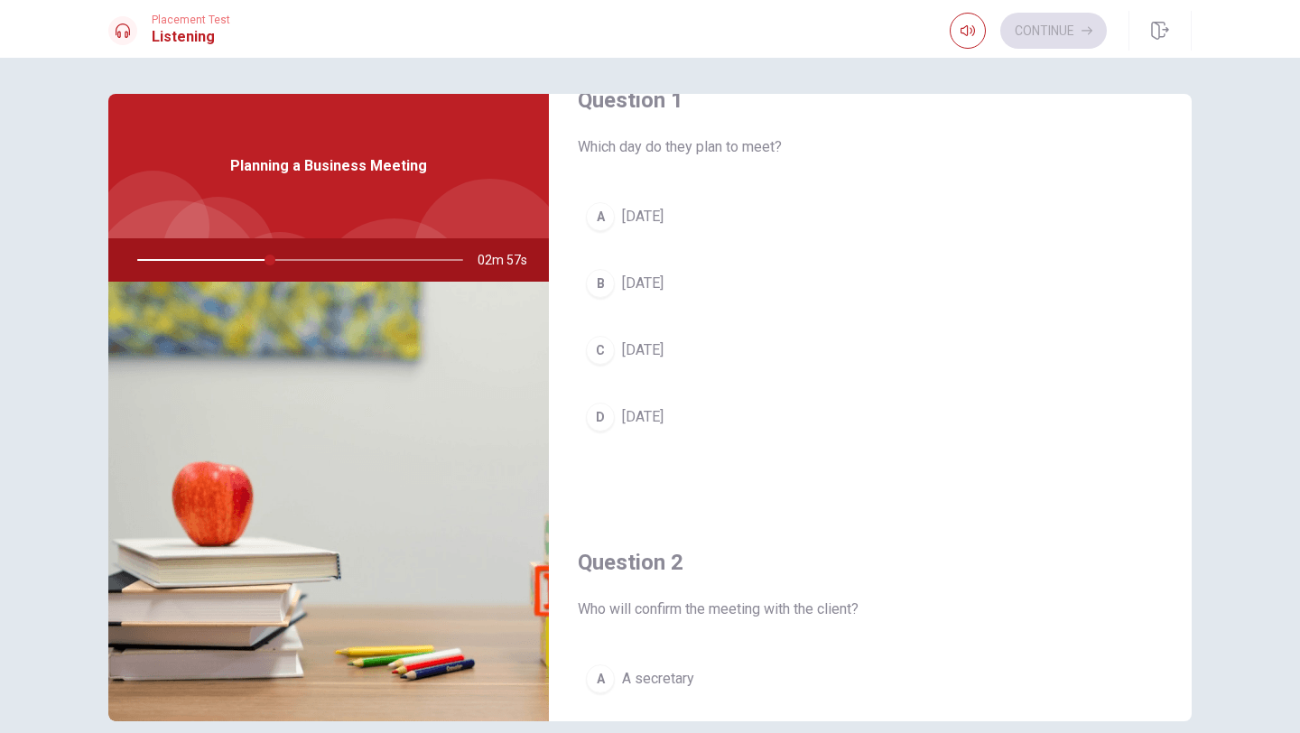
click at [194, 282] on div "Planning a Business Meeting 02m 57s" at bounding box center [328, 407] width 440 height 627
click at [976, 39] on button "button" at bounding box center [968, 31] width 36 height 36
click at [940, 182] on div "Question 1 Which day do they plan to meet? A [DATE] B [DATE] C [DATE] D [DATE]" at bounding box center [870, 281] width 643 height 462
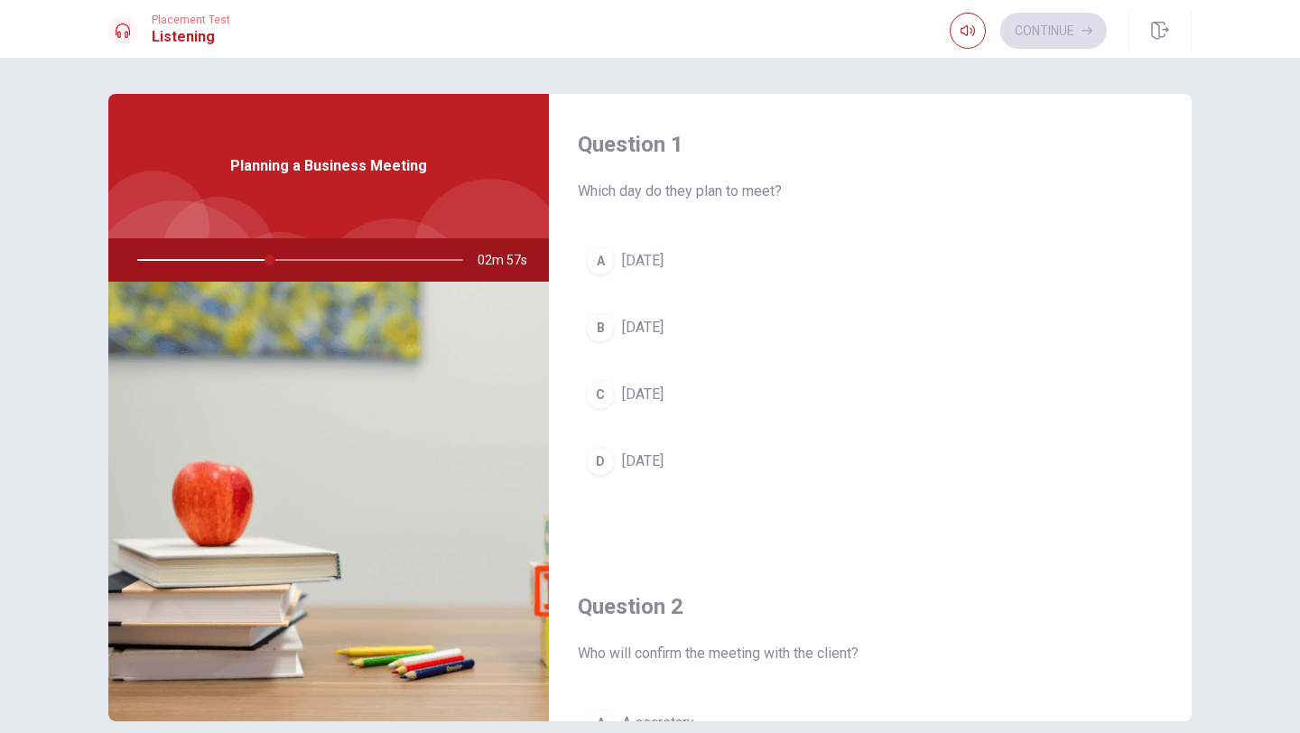
drag, startPoint x: 273, startPoint y: 257, endPoint x: 243, endPoint y: 257, distance: 30.7
click at [243, 257] on div at bounding box center [297, 259] width 362 height 43
click at [1060, 39] on div "Continue" at bounding box center [1028, 31] width 157 height 36
click at [195, 40] on h1 "Listening" at bounding box center [191, 37] width 79 height 22
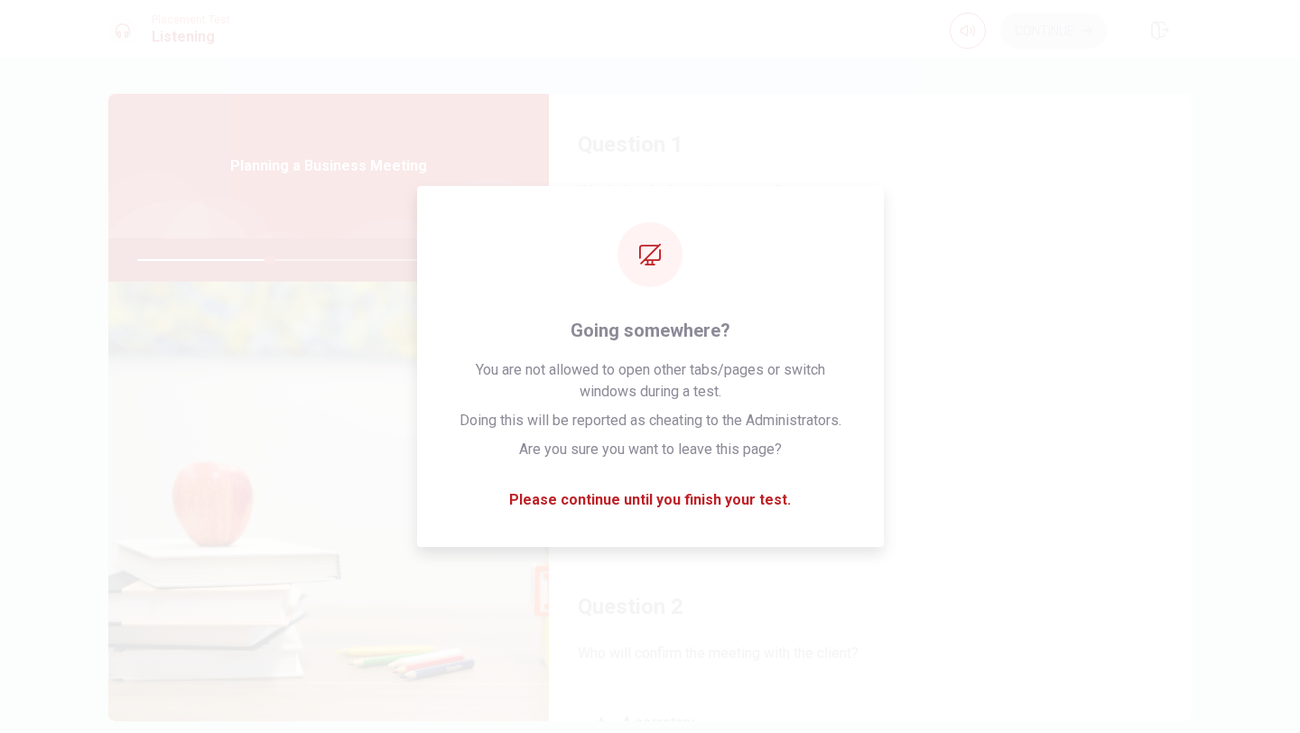
type input "41"
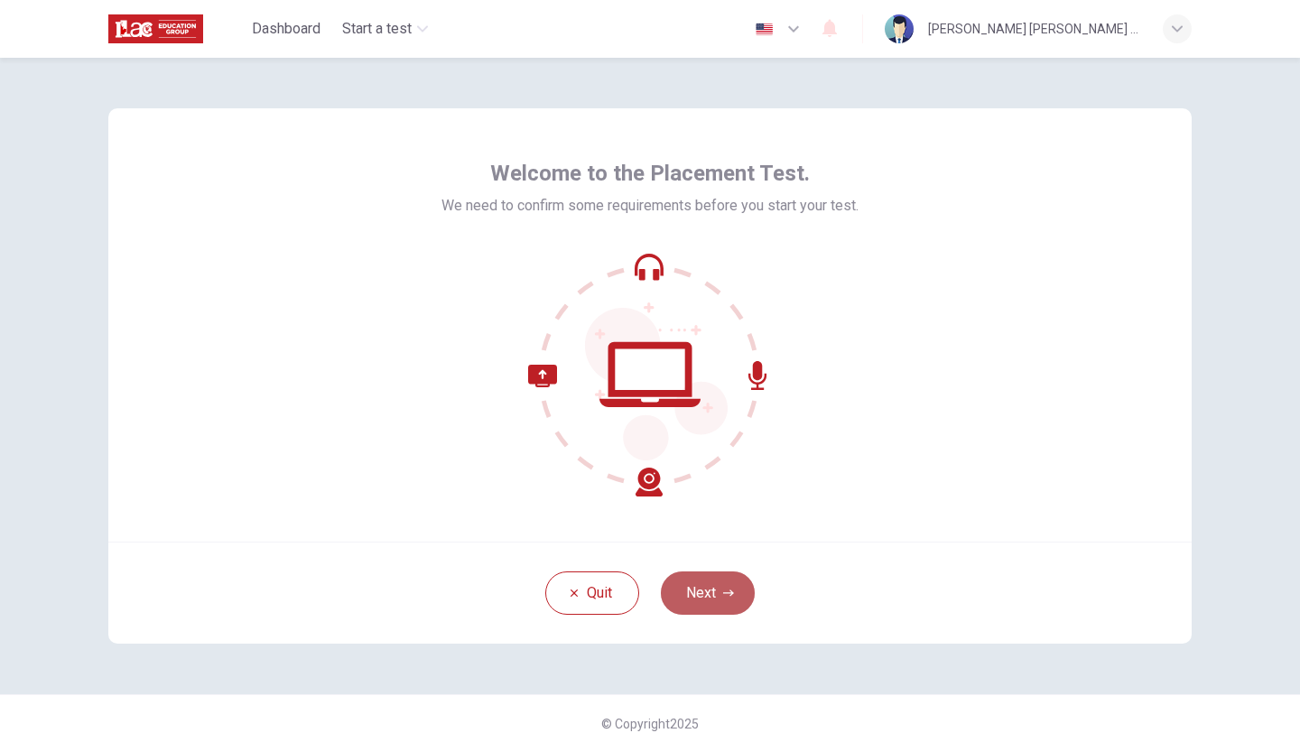
click at [701, 610] on button "Next" at bounding box center [708, 592] width 94 height 43
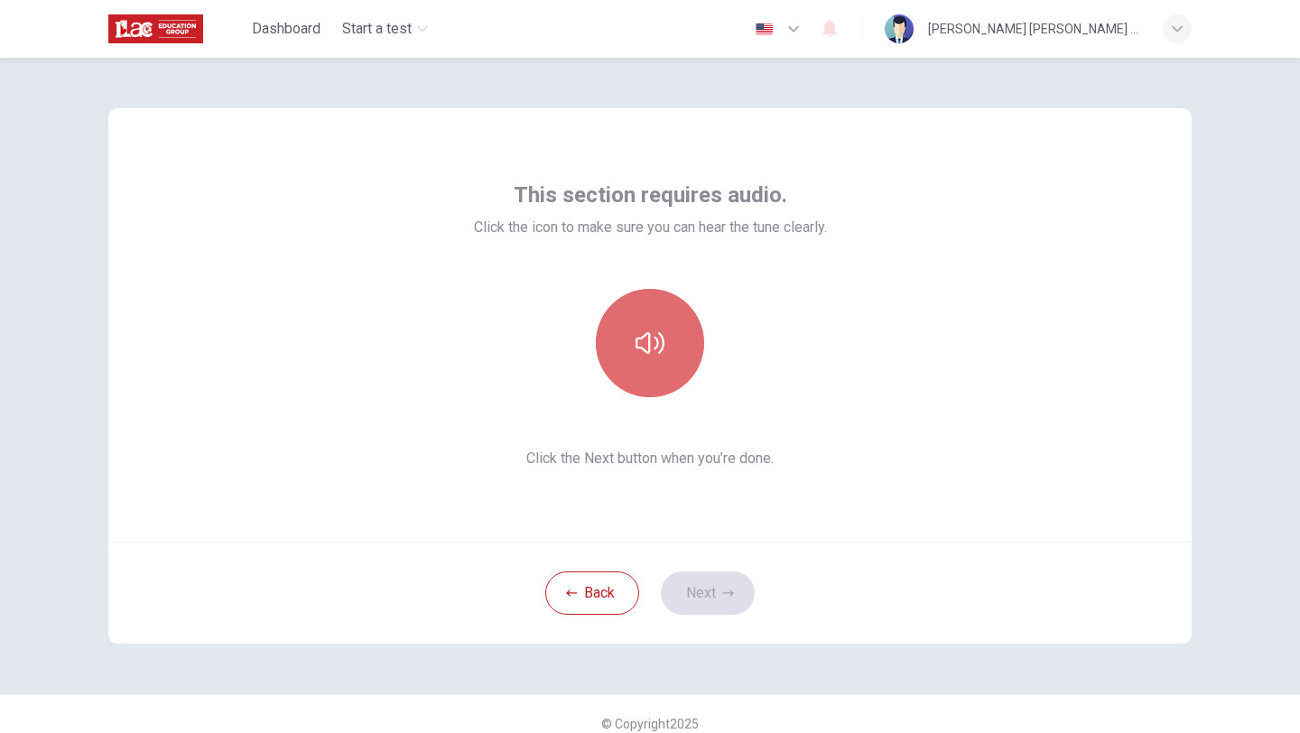
click at [651, 383] on button "button" at bounding box center [650, 343] width 108 height 108
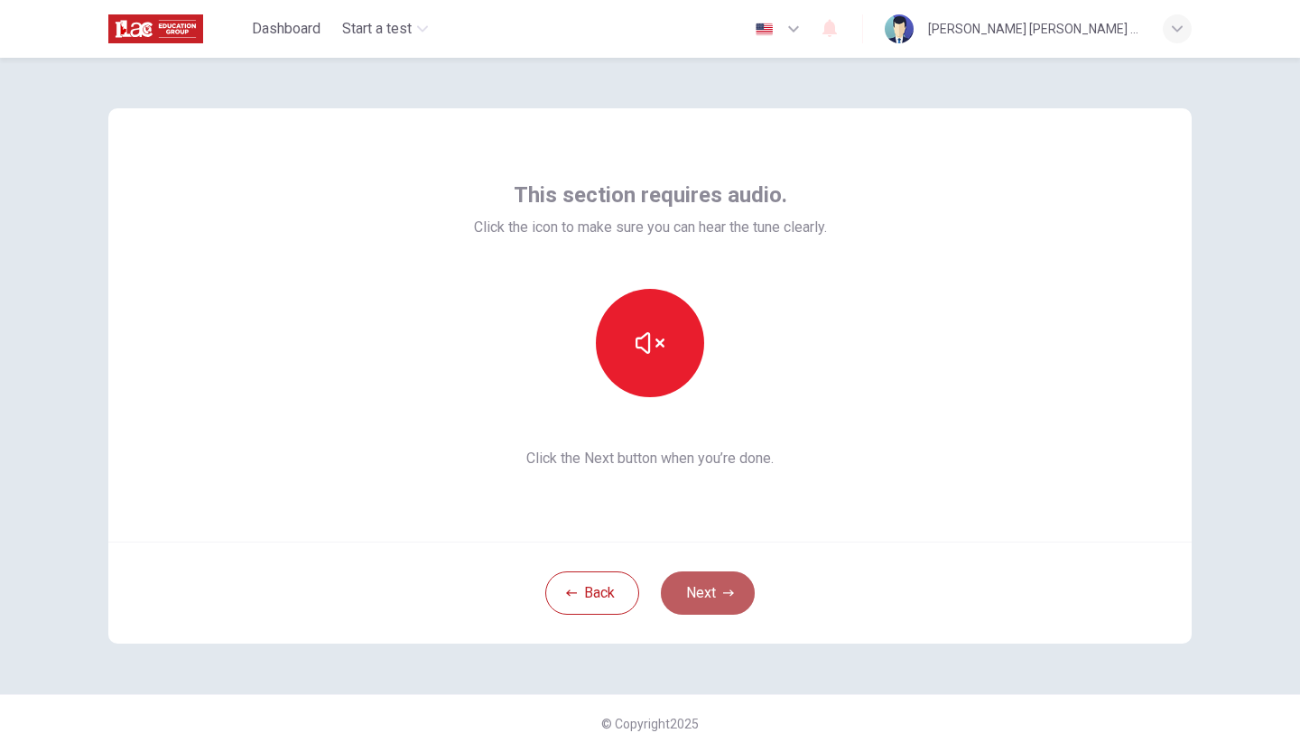
click at [681, 594] on button "Next" at bounding box center [708, 592] width 94 height 43
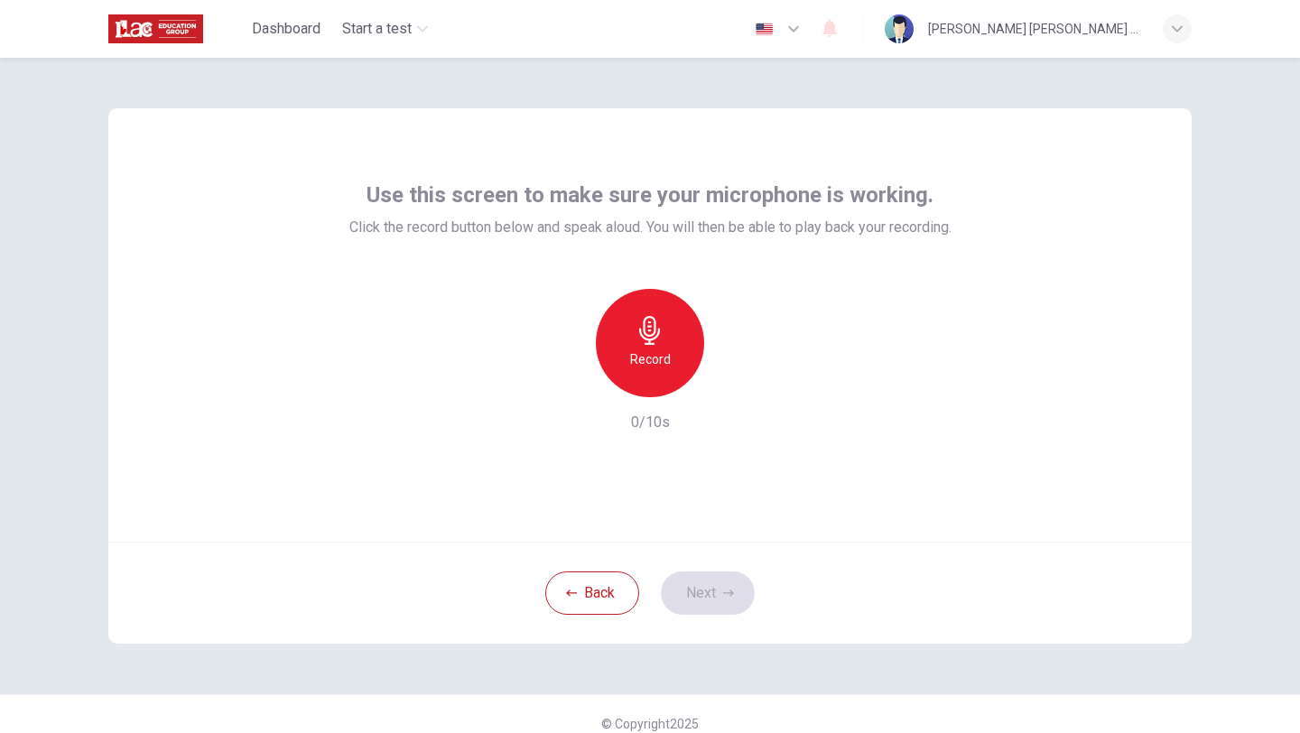
click at [678, 348] on div "Record" at bounding box center [650, 343] width 108 height 108
click at [688, 596] on button "Next" at bounding box center [708, 592] width 94 height 43
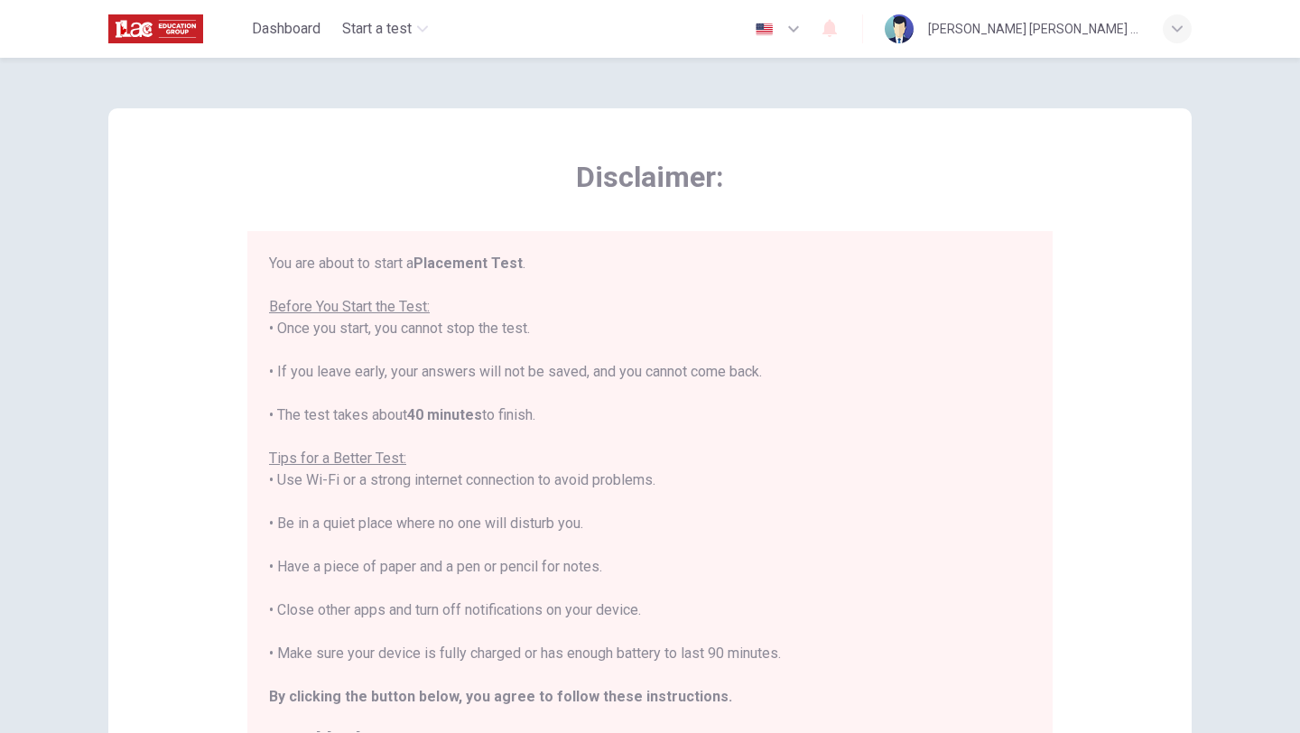
scroll to position [21, 0]
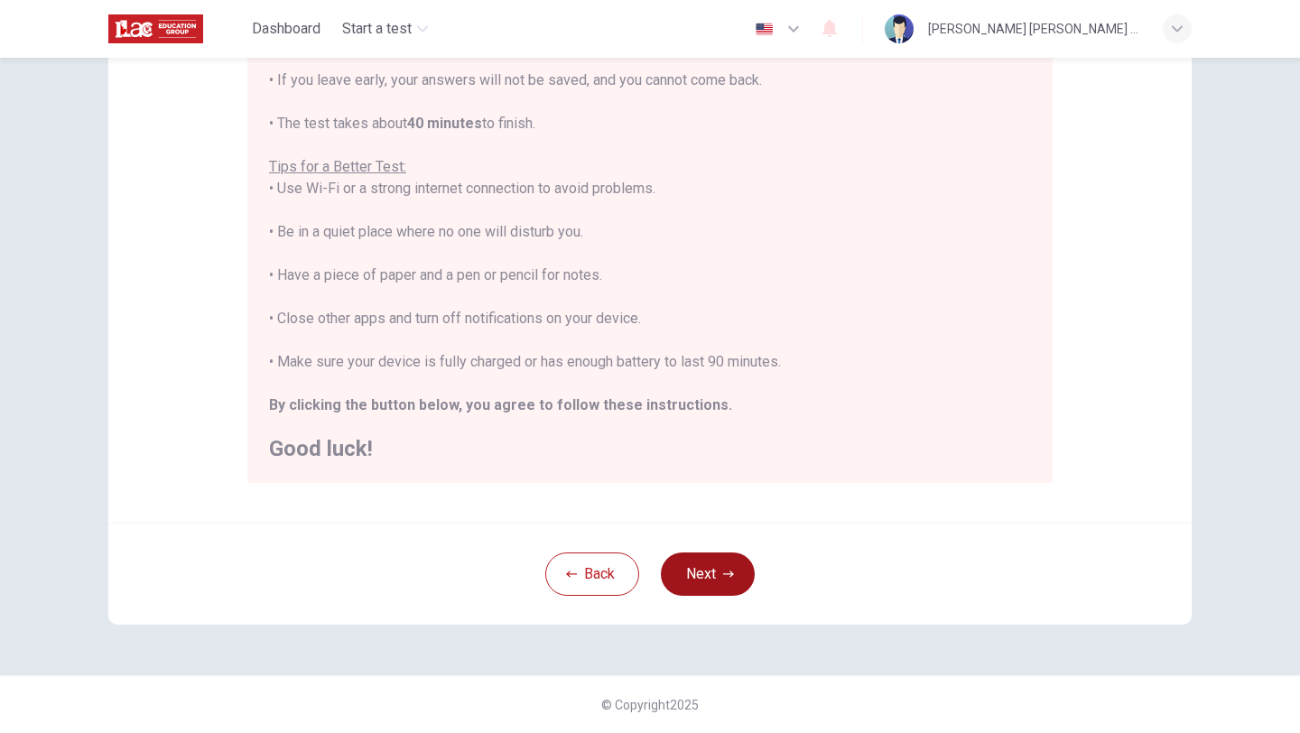
click at [715, 581] on button "Next" at bounding box center [708, 573] width 94 height 43
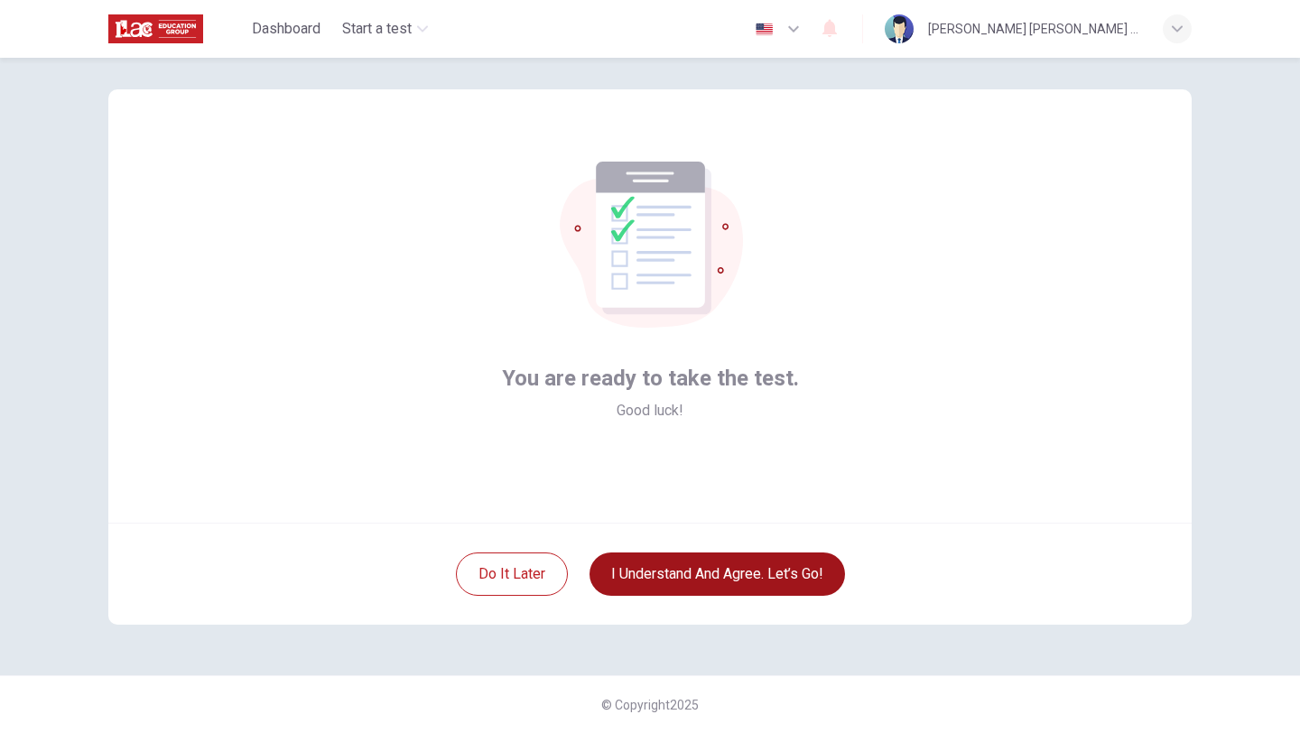
scroll to position [19, 0]
click at [715, 581] on button "I understand and agree. Let’s go!" at bounding box center [716, 573] width 255 height 43
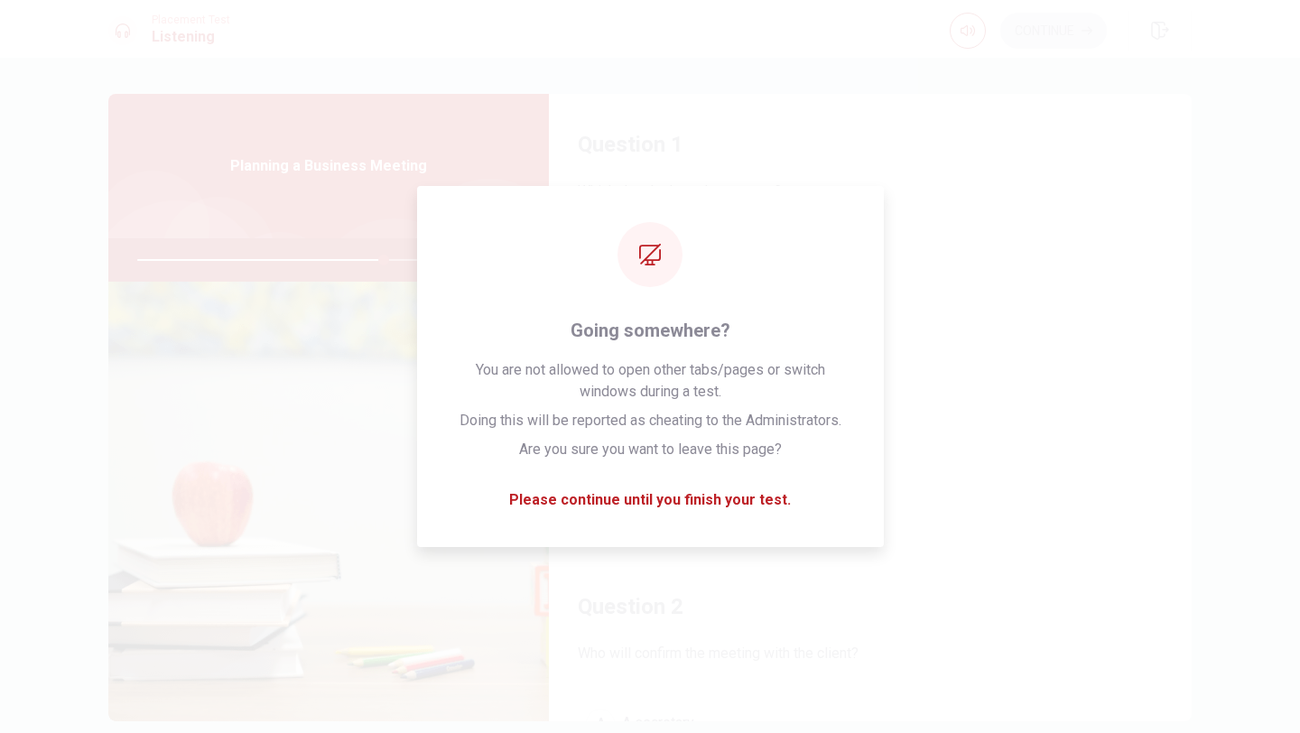
click at [1020, 372] on button "C [DATE]" at bounding box center [870, 394] width 585 height 45
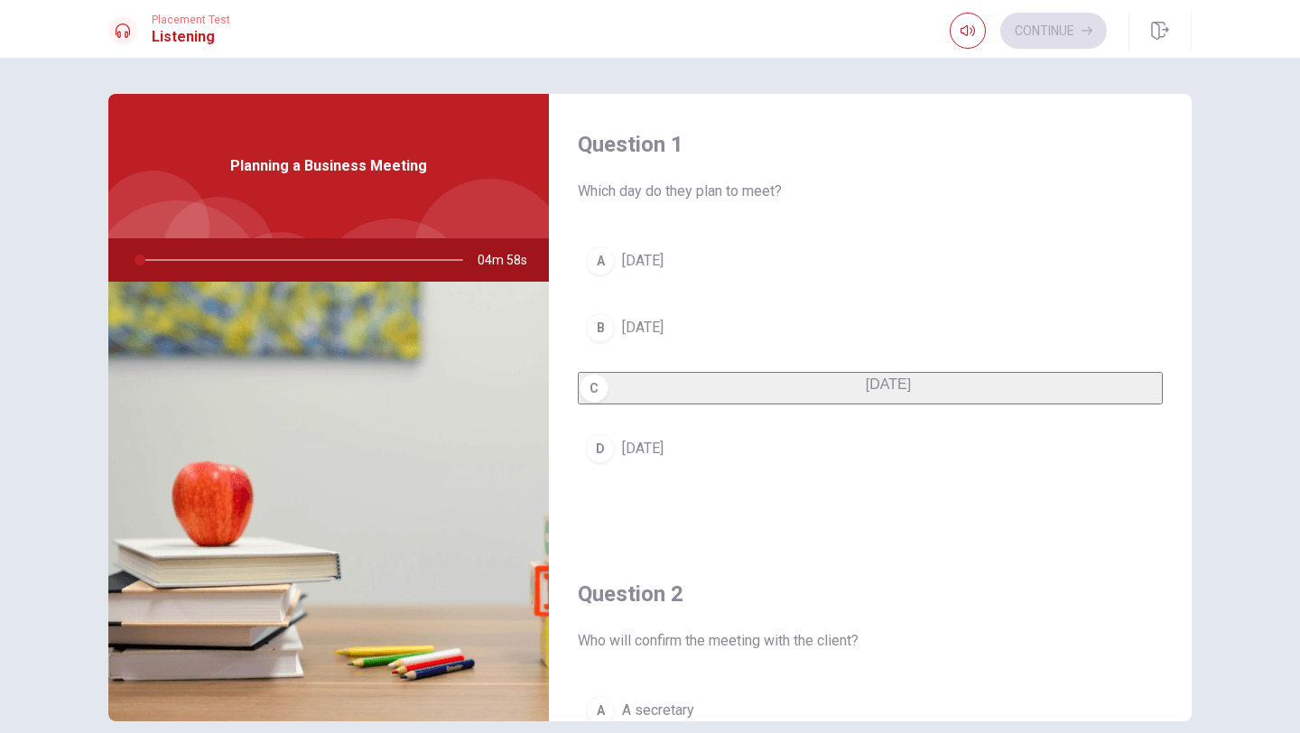
click at [1085, 155] on h4 "Question 1" at bounding box center [870, 144] width 585 height 29
click at [1031, 274] on button "A [DATE]" at bounding box center [870, 260] width 585 height 45
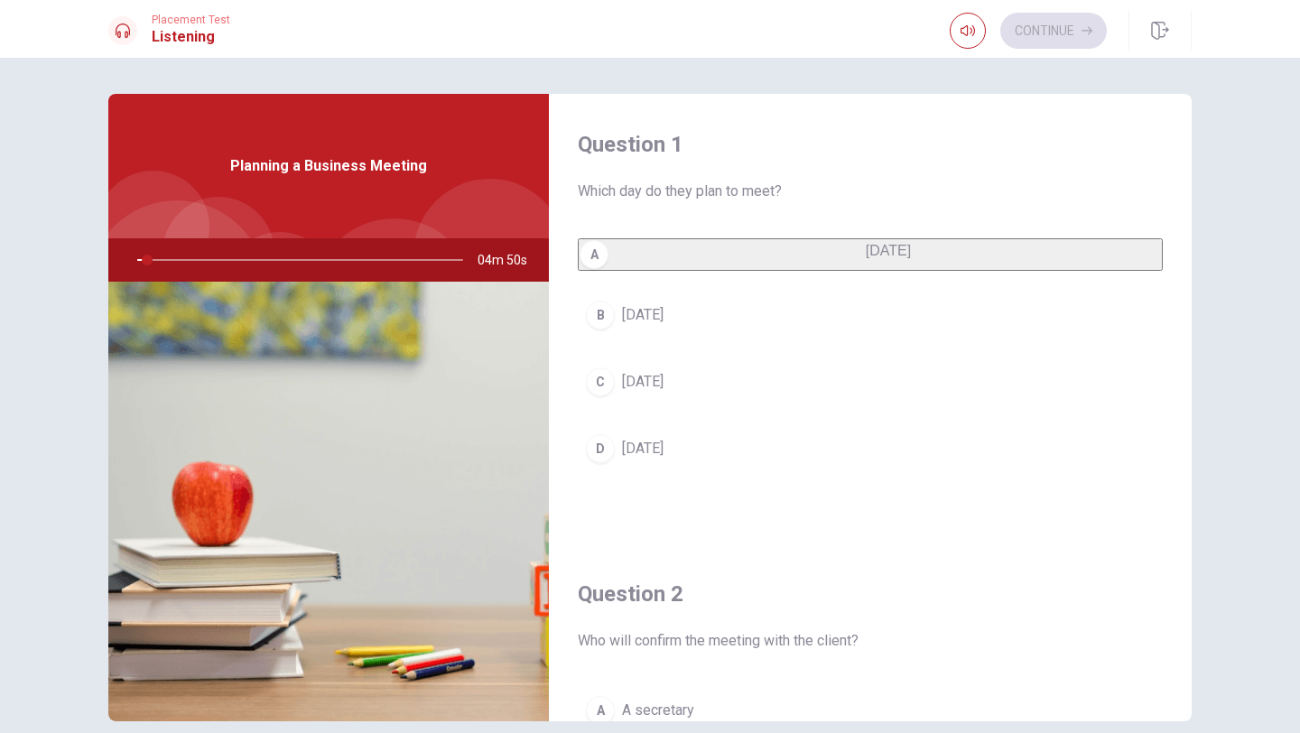
click at [1190, 530] on div "Question 1 Which day do they plan to meet? A [DATE] B [DATE] C [DATE] D [DATE]" at bounding box center [870, 319] width 643 height 450
click at [1189, 530] on div "Question 1 Which day do they plan to meet? A [DATE] B [DATE] C [DATE] D [DATE]" at bounding box center [870, 319] width 643 height 450
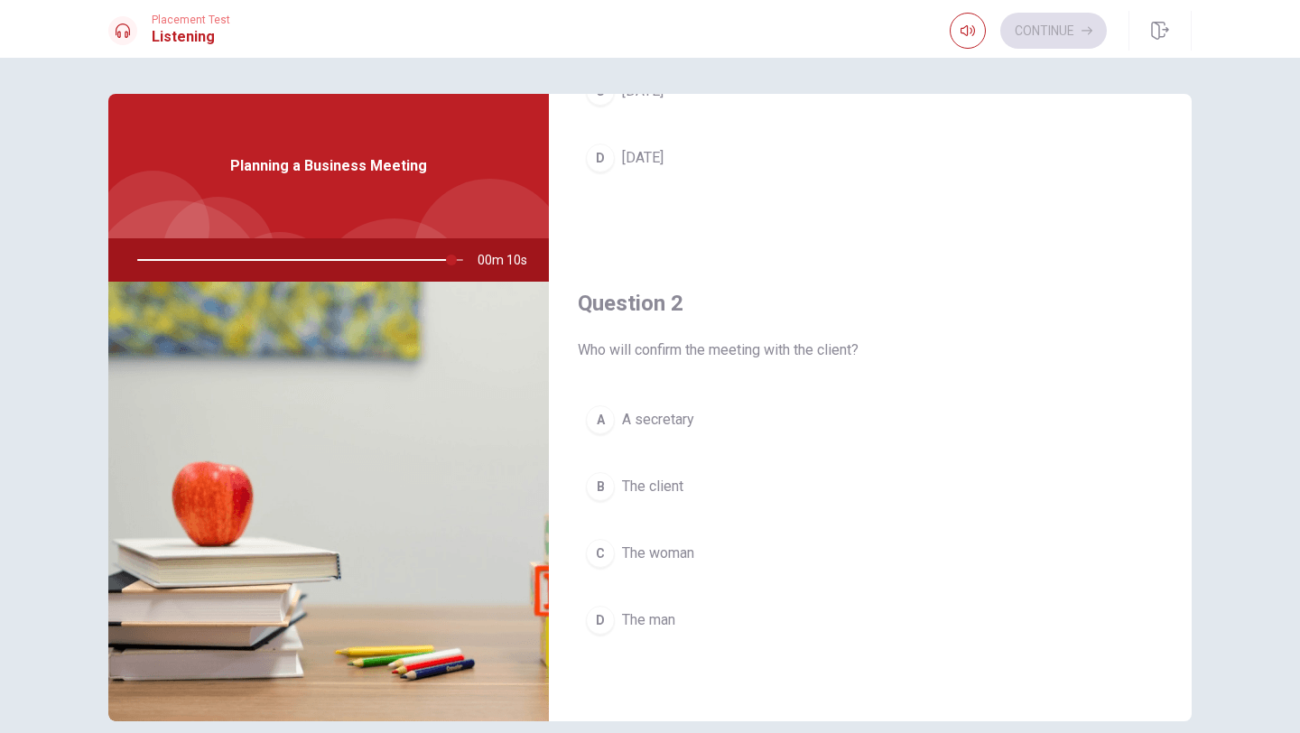
scroll to position [292, 0]
type input "0"
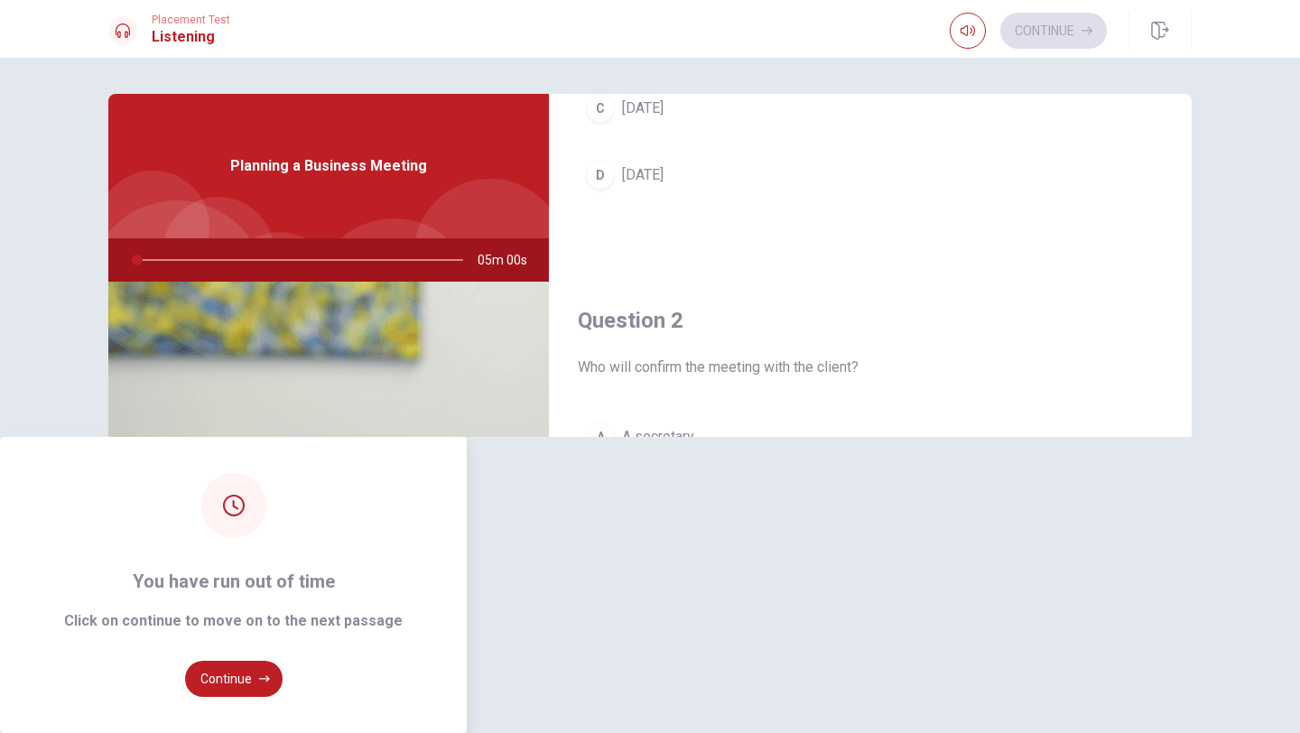
scroll to position [262, 0]
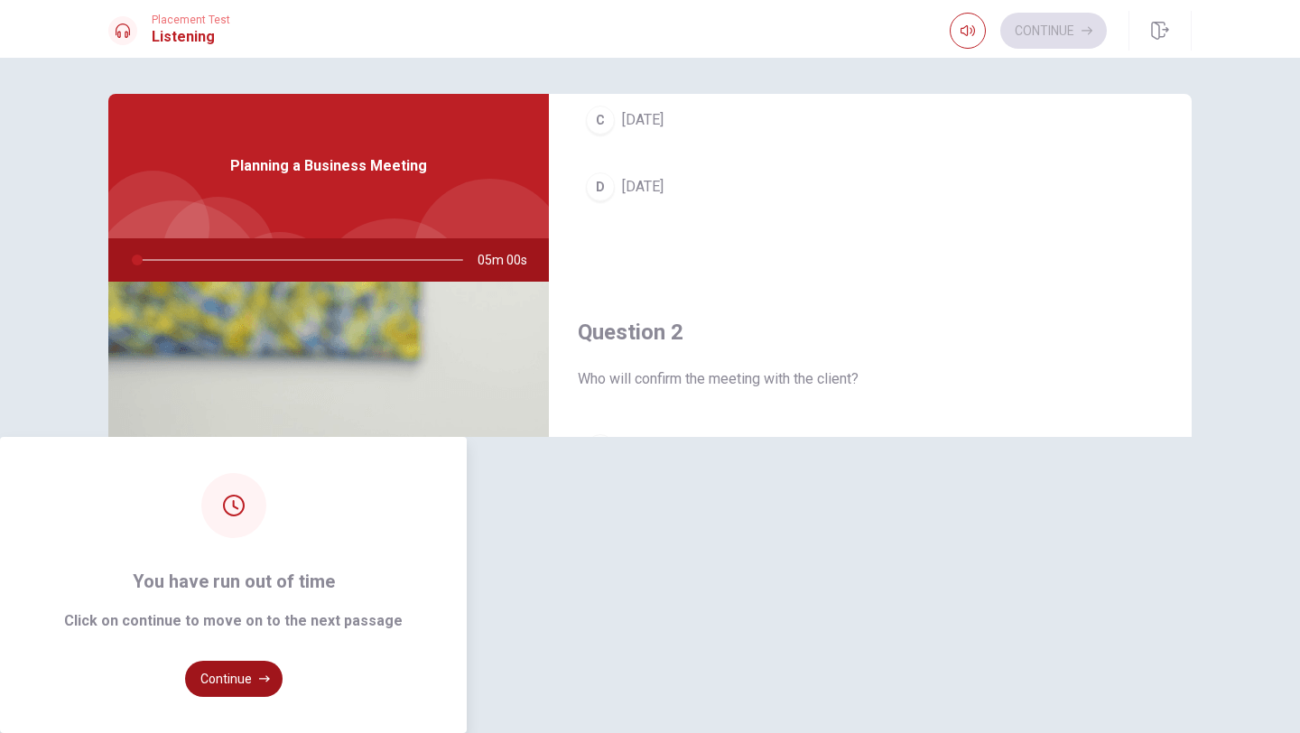
click at [283, 661] on button "Continue" at bounding box center [233, 679] width 97 height 36
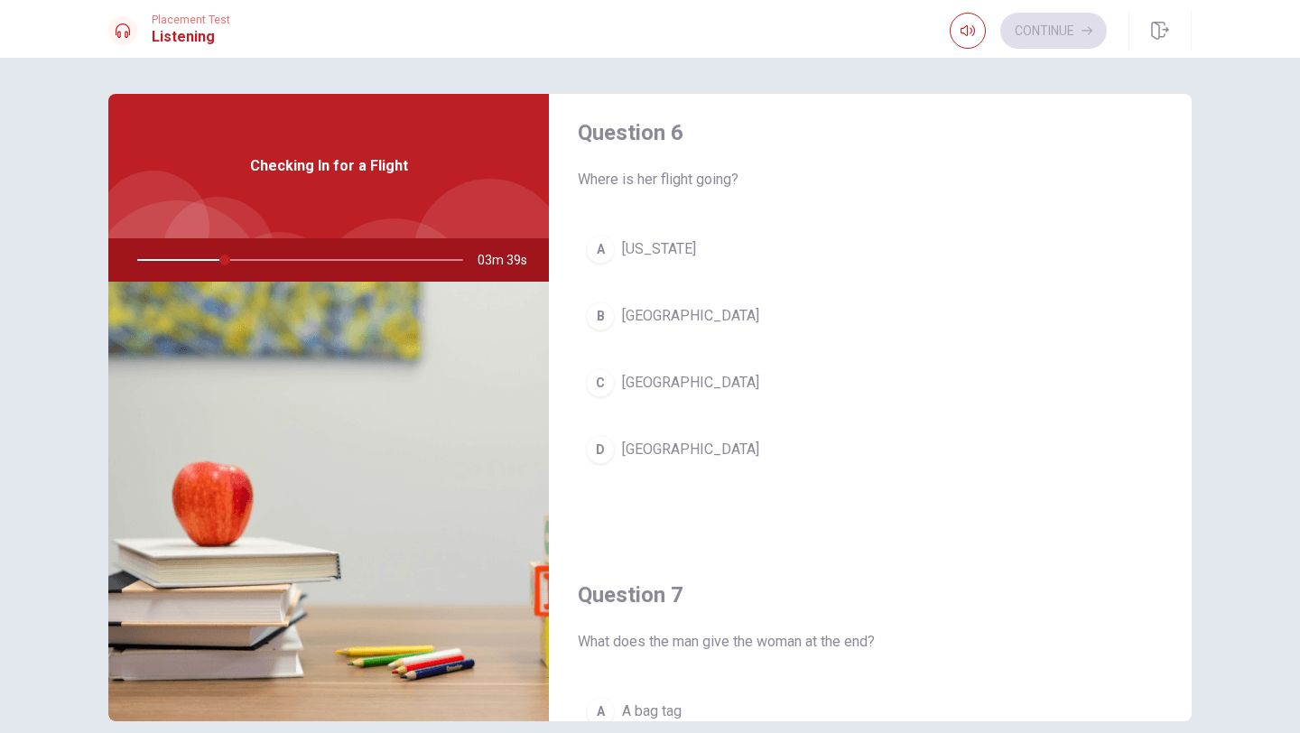
scroll to position [0, 0]
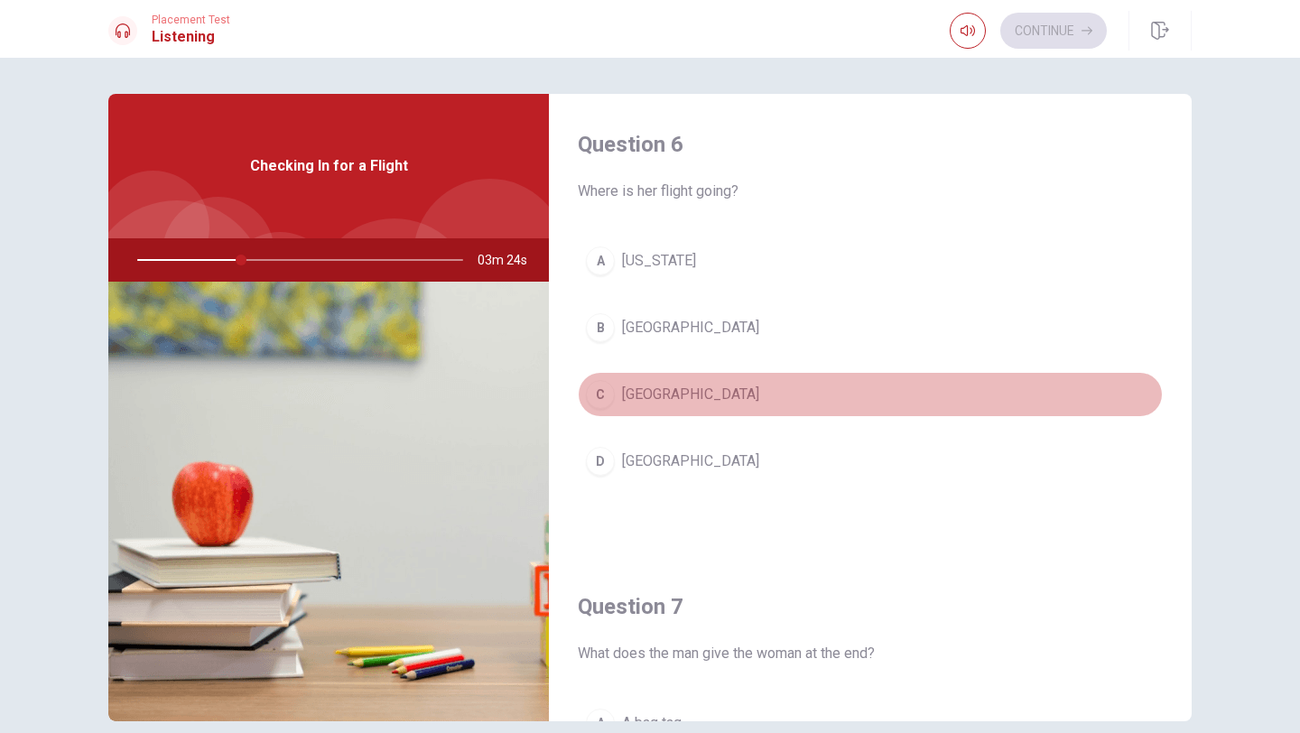
click at [599, 389] on div "C" at bounding box center [600, 394] width 29 height 29
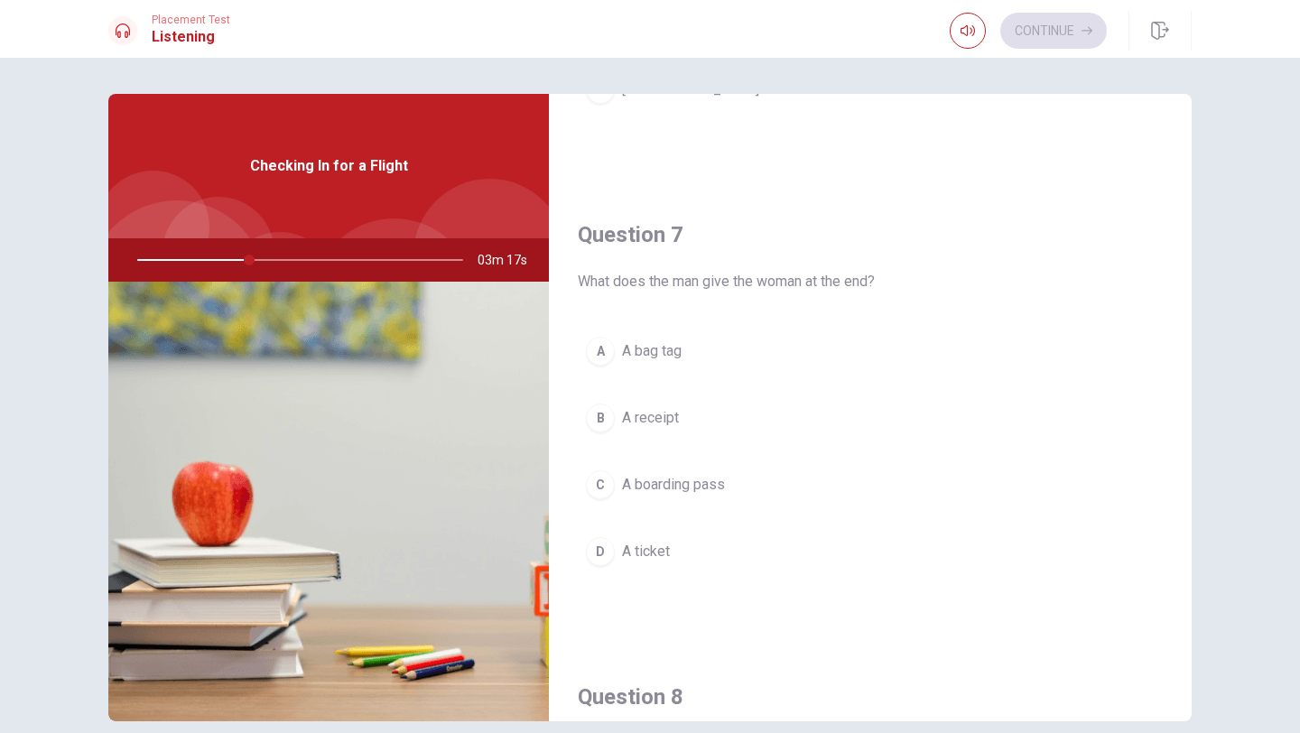
scroll to position [364, 0]
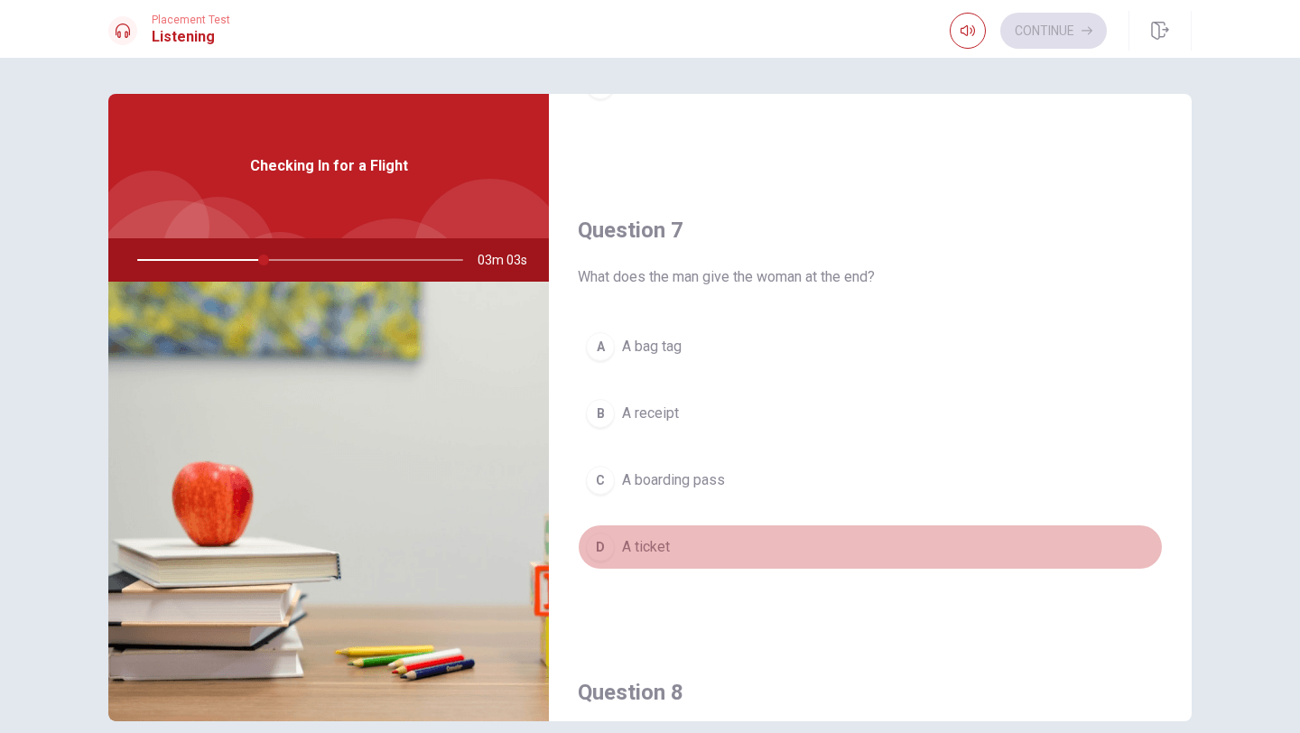
click at [631, 558] on span "A ticket" at bounding box center [646, 547] width 48 height 22
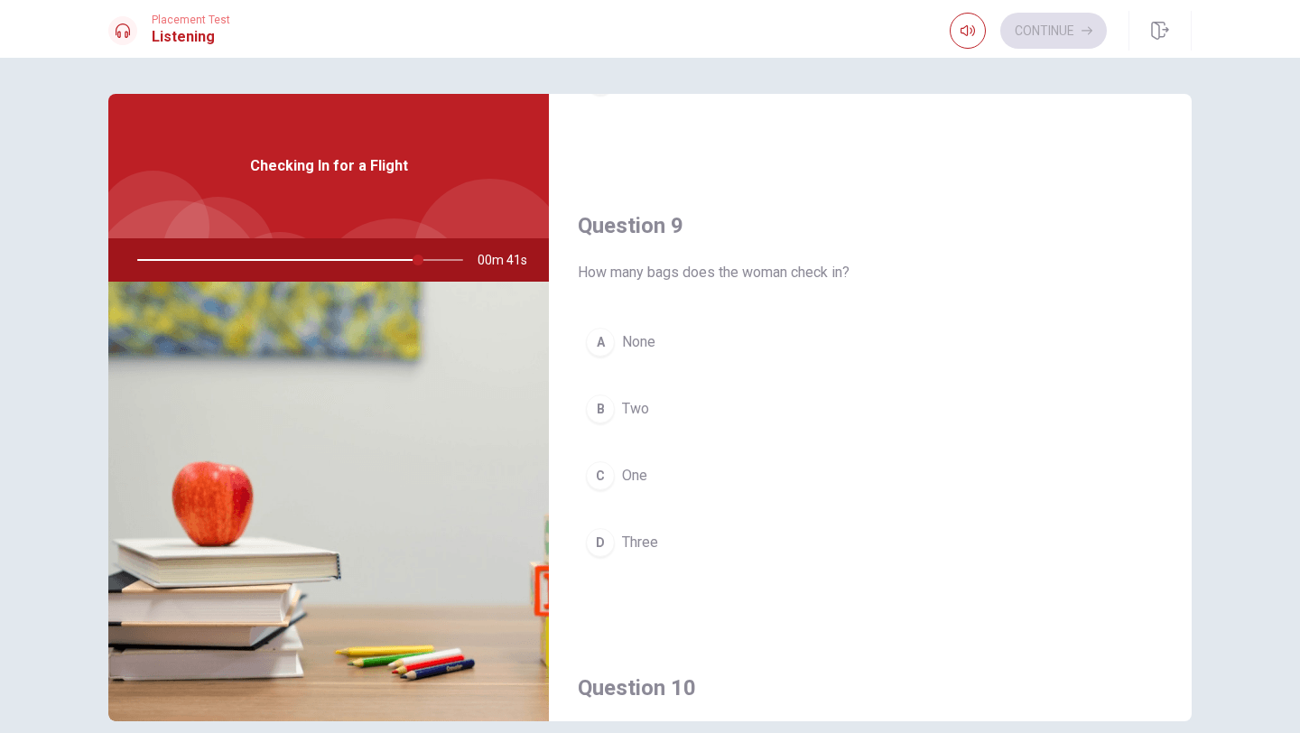
scroll to position [1240, 0]
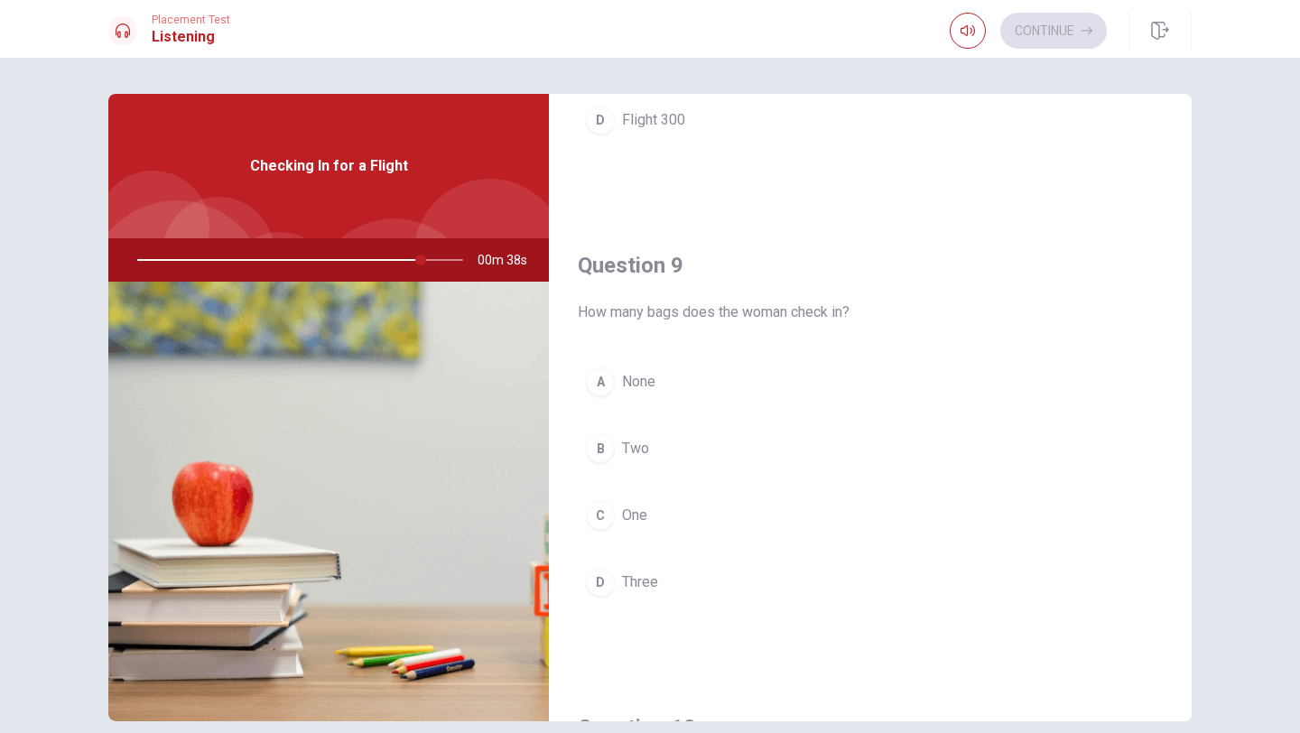
click at [219, 264] on div at bounding box center [297, 259] width 362 height 43
click at [218, 261] on div at bounding box center [297, 259] width 362 height 43
click at [218, 260] on div at bounding box center [297, 259] width 362 height 43
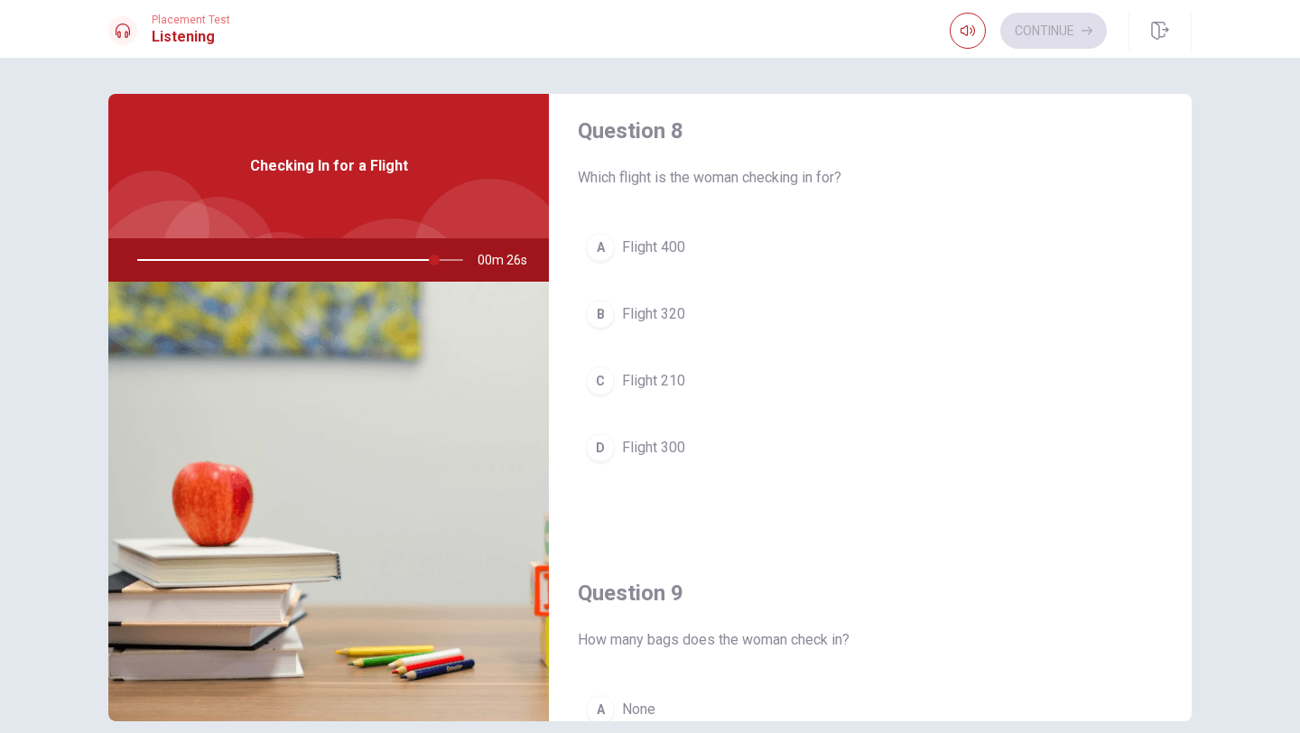
scroll to position [904, 0]
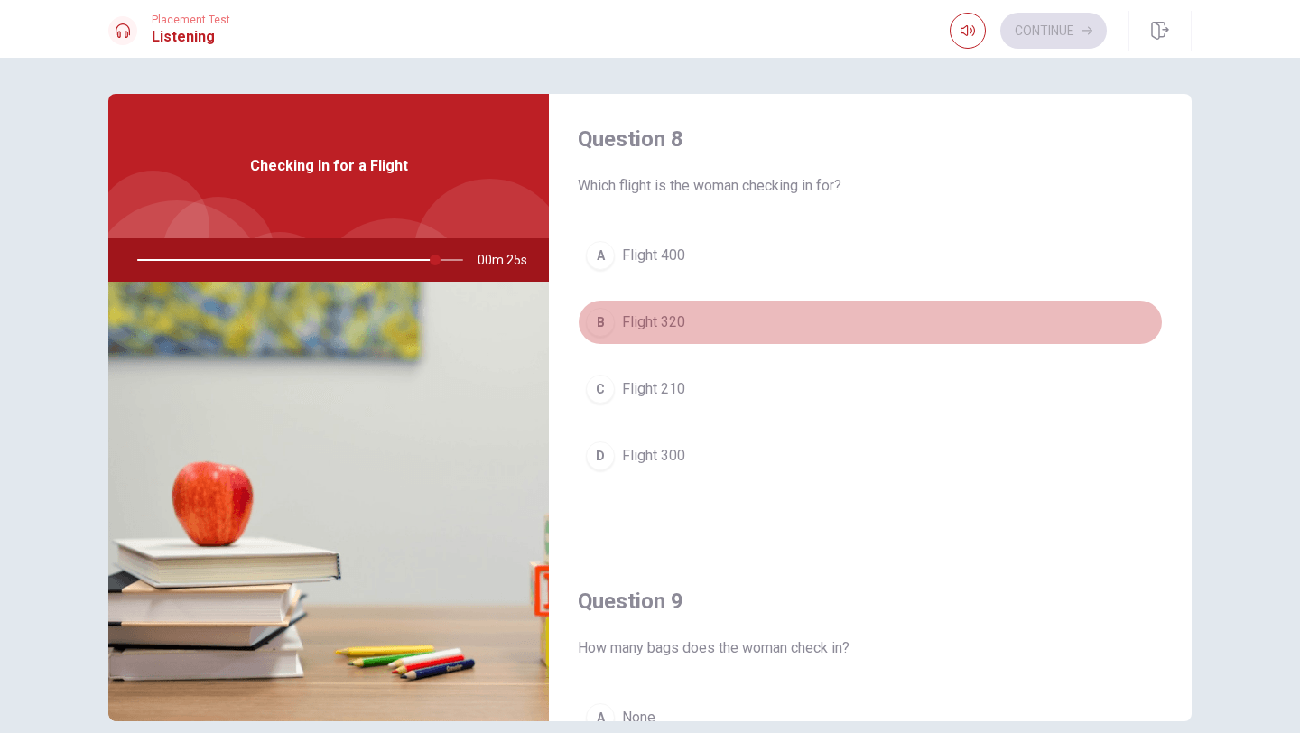
click at [626, 333] on span "Flight 320" at bounding box center [653, 322] width 63 height 22
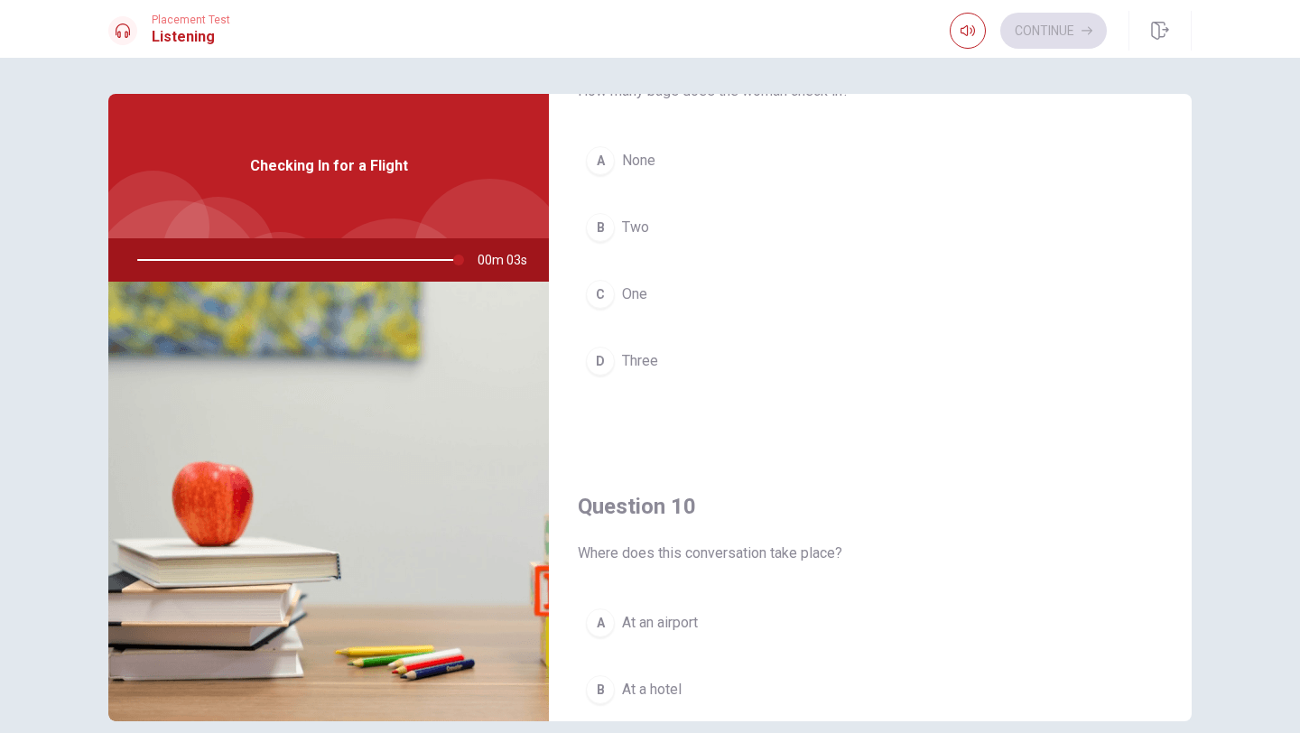
scroll to position [1450, 0]
click at [653, 316] on button "C One" at bounding box center [870, 293] width 585 height 45
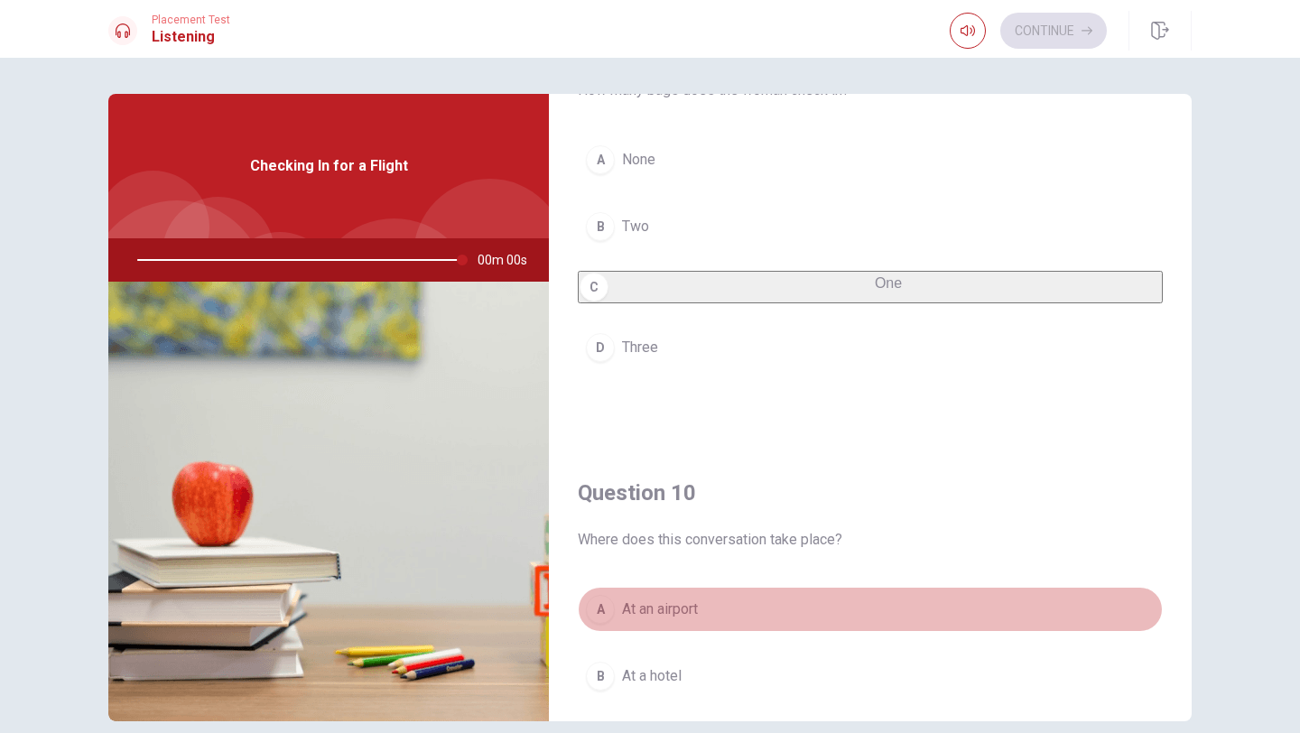
click at [664, 620] on span "At an airport" at bounding box center [660, 609] width 76 height 22
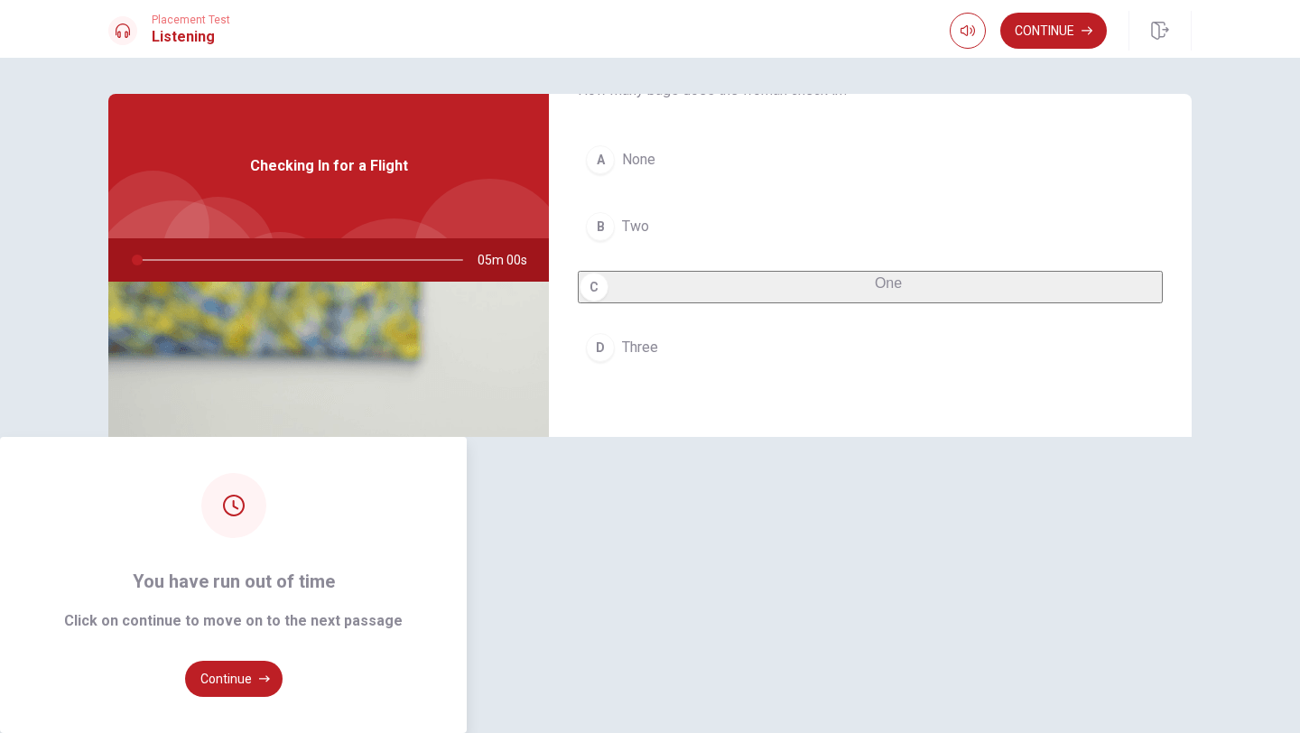
type input "0"
click at [283, 661] on button "Continue" at bounding box center [233, 679] width 97 height 36
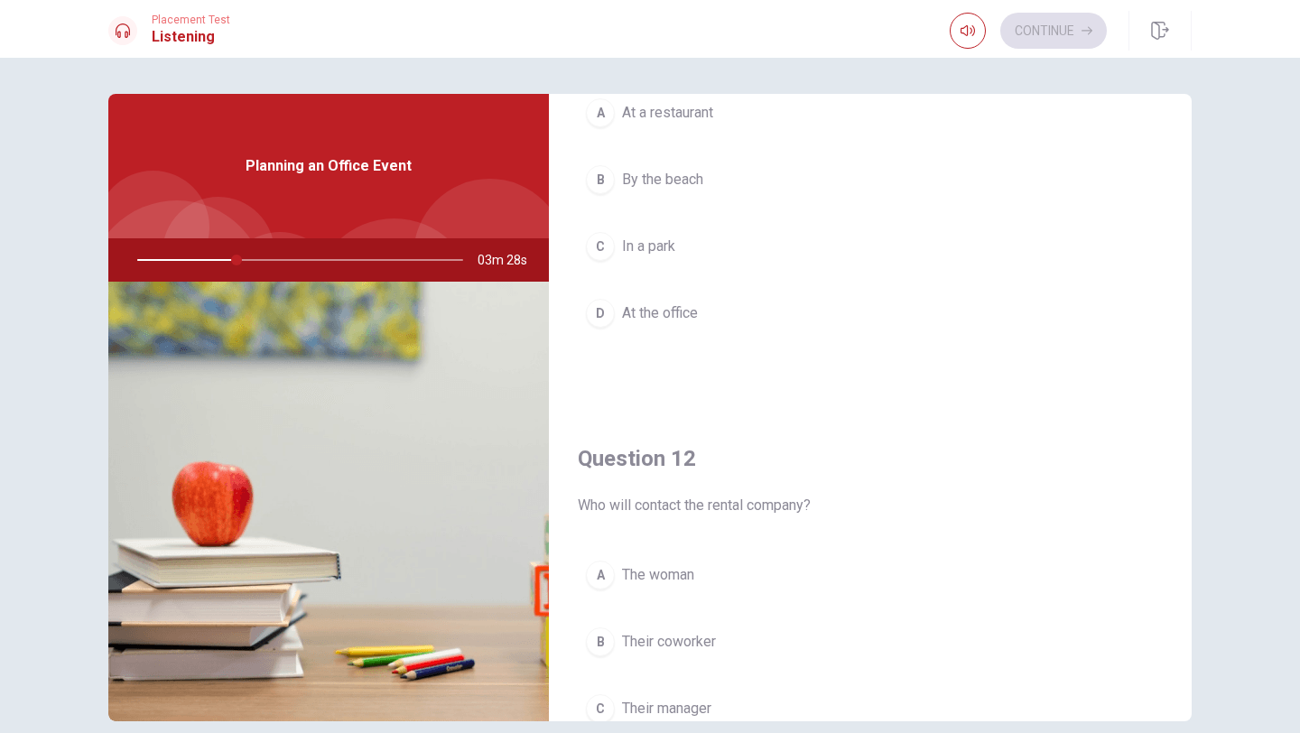
scroll to position [155, 0]
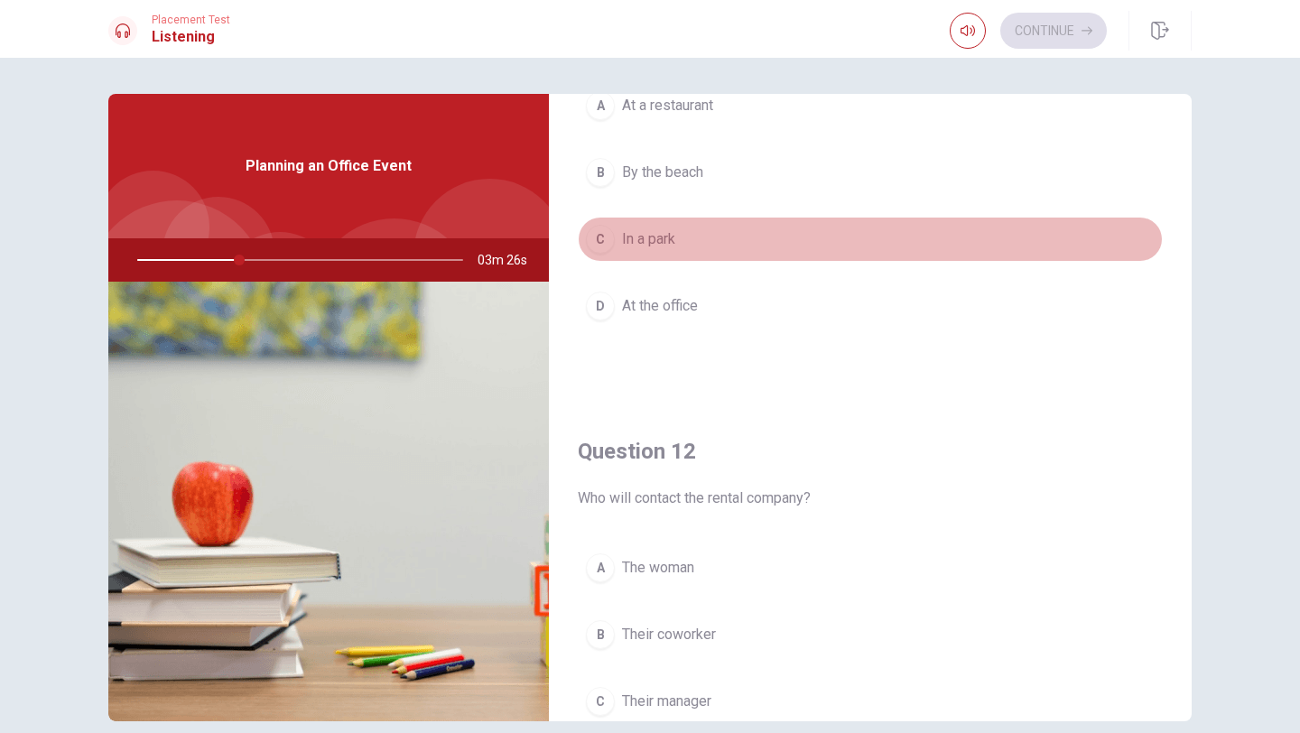
click at [705, 249] on button "C In a park" at bounding box center [870, 239] width 585 height 45
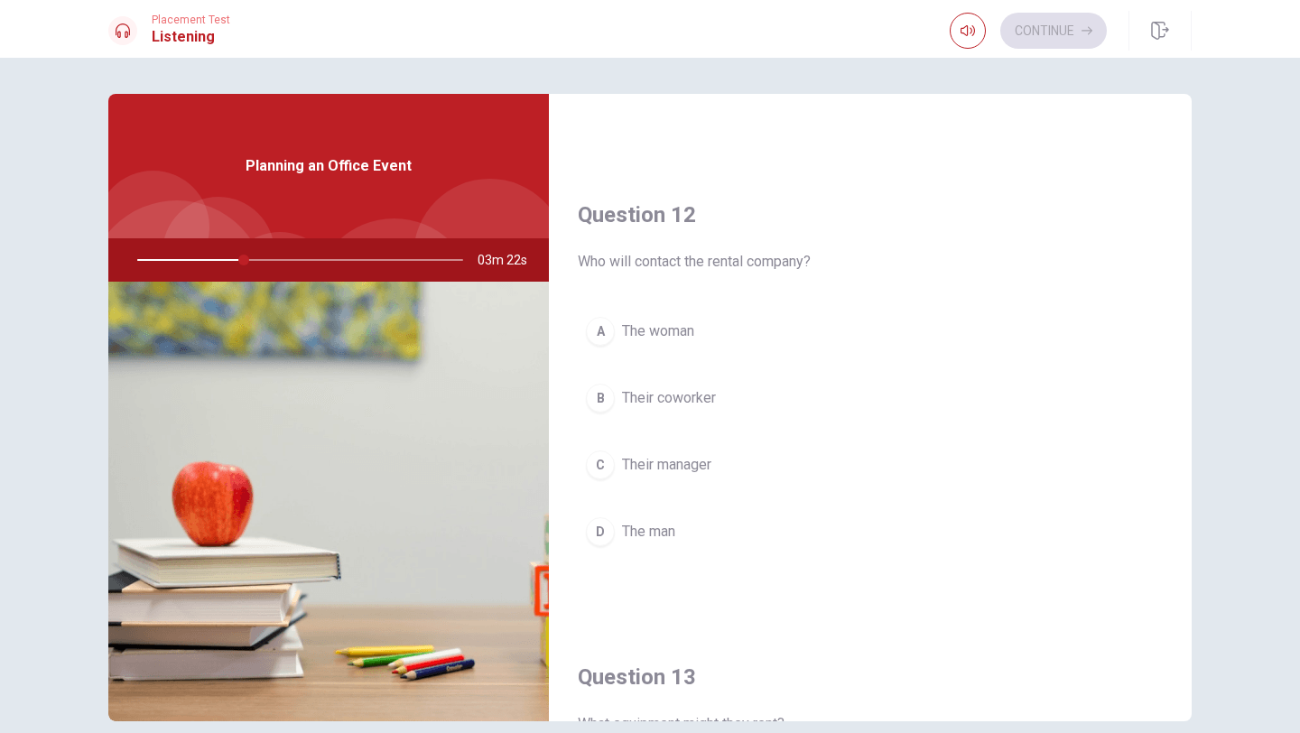
scroll to position [385, 0]
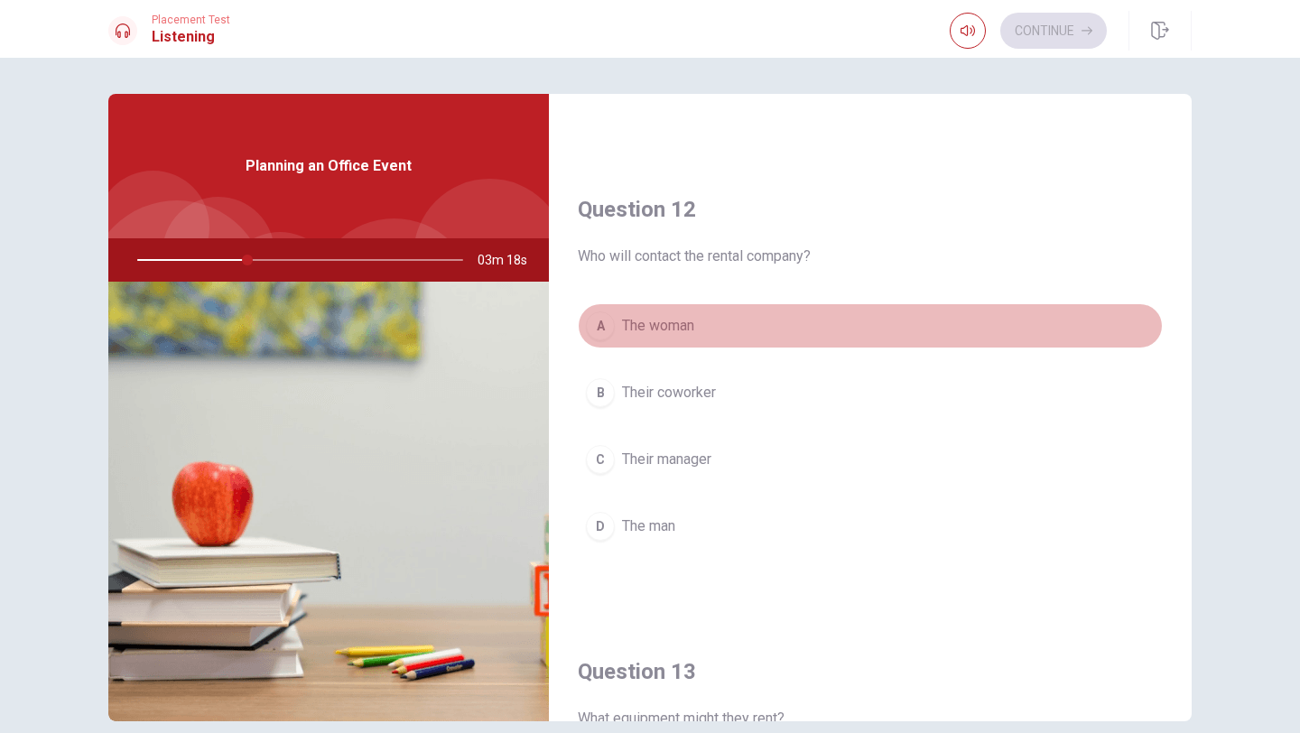
click at [716, 344] on button "A The woman" at bounding box center [870, 325] width 585 height 45
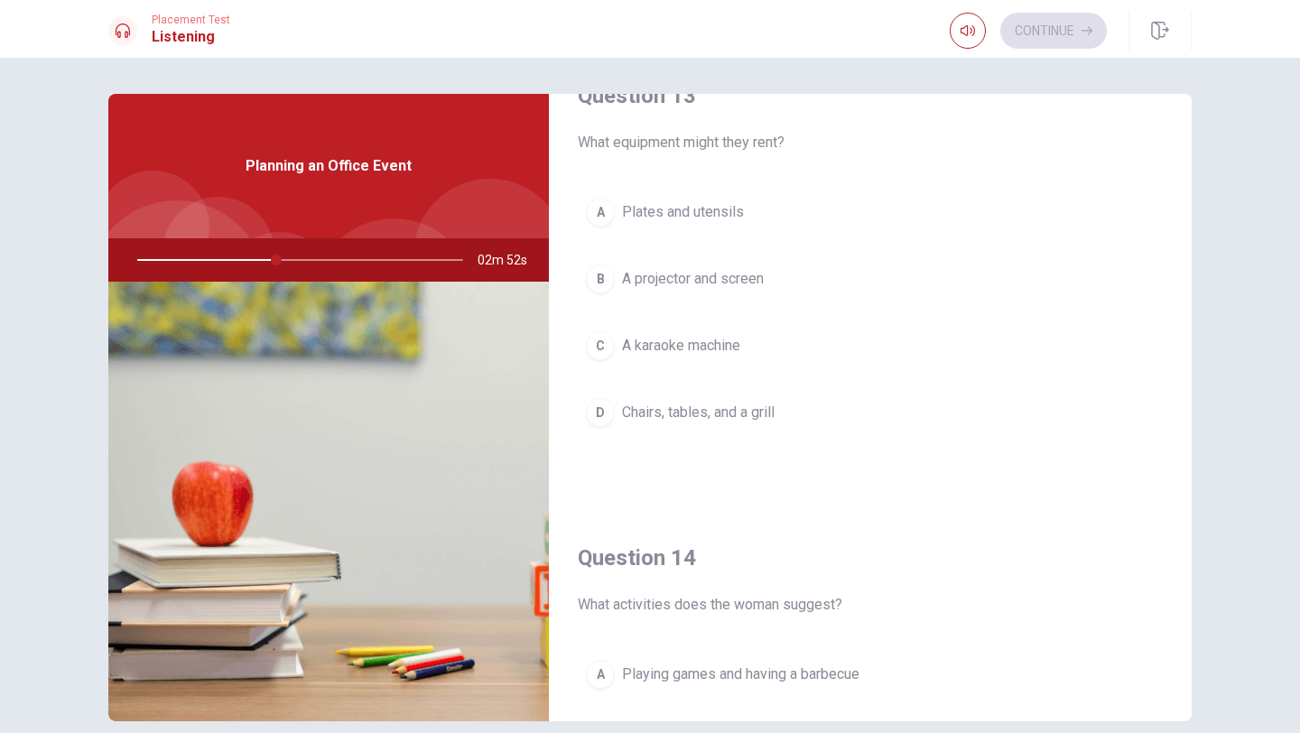
scroll to position [975, 0]
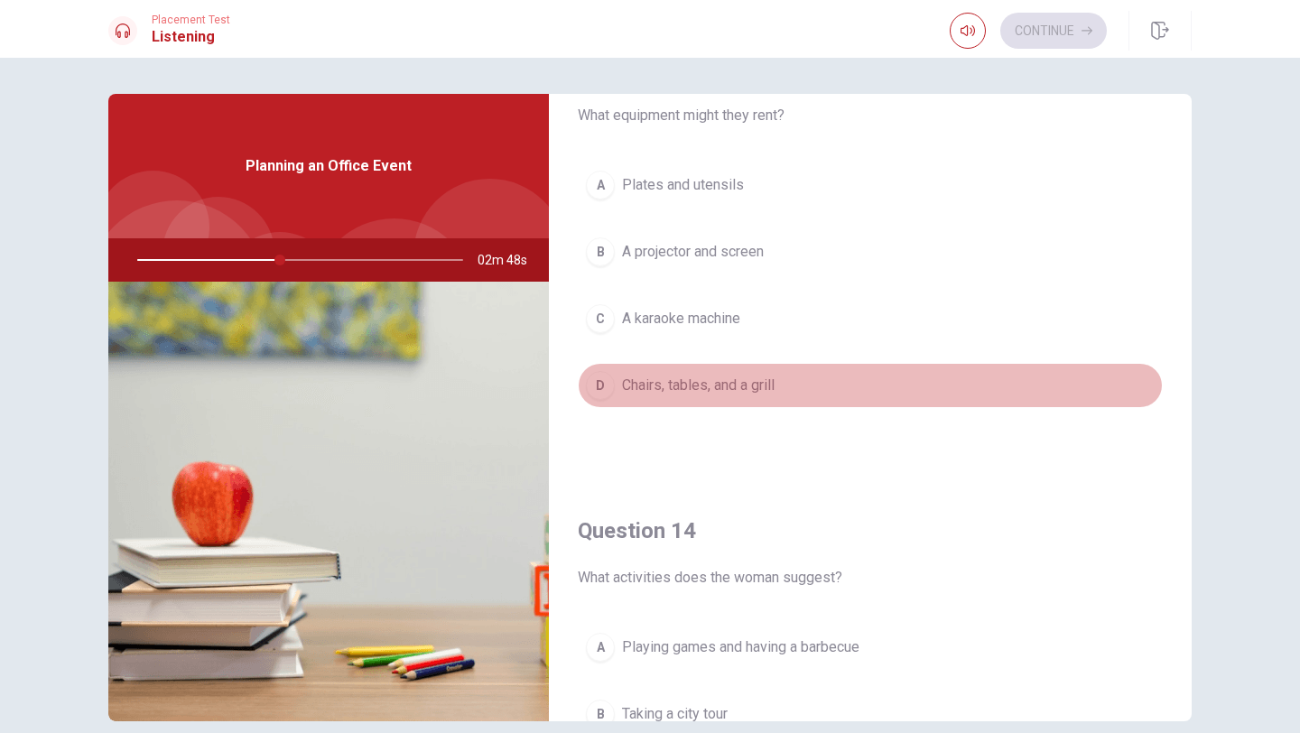
click at [728, 396] on span "Chairs, tables, and a grill" at bounding box center [698, 386] width 153 height 22
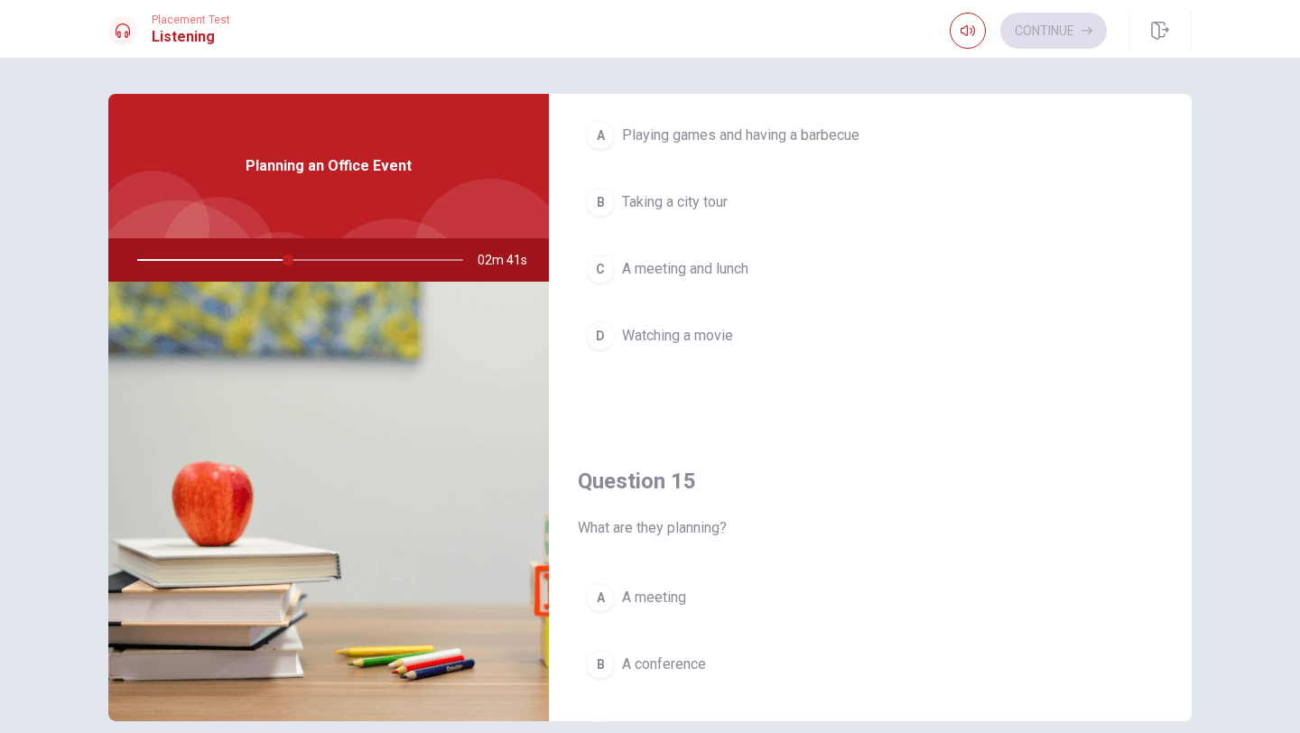
scroll to position [1475, 0]
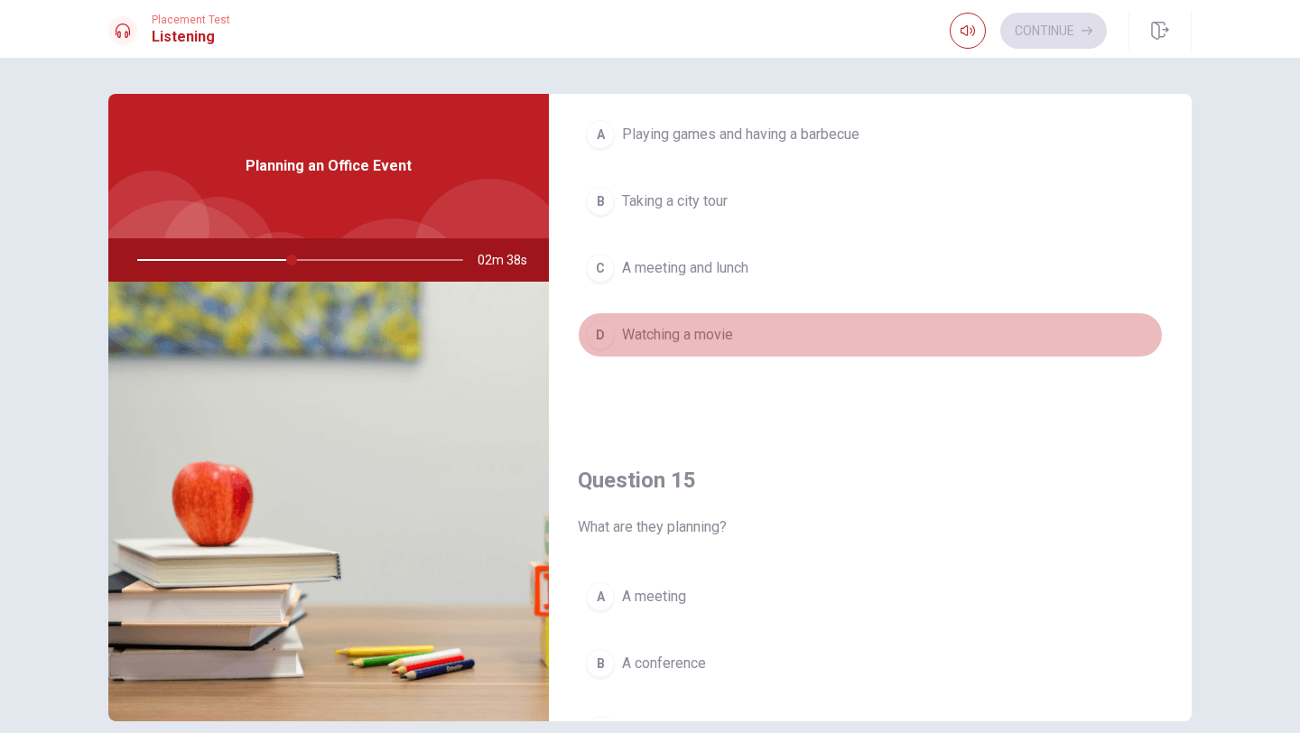
click at [630, 346] on span "Watching a movie" at bounding box center [677, 335] width 111 height 22
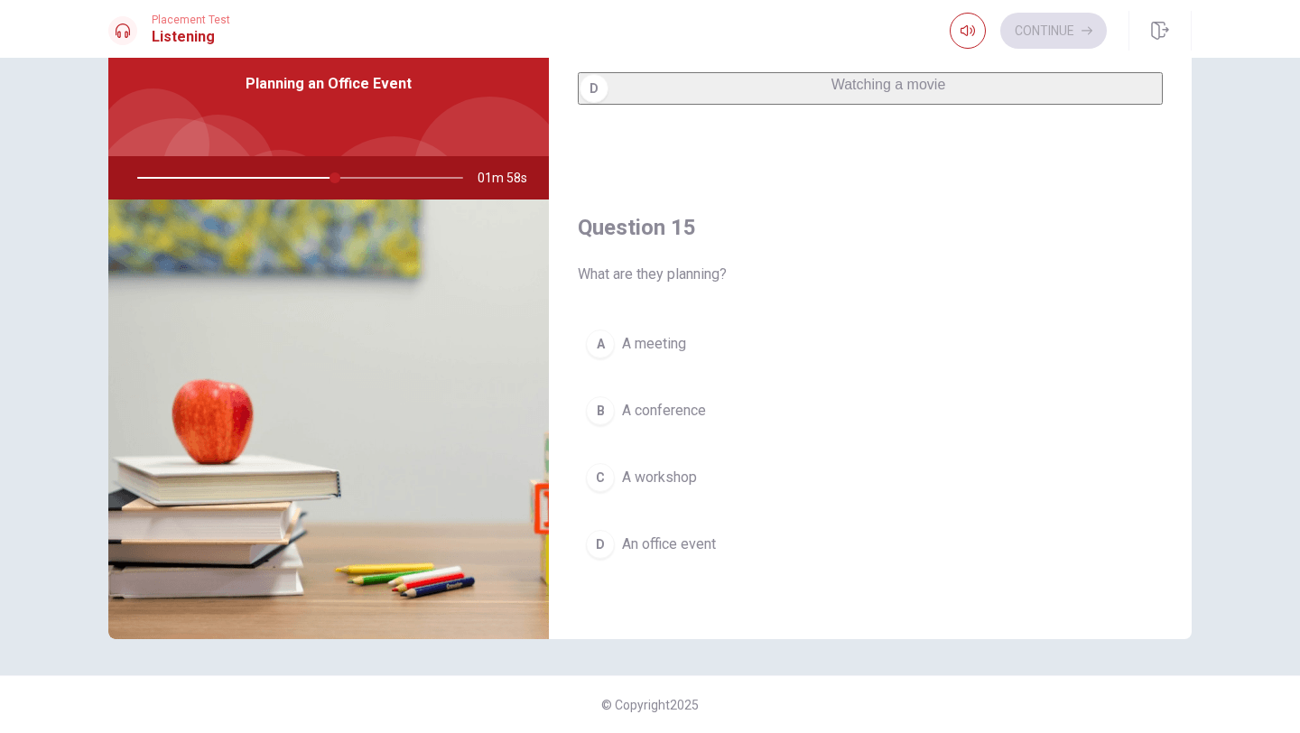
scroll to position [1683, 0]
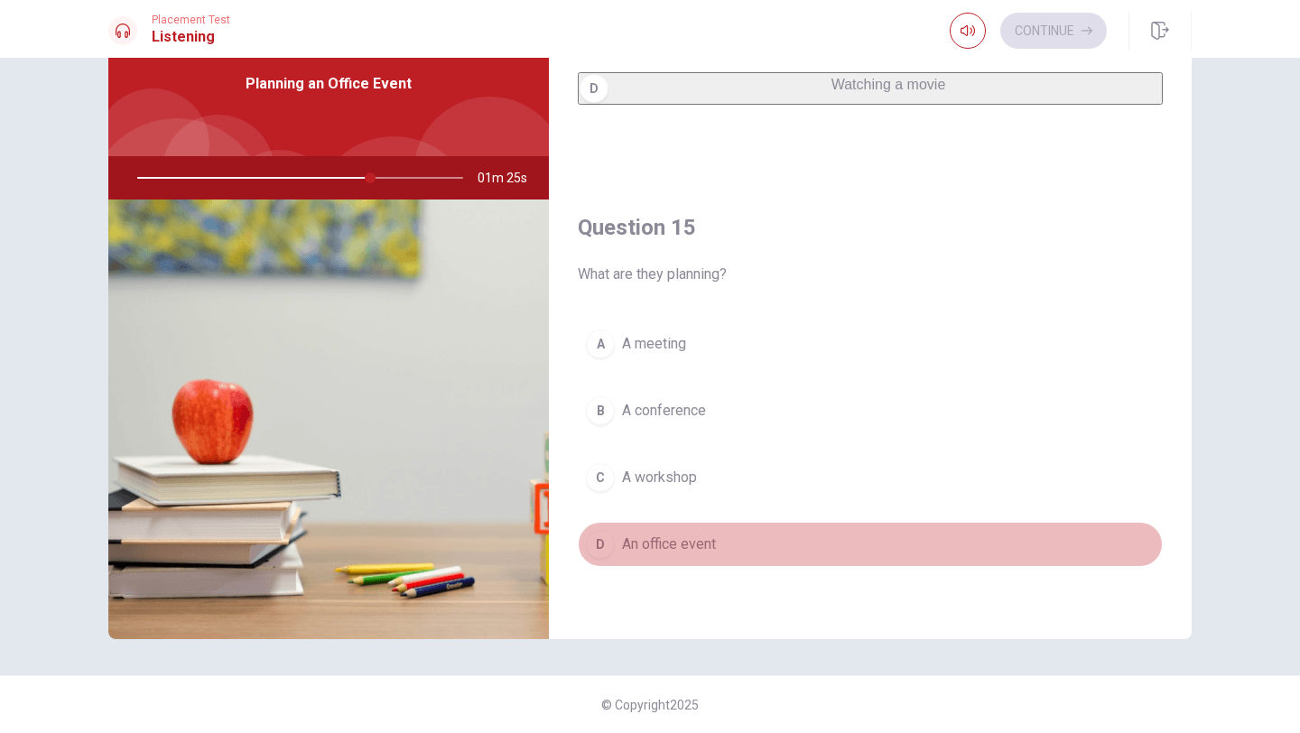
click at [672, 550] on span "An office event" at bounding box center [669, 544] width 94 height 22
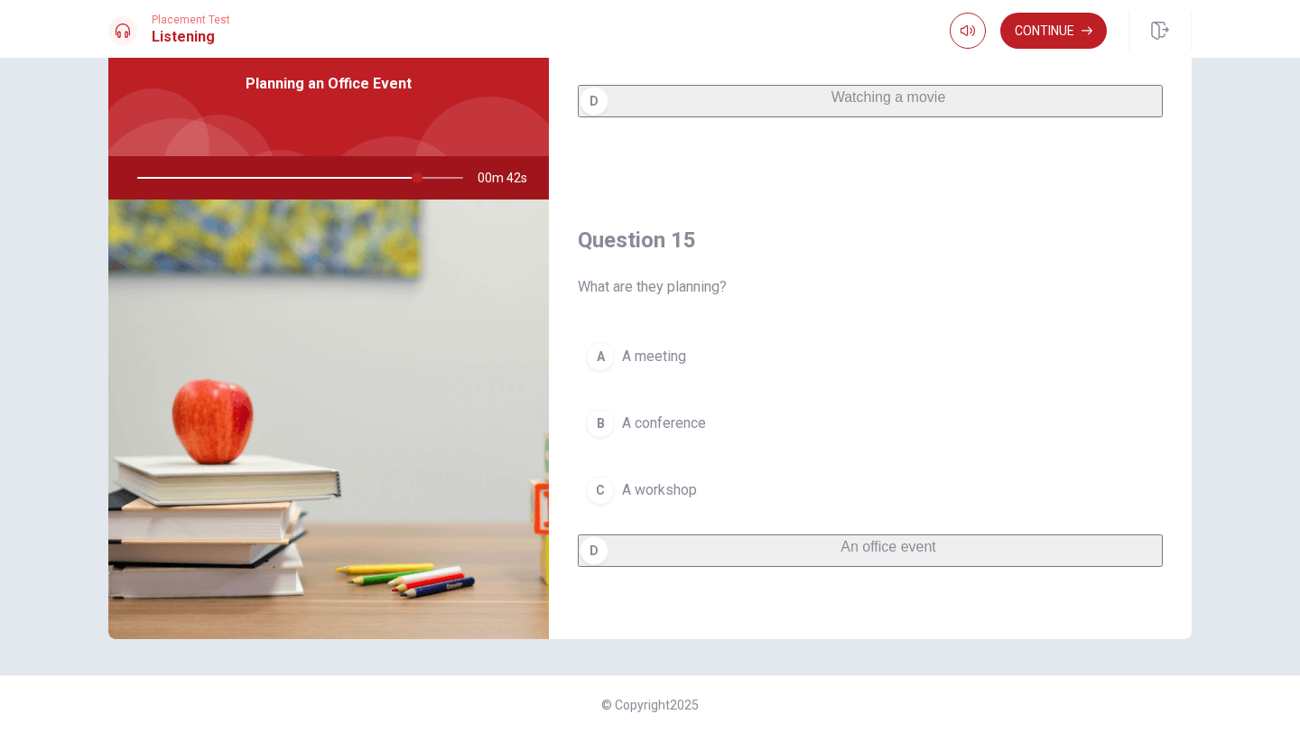
click at [447, 182] on div at bounding box center [297, 177] width 362 height 43
click at [1045, 25] on button "Continue" at bounding box center [1053, 31] width 107 height 36
click at [965, 732] on div at bounding box center [650, 733] width 1300 height 0
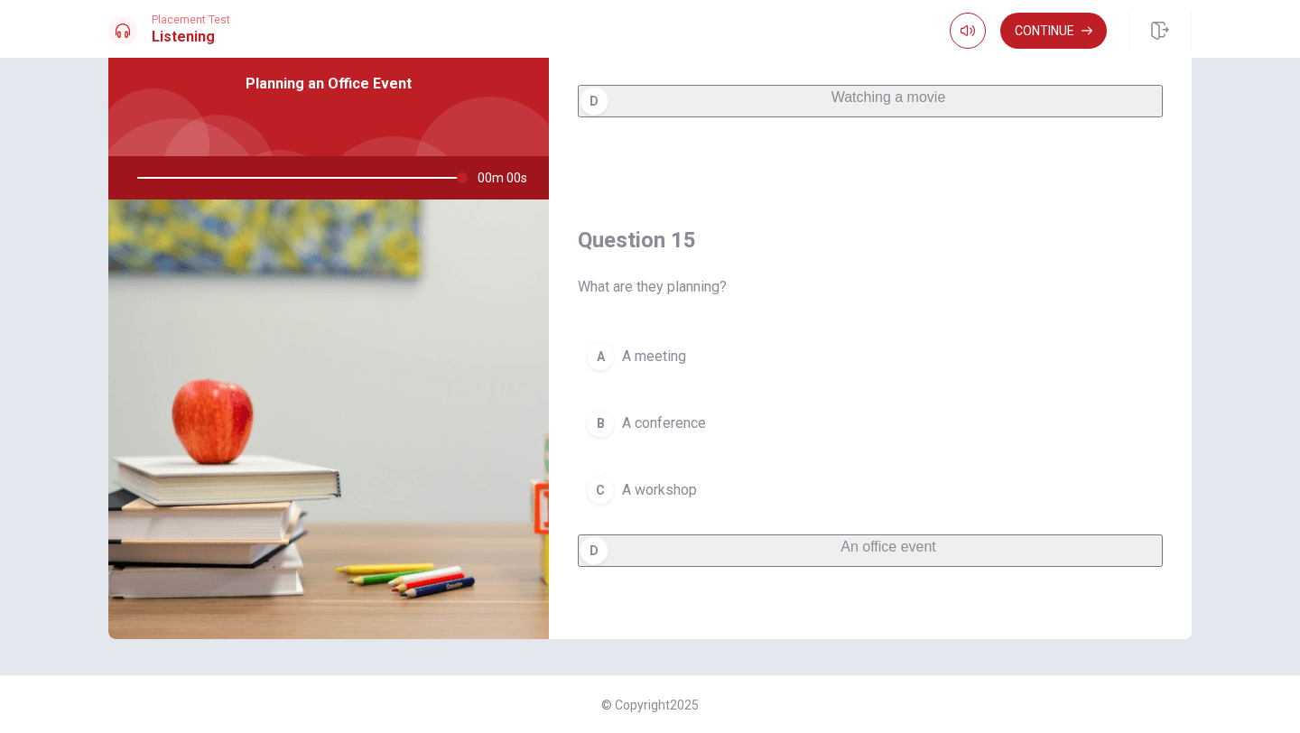
type input "0"
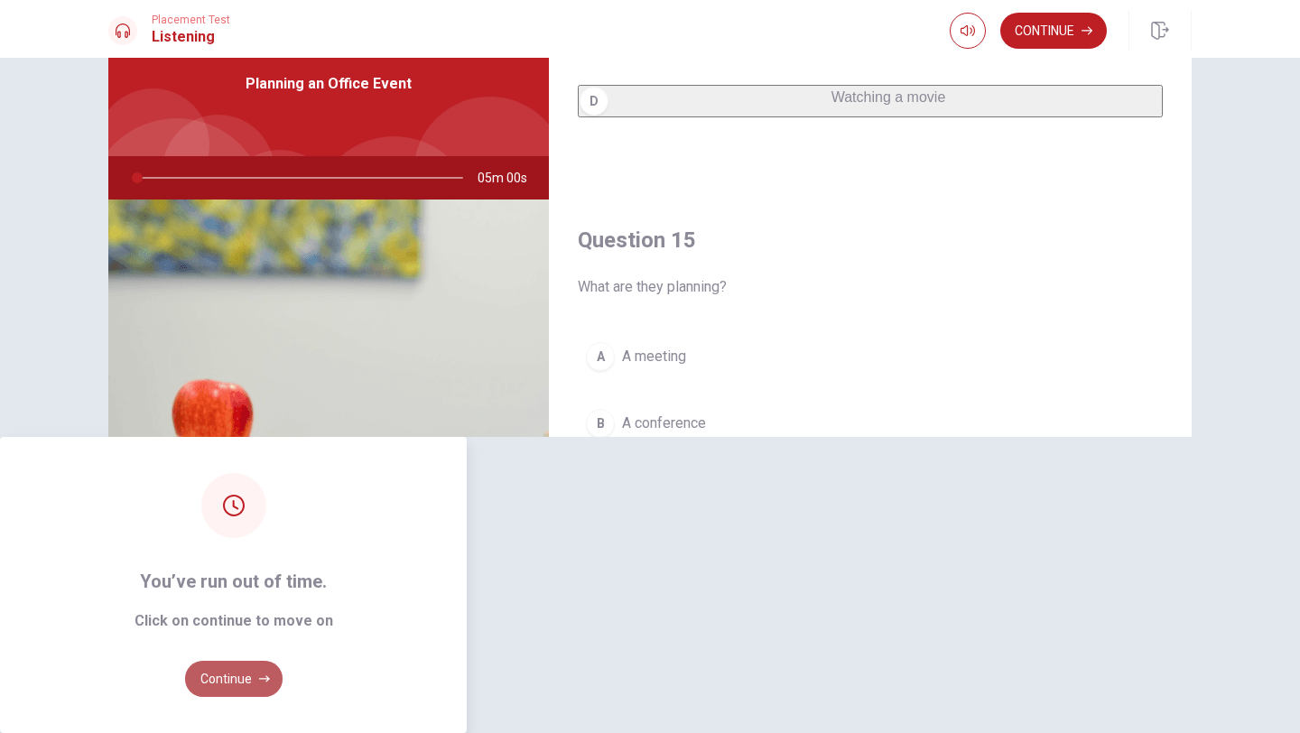
click at [283, 661] on button "Continue" at bounding box center [233, 679] width 97 height 36
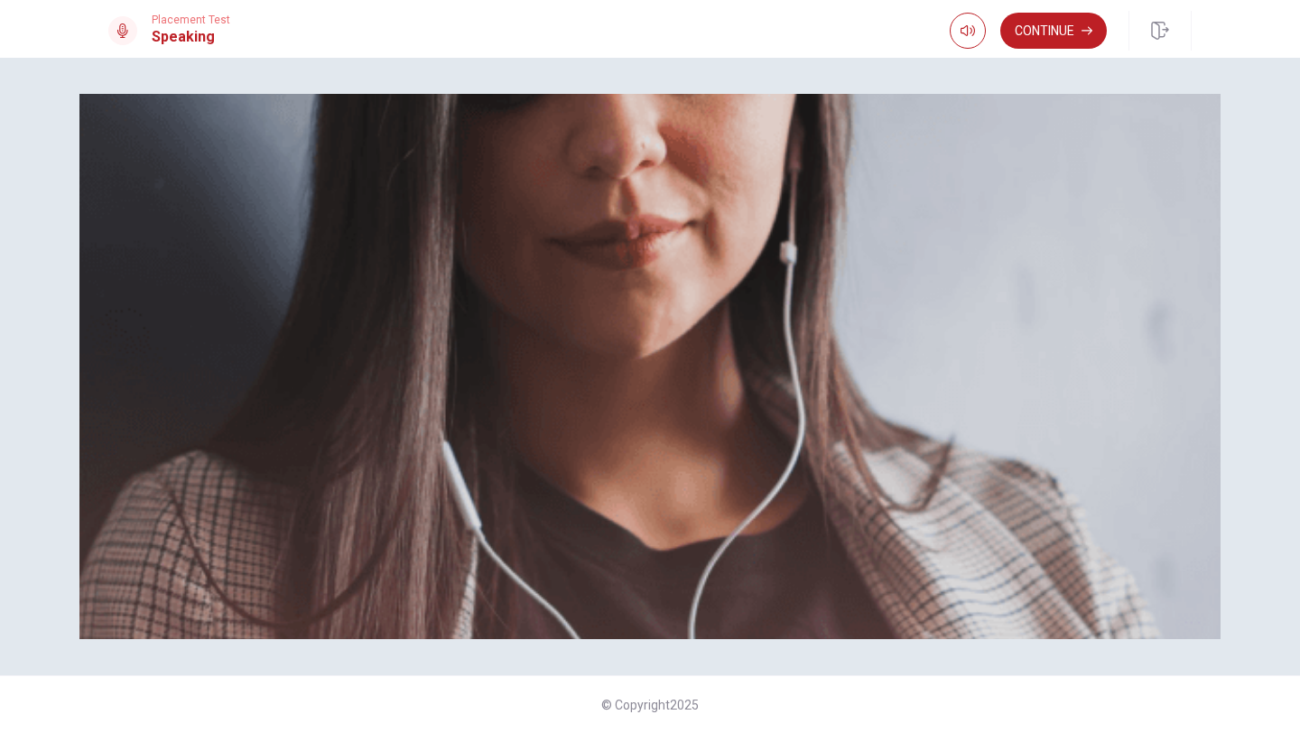
scroll to position [235, 0]
click at [1019, 42] on button "Continue" at bounding box center [1053, 31] width 107 height 36
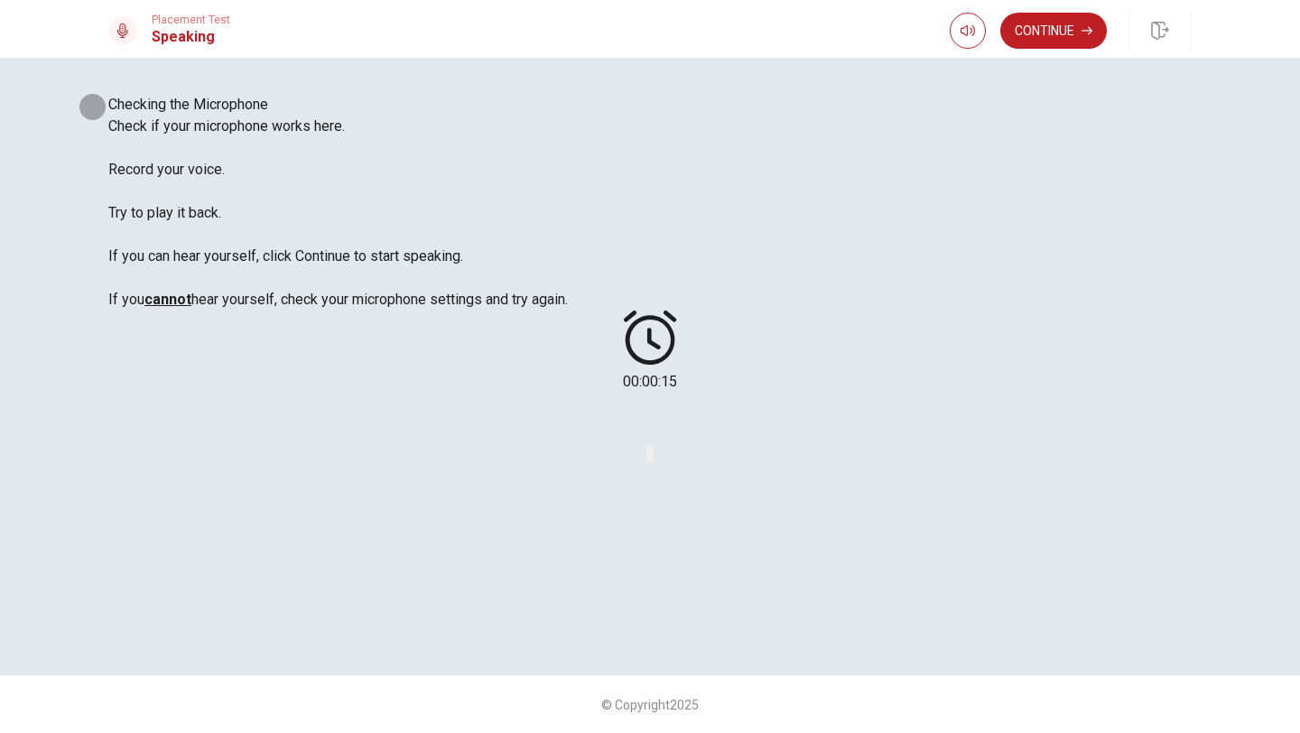
click at [654, 446] on button "Play Audio" at bounding box center [652, 454] width 4 height 17
click at [1034, 30] on button "Continue" at bounding box center [1053, 31] width 107 height 36
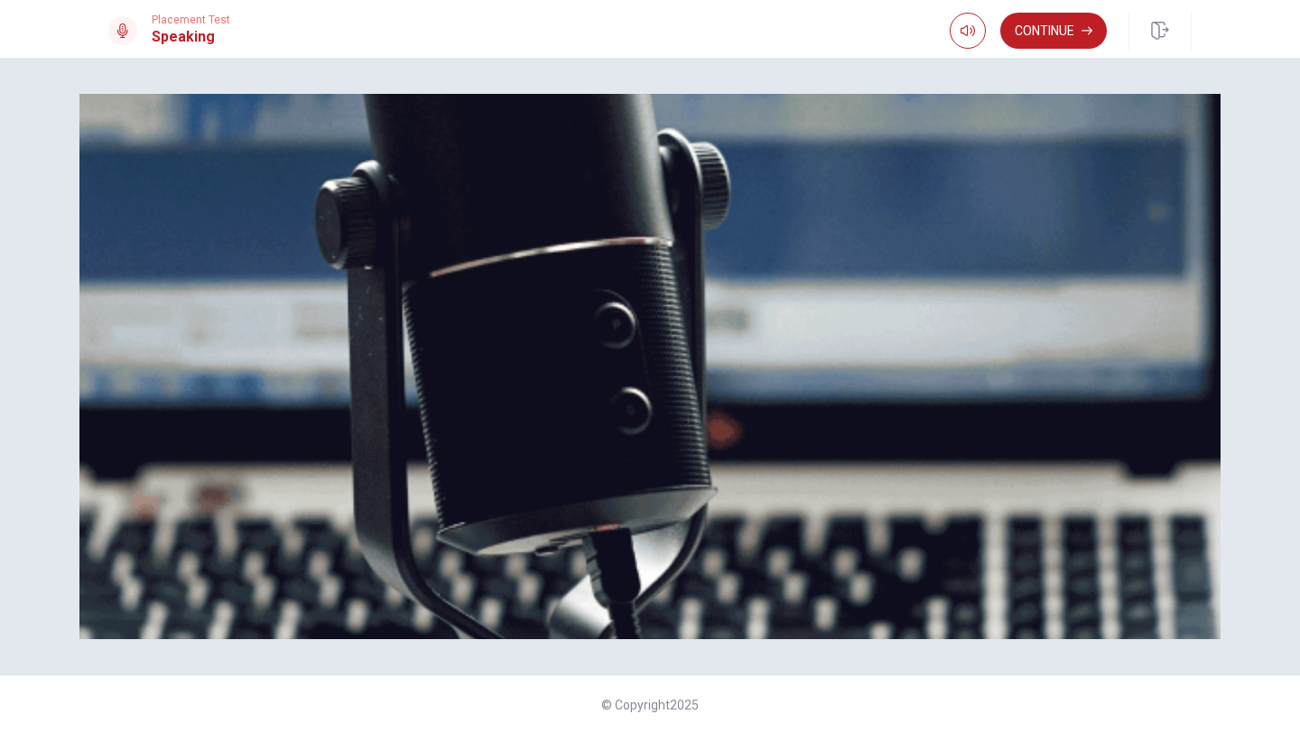
scroll to position [1, 0]
click at [1027, 22] on button "Continue" at bounding box center [1053, 31] width 107 height 36
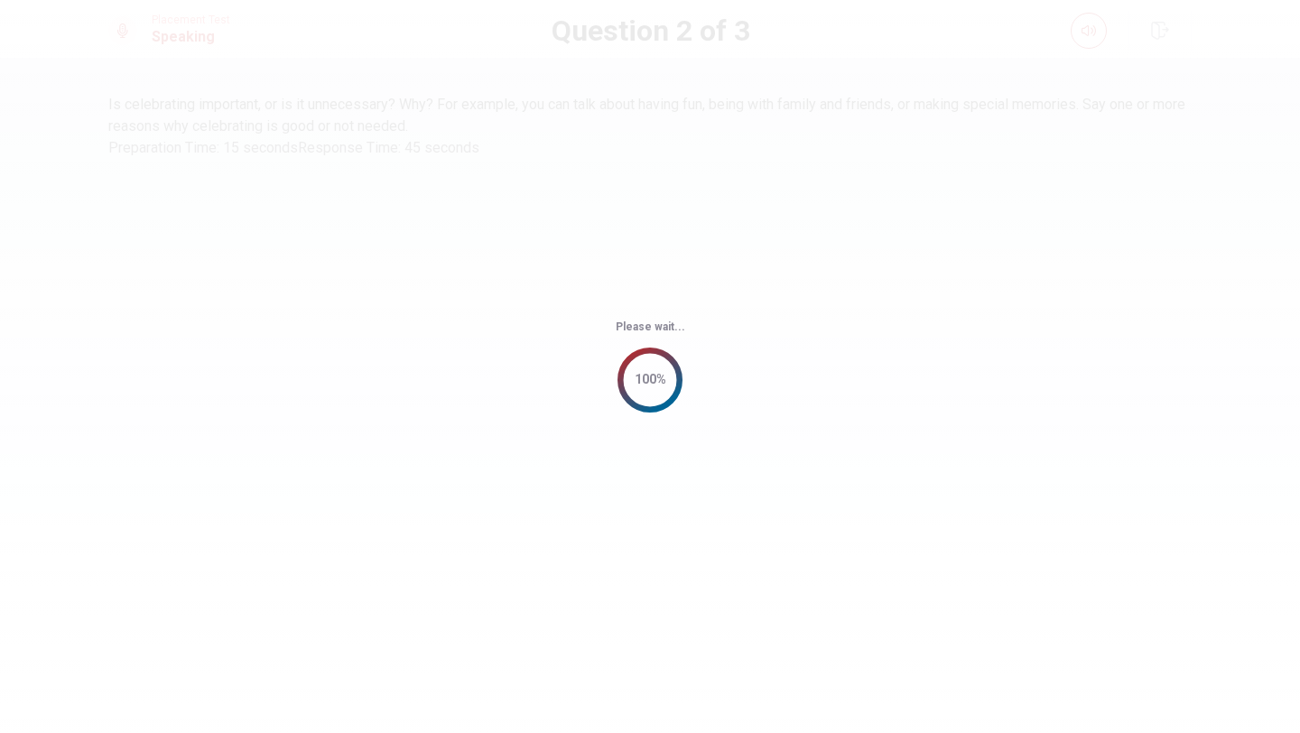
scroll to position [0, 0]
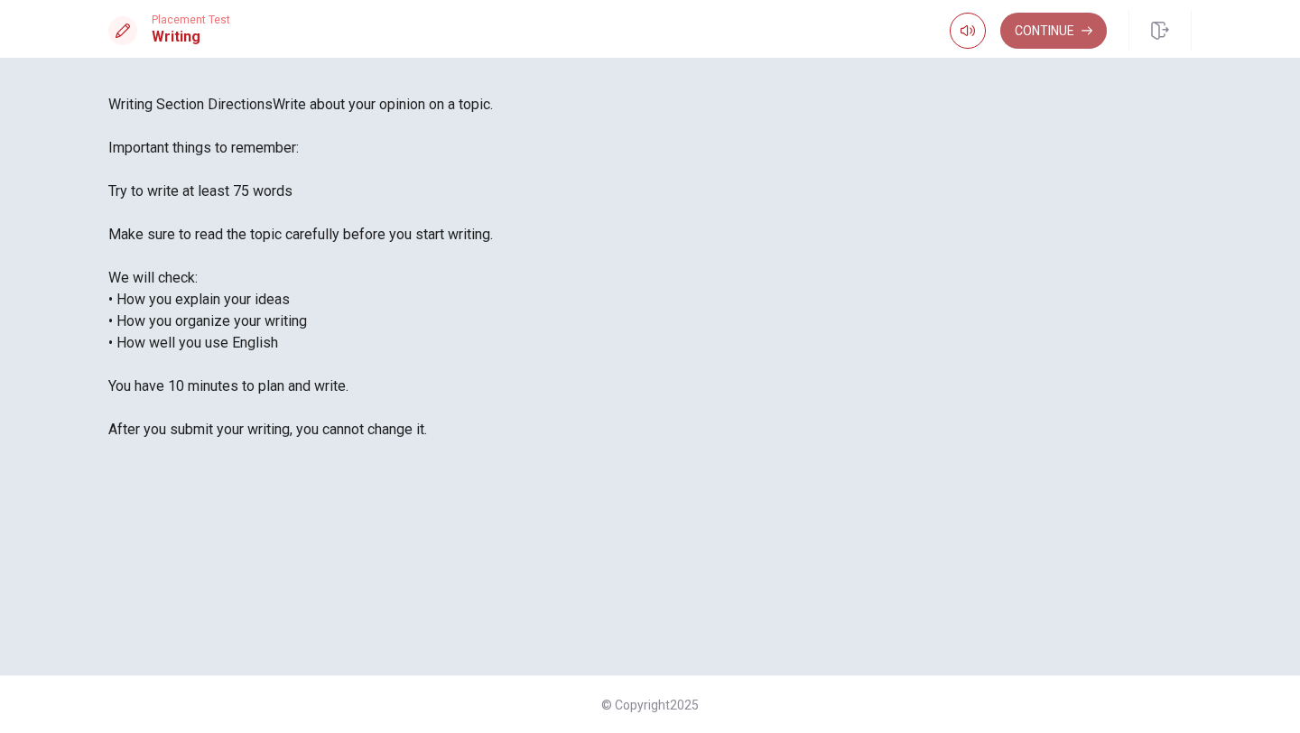
click at [1004, 24] on button "Continue" at bounding box center [1053, 31] width 107 height 36
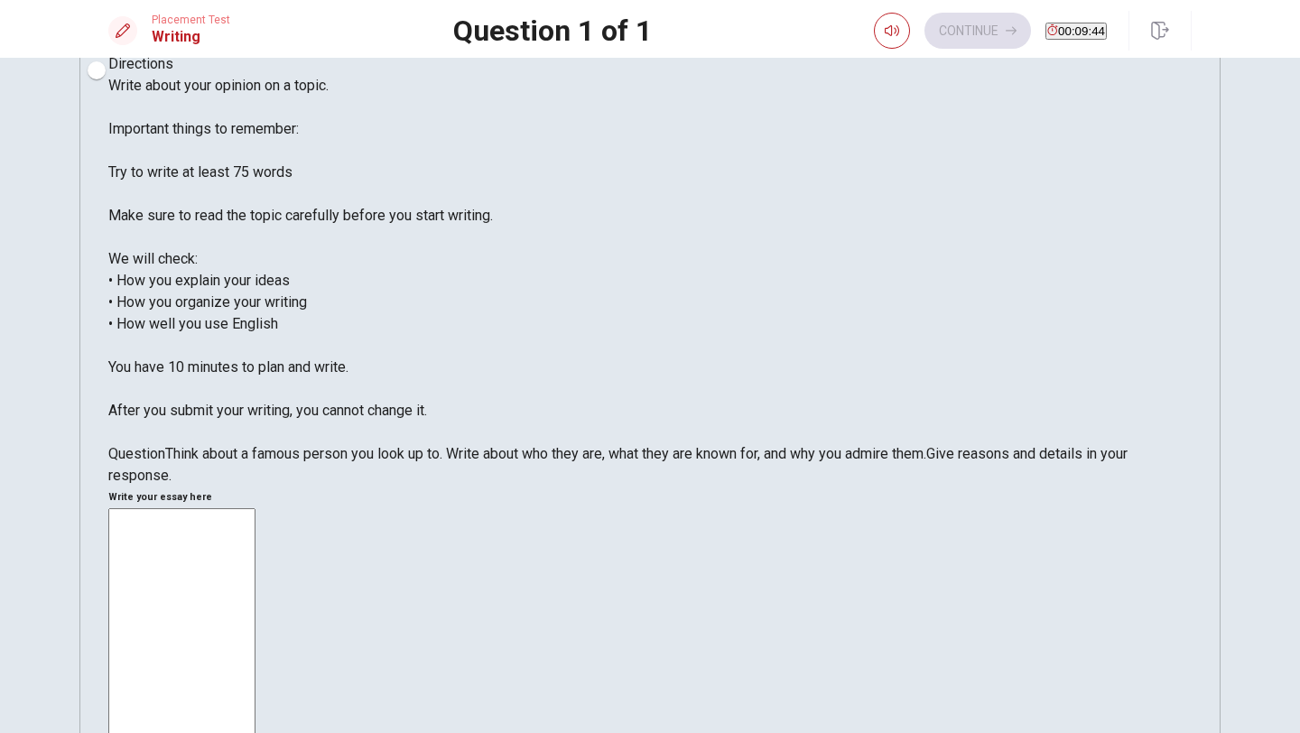
scroll to position [39, 0]
type textarea "s"
type textarea "S"
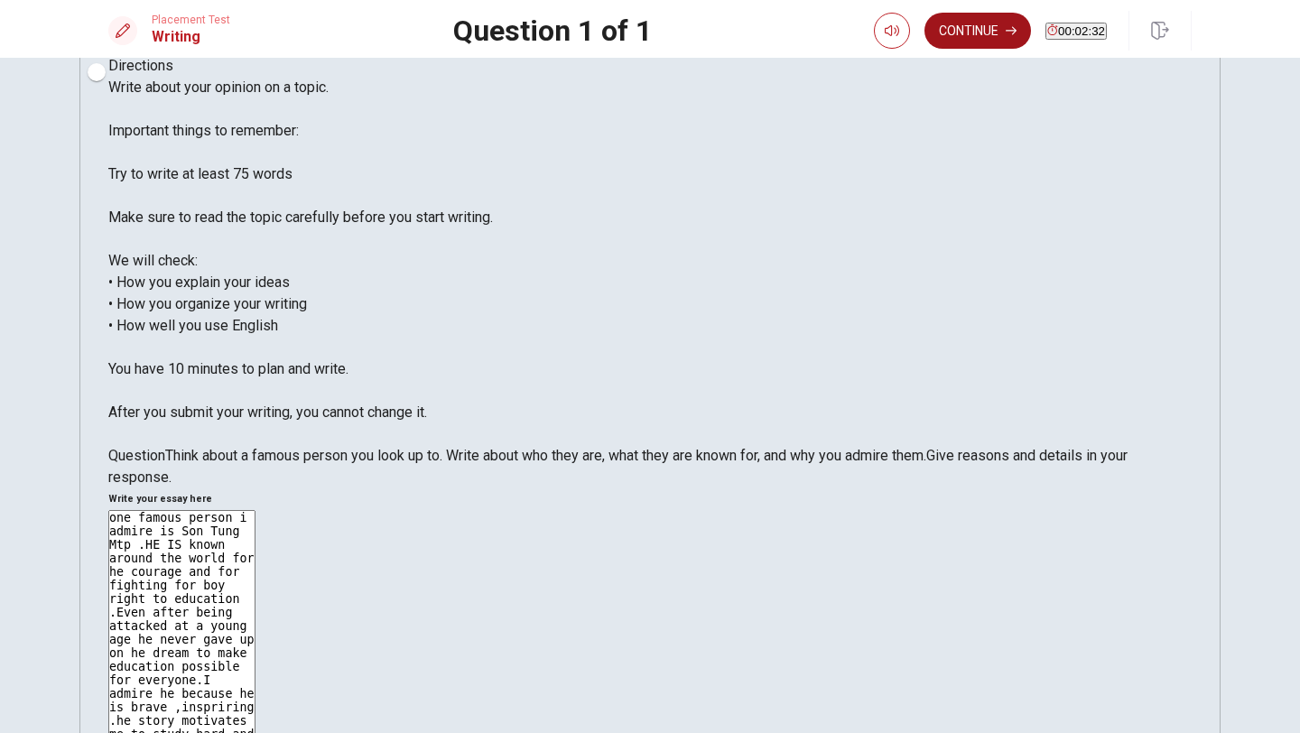
type textarea "one famous person i admire is Son Tung Mtp .HE IS known around the world for he…"
click at [947, 26] on button "Continue" at bounding box center [977, 31] width 107 height 36
click at [461, 521] on input "You must click this to continue" at bounding box center [650, 366] width 1300 height 733
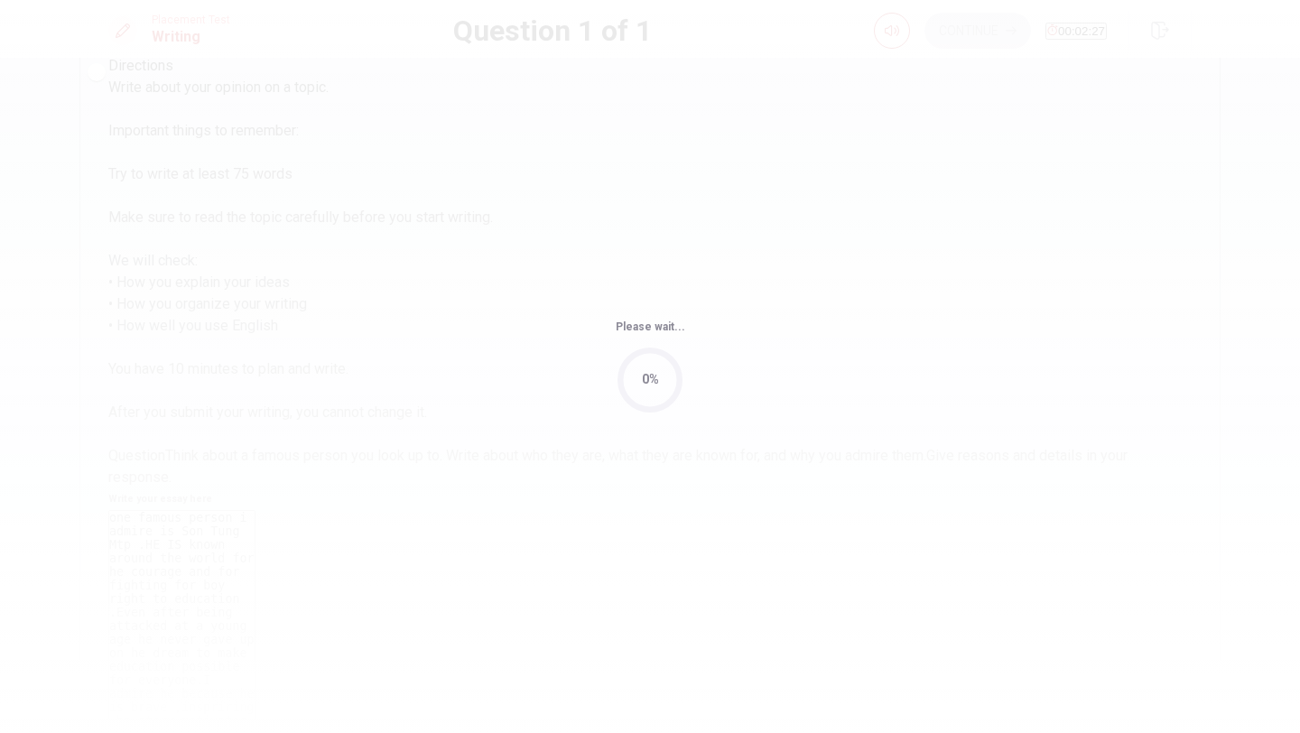
scroll to position [0, 0]
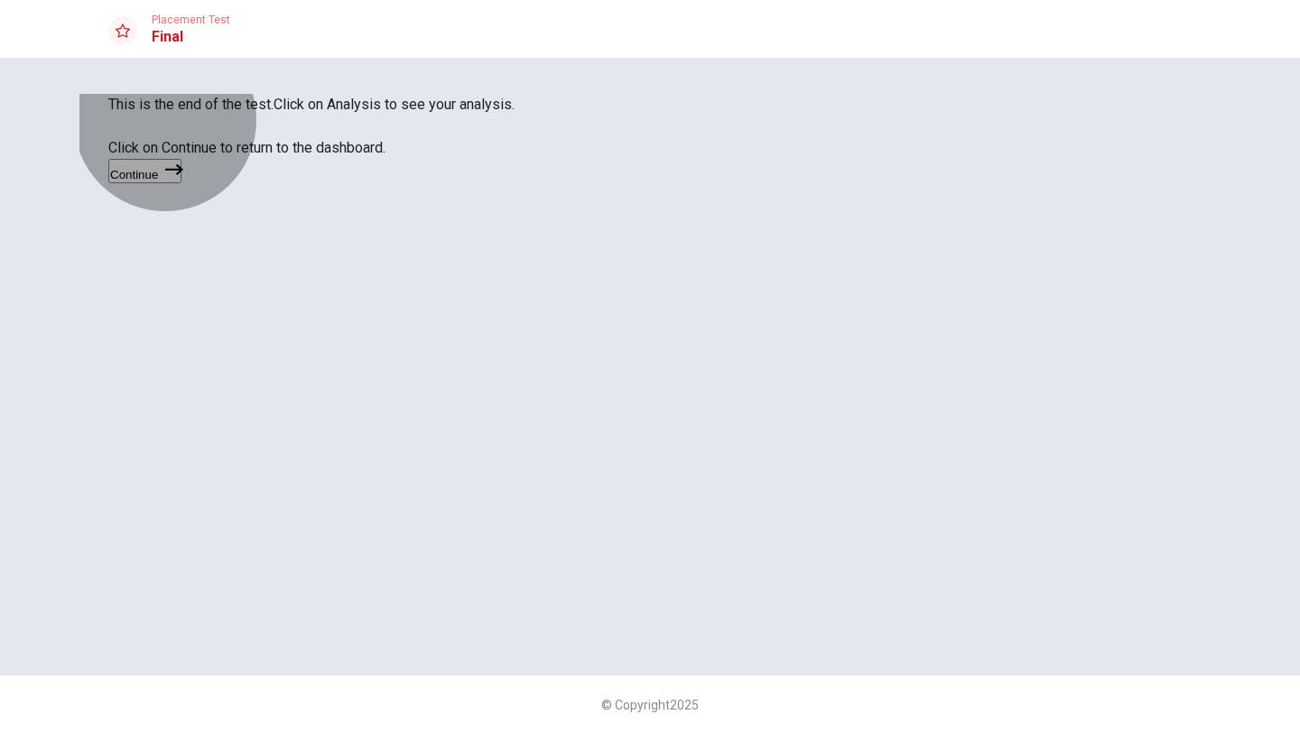
click at [183, 179] on icon "button" at bounding box center [174, 170] width 18 height 18
